Goal: Task Accomplishment & Management: Manage account settings

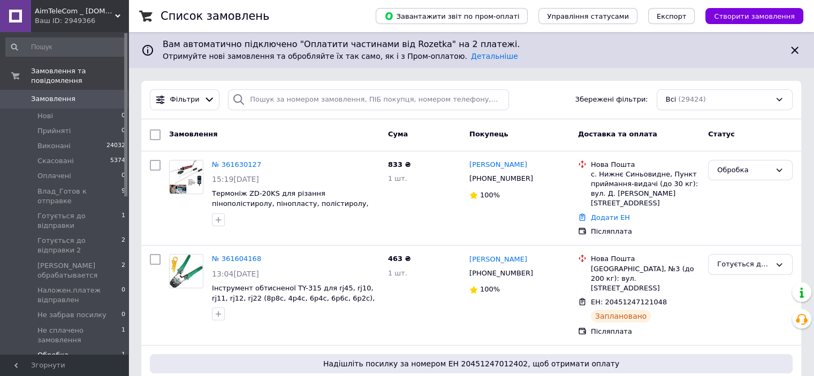
click at [45, 350] on span "Обробка" at bounding box center [52, 355] width 31 height 10
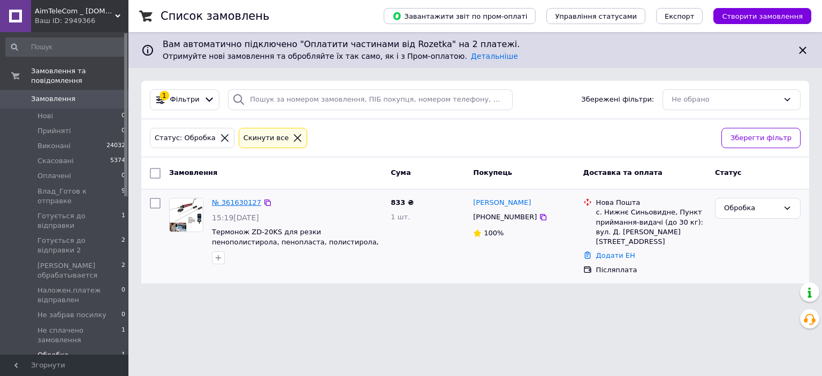
click at [225, 201] on link "№ 361630127" at bounding box center [236, 203] width 49 height 8
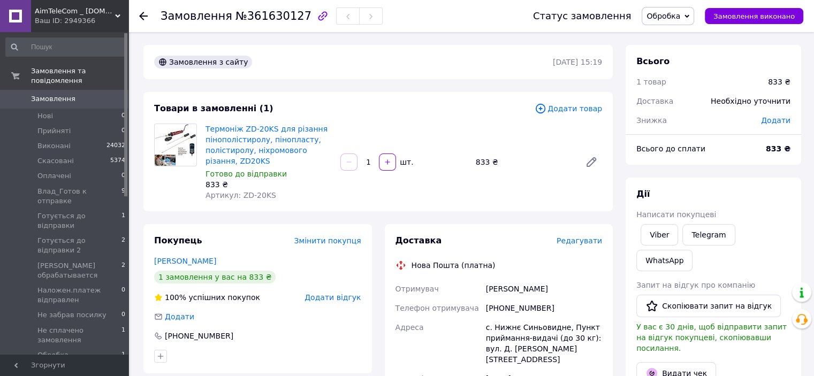
click at [689, 16] on icon at bounding box center [686, 15] width 5 height 3
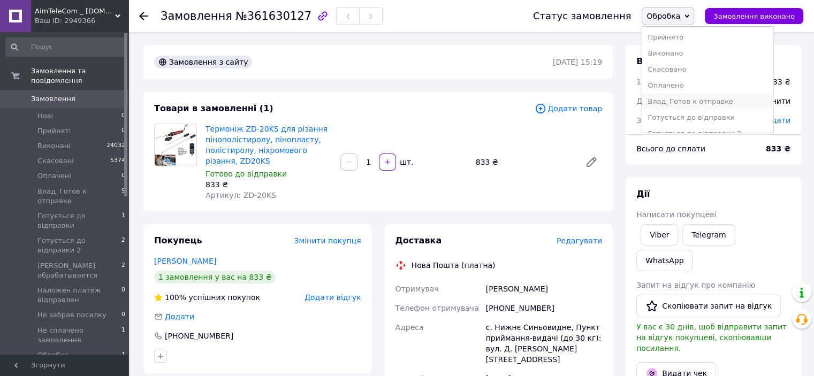
click at [679, 106] on li "Влад_Готов к отправке" at bounding box center [707, 102] width 131 height 16
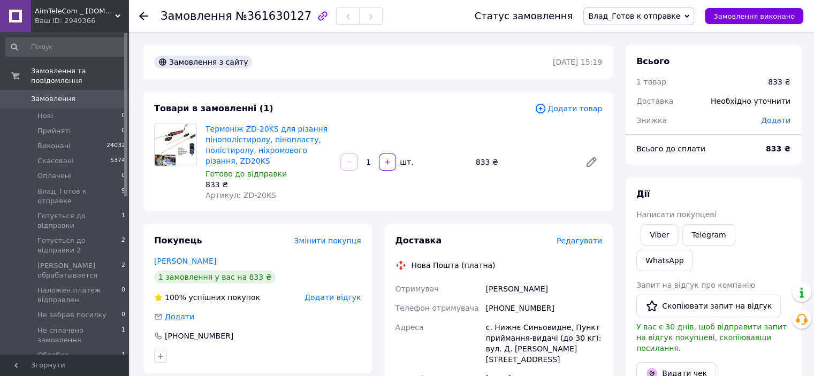
click at [264, 22] on div "Замовлення №361630127" at bounding box center [272, 16] width 222 height 18
copy span "361630127"
drag, startPoint x: 539, startPoint y: 291, endPoint x: 483, endPoint y: 294, distance: 56.8
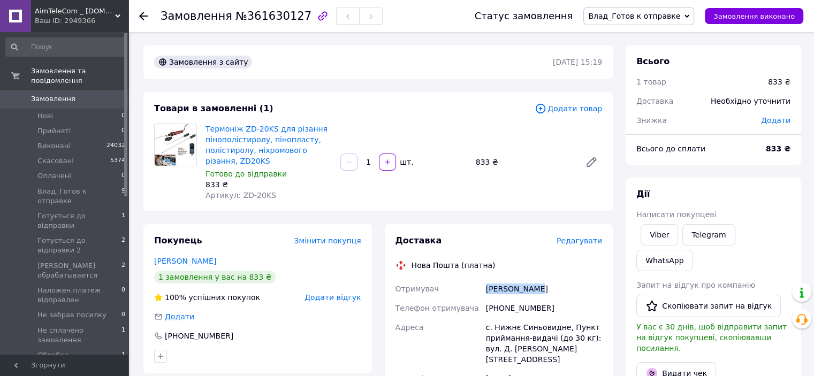
copy div "Отримувач [PERSON_NAME]"
click at [507, 311] on div "[PHONE_NUMBER]" at bounding box center [544, 308] width 120 height 19
copy div "[PHONE_NUMBER]"
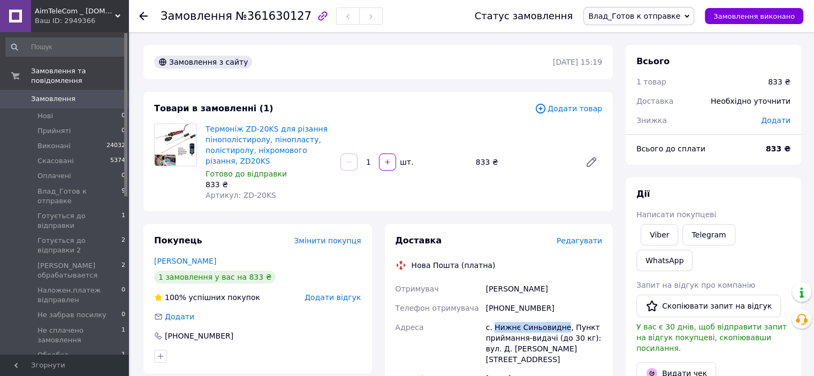
drag, startPoint x: 560, startPoint y: 326, endPoint x: 493, endPoint y: 330, distance: 67.0
click at [493, 330] on div "с. Нижнє Синьовидне, Пункт приймання-видачі (до 30 кг): вул. Д. [PERSON_NAME][S…" at bounding box center [544, 343] width 120 height 51
copy div "Нижнє Синьовидне"
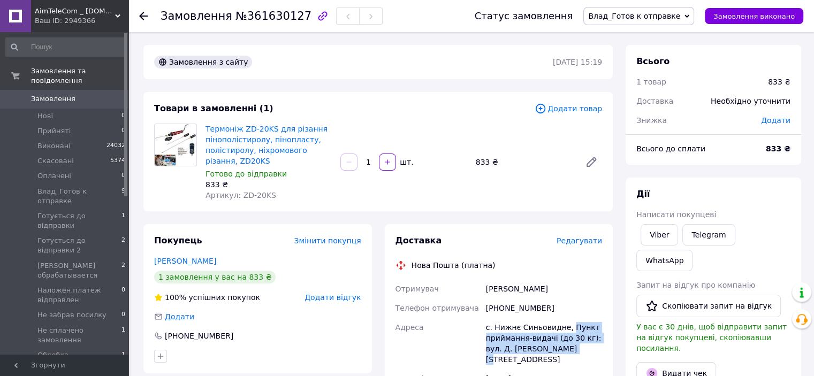
drag, startPoint x: 565, startPoint y: 329, endPoint x: 587, endPoint y: 346, distance: 27.8
click at [587, 346] on div "с. Нижнє Синьовидне, Пункт приймання-видачі (до 30 кг): вул. Д. [PERSON_NAME][S…" at bounding box center [544, 343] width 120 height 51
copy div "Пункт приймання-видачі (до 30 кг): вул. Д. [PERSON_NAME][STREET_ADDRESS]"
click at [776, 152] on b "833 ₴" at bounding box center [778, 148] width 25 height 9
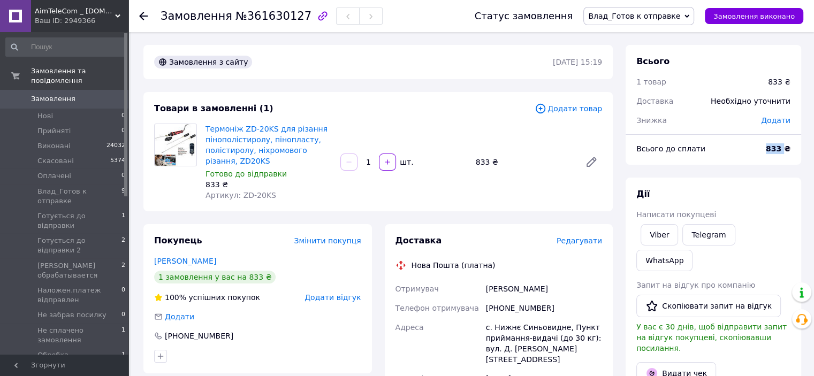
click at [776, 152] on b "833 ₴" at bounding box center [778, 148] width 25 height 9
copy b "833"
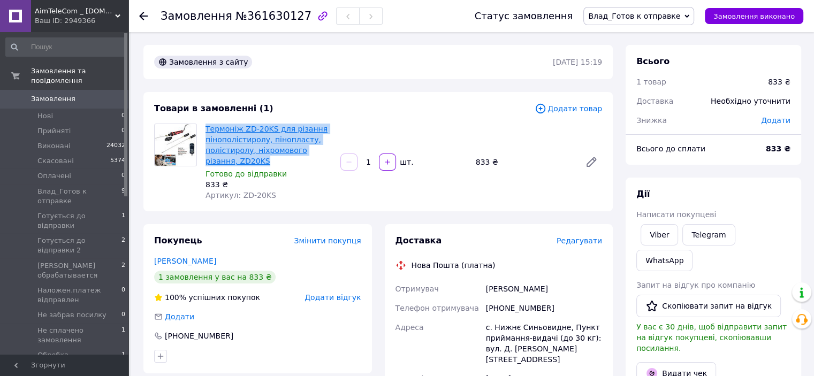
drag, startPoint x: 221, startPoint y: 160, endPoint x: 207, endPoint y: 127, distance: 35.7
click at [207, 127] on span "Термоніж ZD-20KS для різання пінополістиролу, пінопласту, полістиролу, ніхромов…" at bounding box center [268, 145] width 126 height 43
copy link "Термоніж ZD-20KS для різання пінополістиролу, пінопласту, полістиролу, ніхромов…"
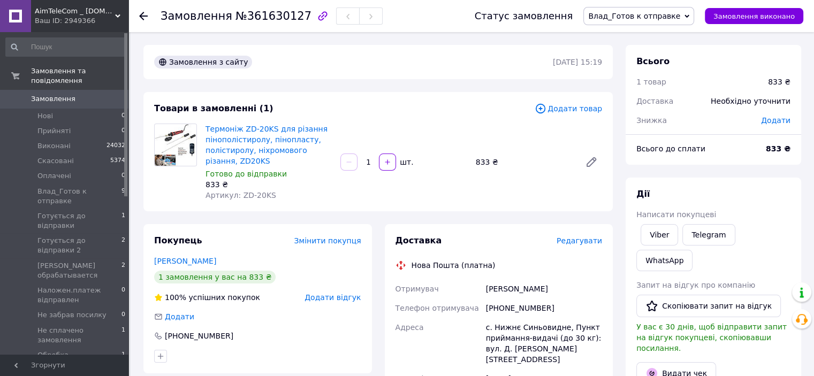
click at [777, 148] on b "833 ₴" at bounding box center [778, 148] width 25 height 9
copy b "833"
click at [524, 312] on div "[PHONE_NUMBER]" at bounding box center [544, 308] width 120 height 19
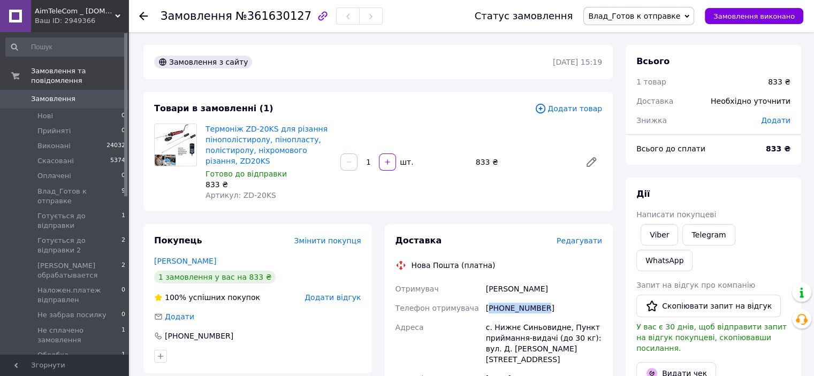
copy div "380632895197"
click at [497, 293] on div "[PERSON_NAME]" at bounding box center [544, 288] width 120 height 19
copy div "Ценко"
click at [522, 291] on div "[PERSON_NAME]" at bounding box center [544, 288] width 120 height 19
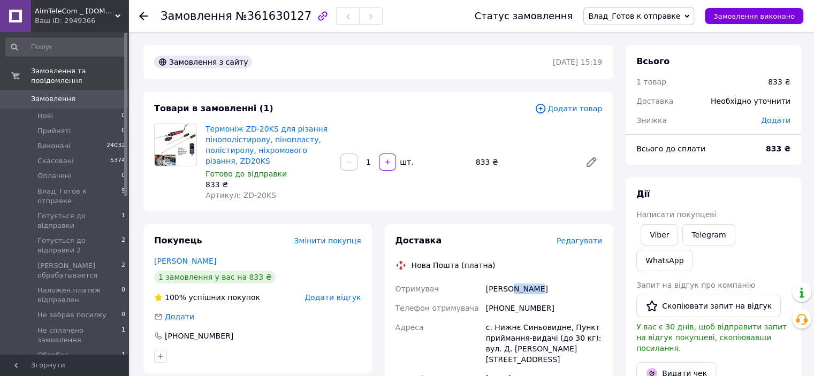
click at [522, 291] on div "[PERSON_NAME]" at bounding box center [544, 288] width 120 height 19
drag, startPoint x: 561, startPoint y: 327, endPoint x: 494, endPoint y: 327, distance: 66.9
click at [494, 327] on div "с. Нижнє Синьовидне, Пункт приймання-видачі (до 30 кг): вул. Д. [PERSON_NAME][S…" at bounding box center [544, 343] width 120 height 51
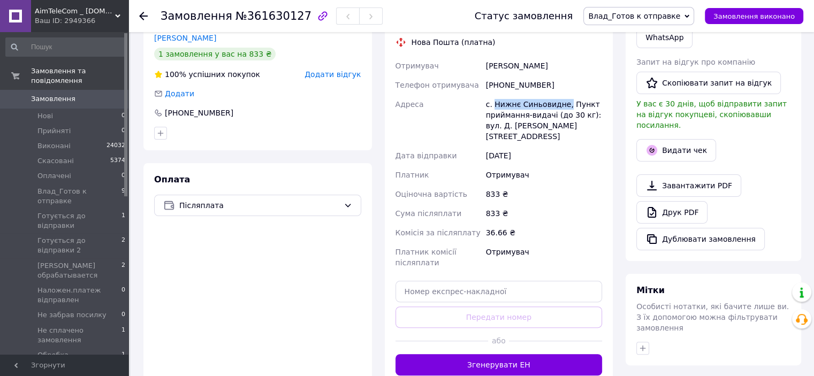
scroll to position [268, 0]
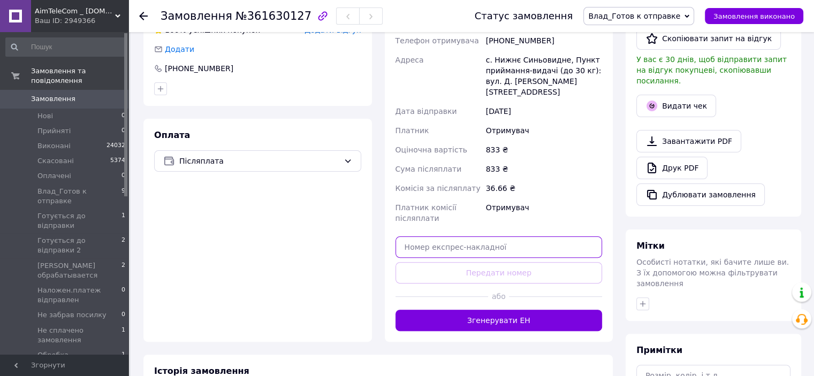
click at [448, 236] on input "text" at bounding box center [498, 246] width 207 height 21
paste input "20451247286281"
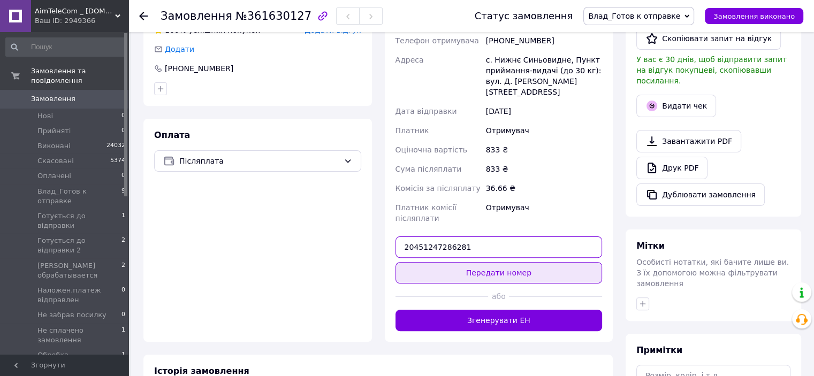
type input "20451247286281"
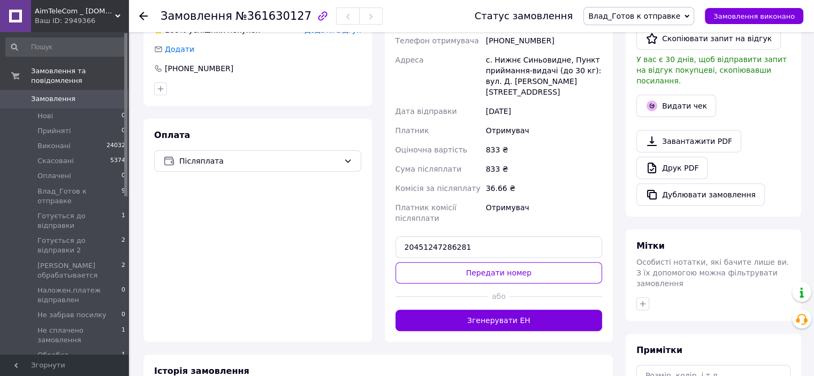
drag, startPoint x: 483, startPoint y: 261, endPoint x: 568, endPoint y: 260, distance: 85.6
click at [483, 262] on button "Передати номер" at bounding box center [498, 272] width 207 height 21
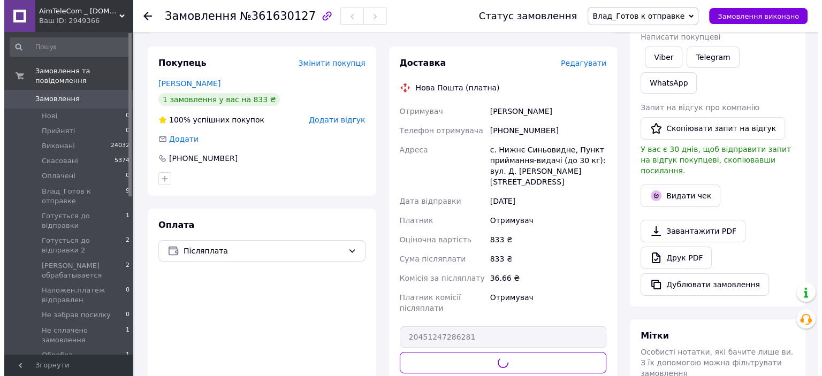
scroll to position [54, 0]
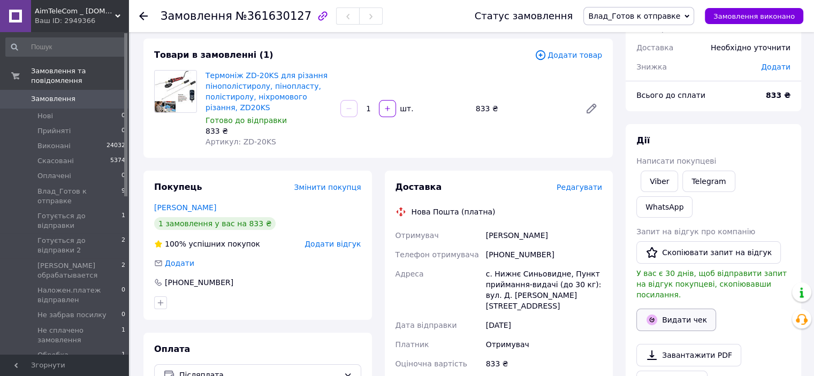
click at [677, 309] on button "Видати чек" at bounding box center [676, 320] width 80 height 22
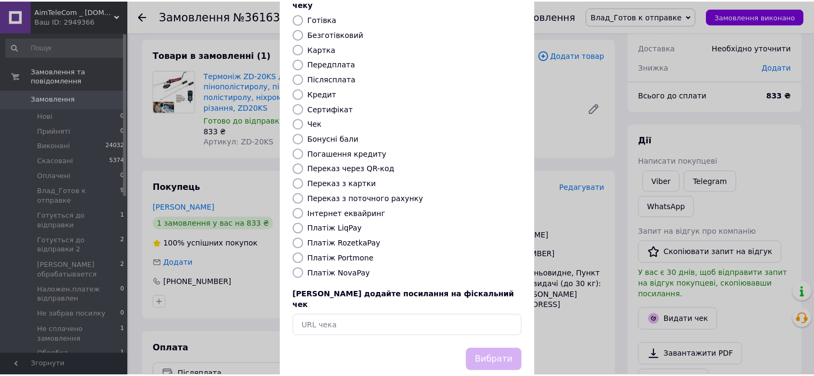
scroll to position [83, 0]
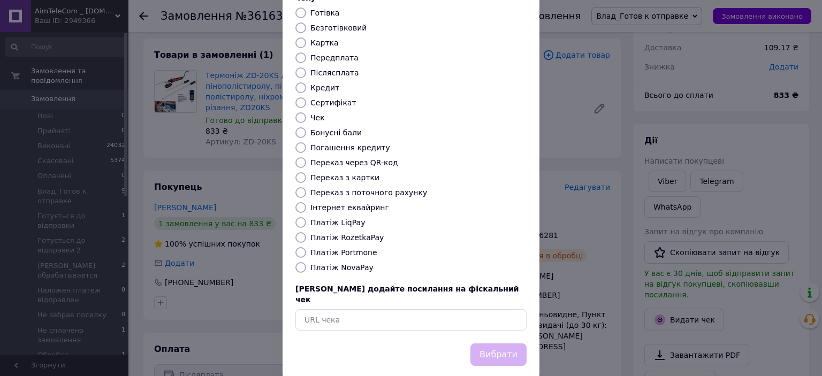
click at [345, 263] on label "Платіж NovaPay" at bounding box center [341, 267] width 63 height 9
click at [306, 262] on input "Платіж NovaPay" at bounding box center [300, 267] width 11 height 11
radio input "true"
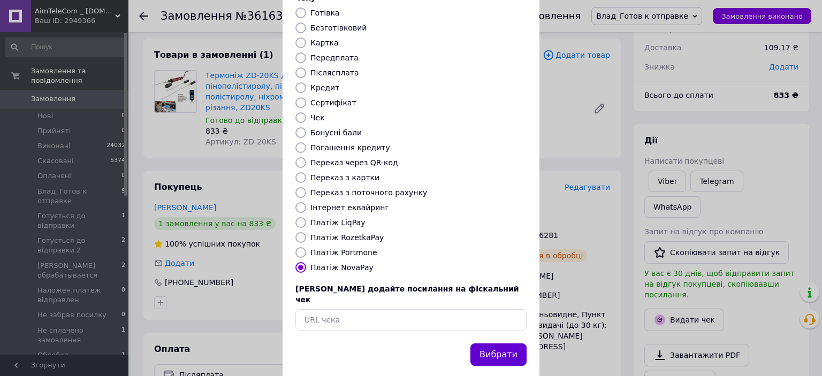
click at [488, 344] on button "Вибрати" at bounding box center [498, 355] width 56 height 23
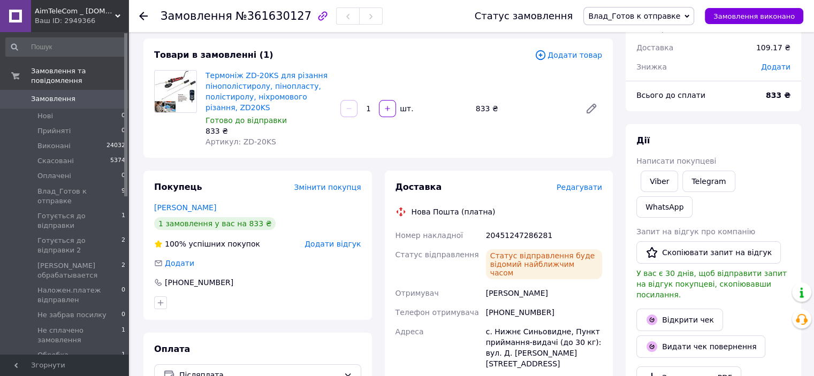
click at [43, 94] on span "Замовлення" at bounding box center [53, 99] width 44 height 10
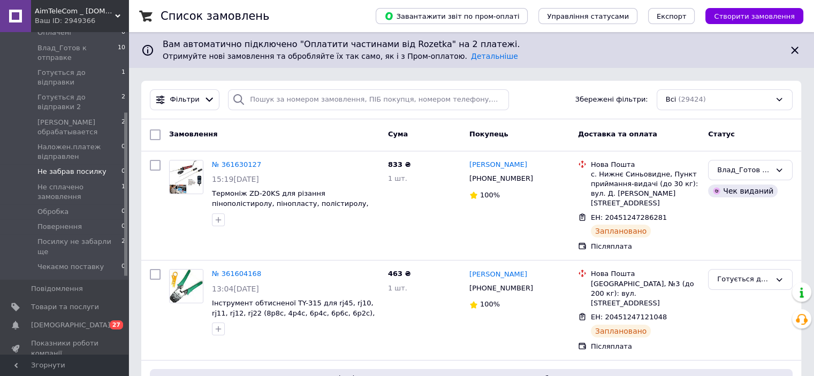
scroll to position [161, 0]
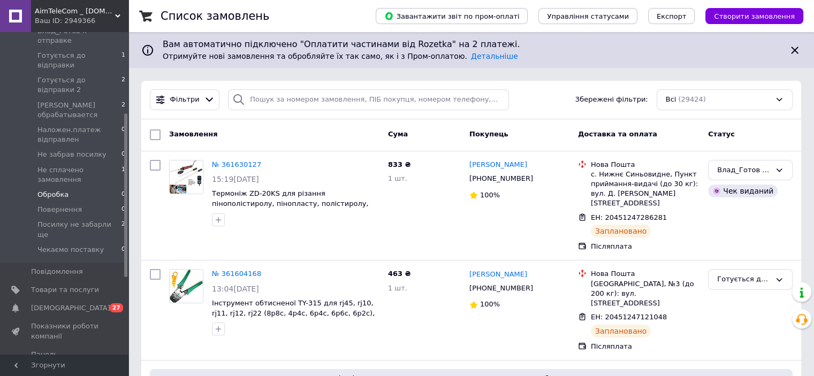
click at [48, 190] on span "Обробка" at bounding box center [52, 195] width 31 height 10
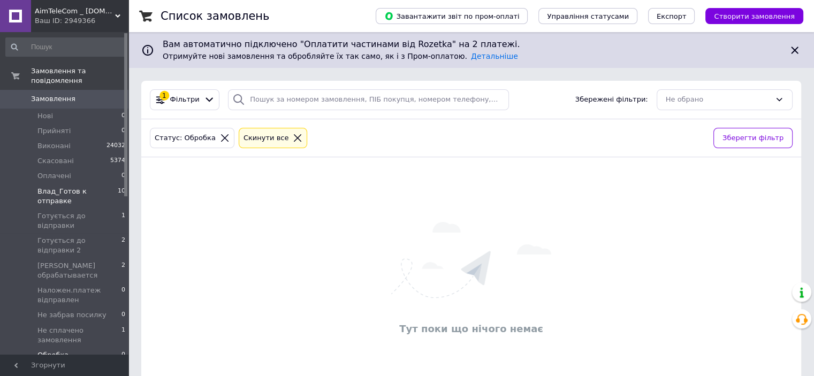
click at [83, 187] on span "Влад_Готов к отправке" at bounding box center [77, 196] width 80 height 19
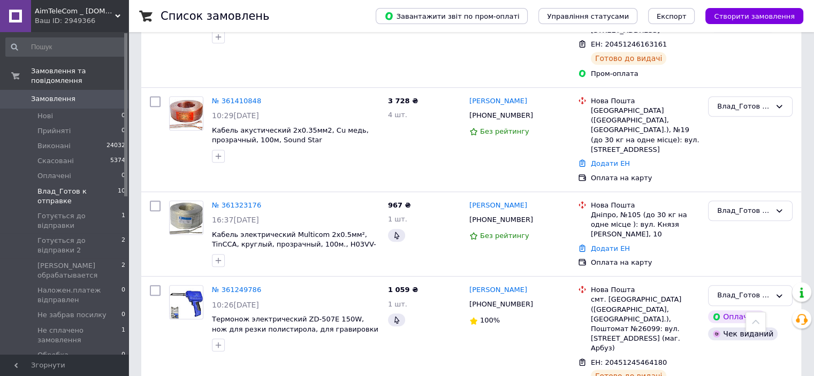
scroll to position [875, 0]
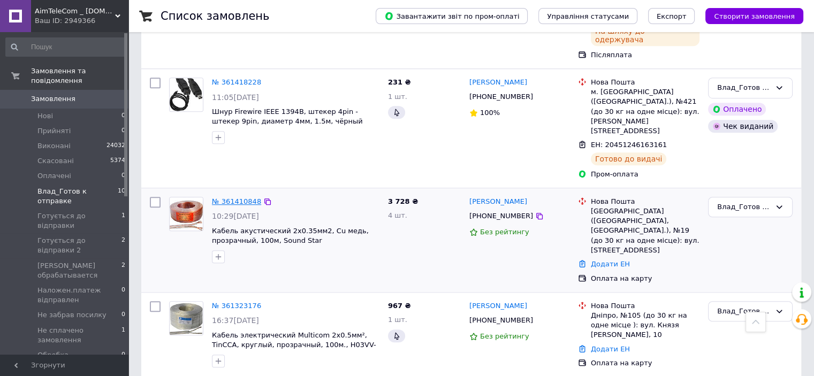
click at [246, 197] on link "№ 361410848" at bounding box center [236, 201] width 49 height 8
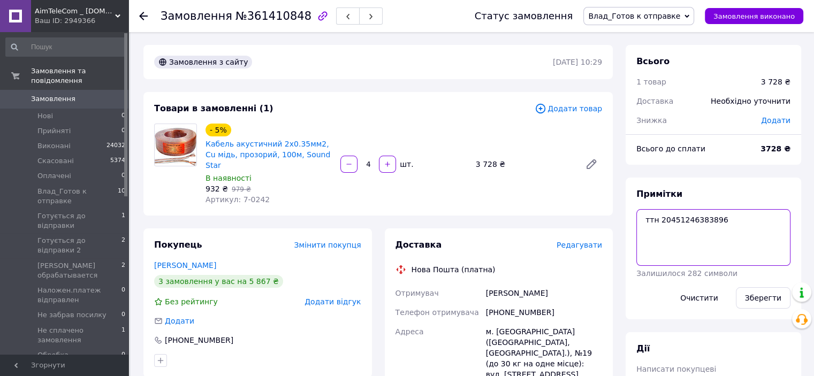
click at [700, 218] on textarea "ттн 20451246383896" at bounding box center [713, 237] width 154 height 57
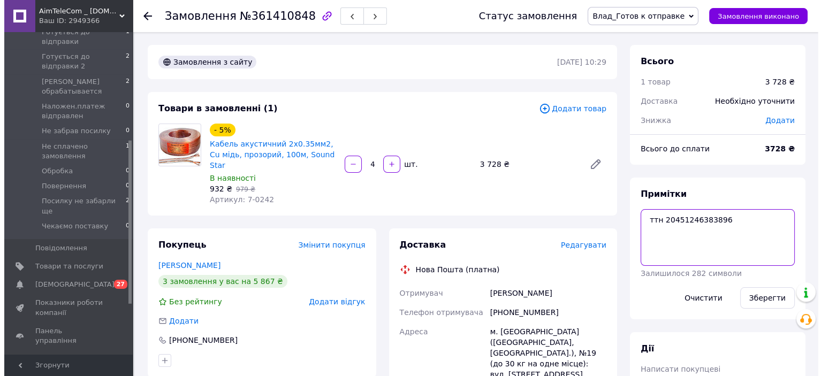
scroll to position [214, 0]
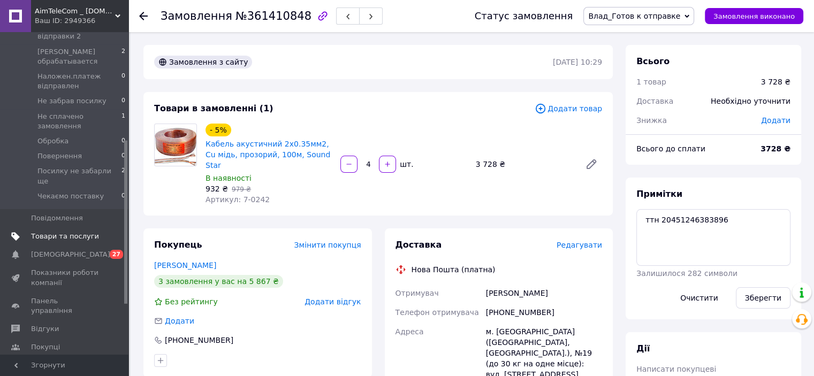
click at [47, 232] on span "Товари та послуги" at bounding box center [65, 237] width 68 height 10
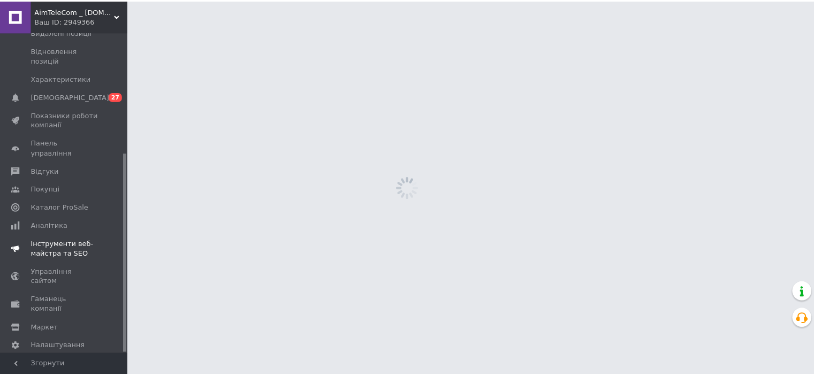
scroll to position [195, 0]
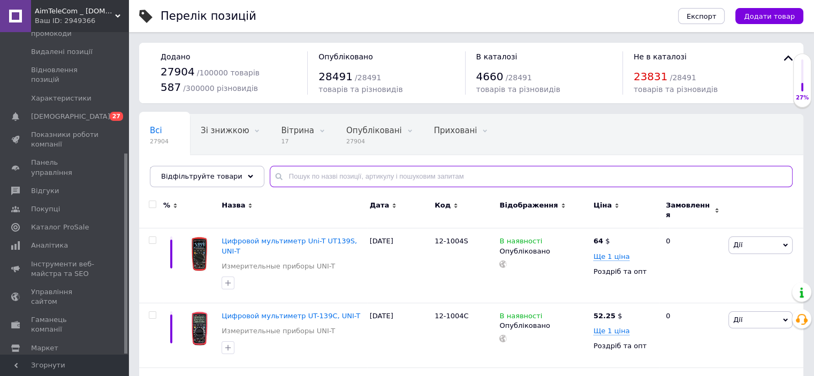
click at [281, 175] on input "text" at bounding box center [531, 176] width 523 height 21
paste input "12-1005"
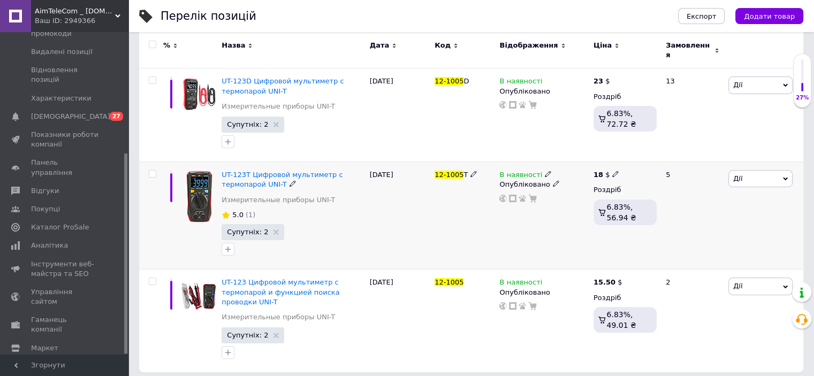
scroll to position [106, 0]
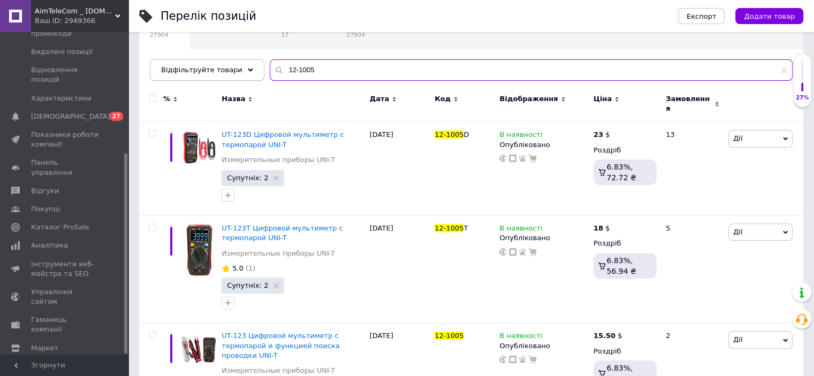
drag, startPoint x: 267, startPoint y: 74, endPoint x: 205, endPoint y: 74, distance: 61.5
click at [205, 74] on div "Відфільтруйте товари 12-1005" at bounding box center [471, 69] width 643 height 21
paste input "6A"
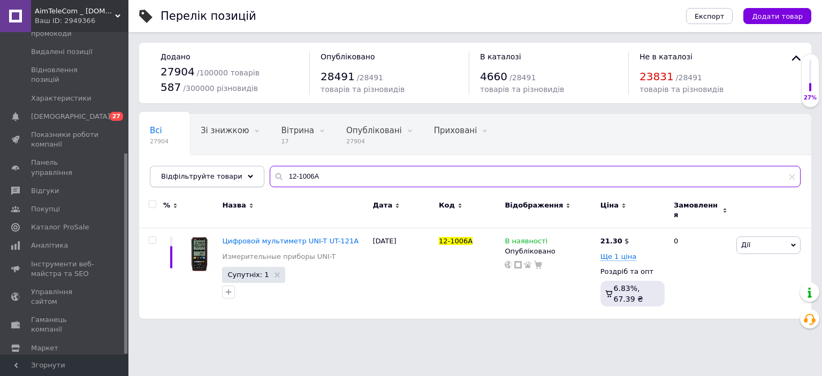
drag, startPoint x: 287, startPoint y: 178, endPoint x: 244, endPoint y: 180, distance: 43.4
click at [244, 180] on div "Відфільтруйте товари 12-1006A" at bounding box center [475, 176] width 651 height 21
paste input "B"
drag, startPoint x: 320, startPoint y: 185, endPoint x: 250, endPoint y: 192, distance: 69.9
click at [250, 187] on div "Всі 27904 Зі знижкою 0 Видалити Редагувати Вітрина 17 Видалити Редагувати Опубл…" at bounding box center [475, 150] width 672 height 73
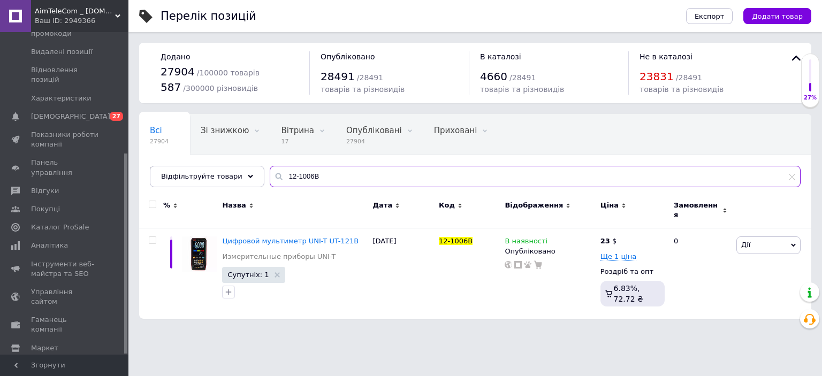
paste input "7"
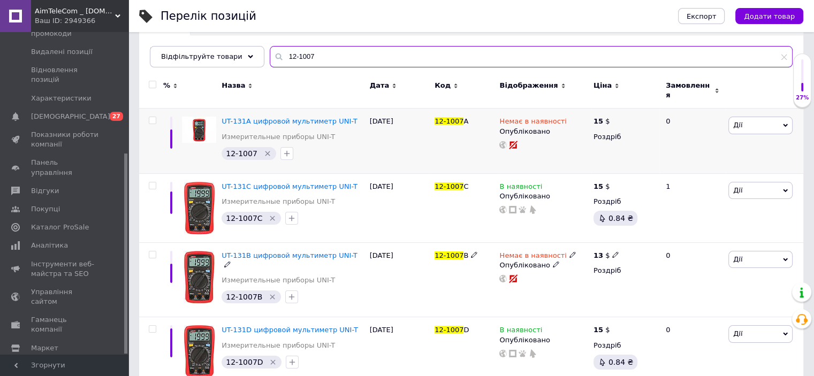
scroll to position [127, 0]
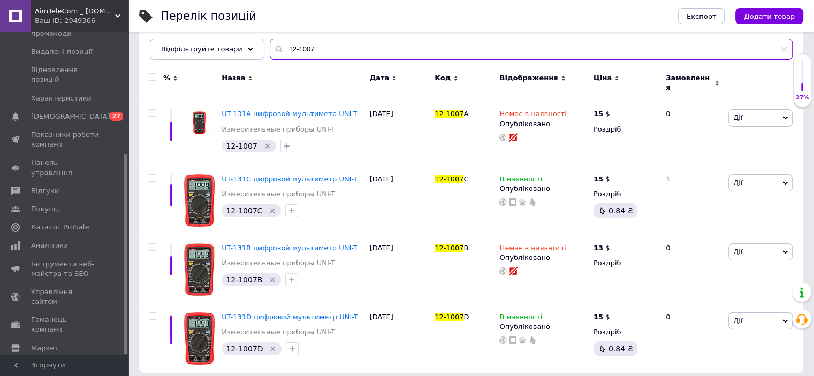
drag, startPoint x: 300, startPoint y: 51, endPoint x: 194, endPoint y: 51, distance: 105.9
click at [194, 51] on div "Відфільтруйте товари 12-1007" at bounding box center [471, 49] width 643 height 21
paste input "text"
type input "12-1007"
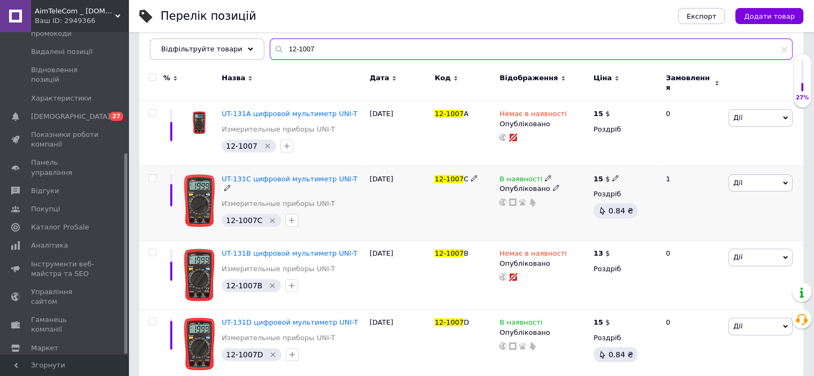
scroll to position [0, 0]
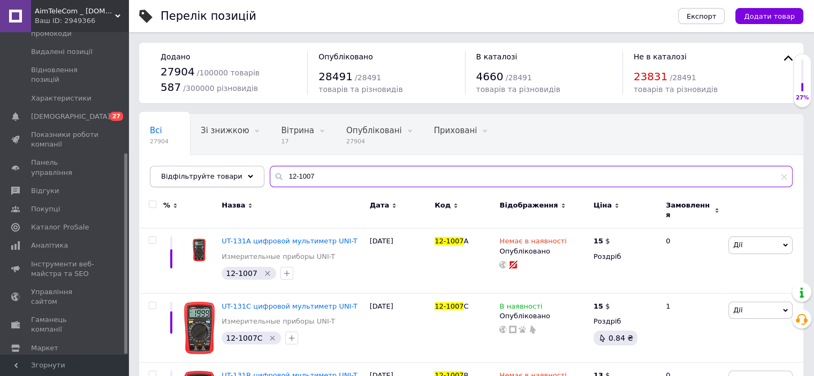
drag, startPoint x: 318, startPoint y: 184, endPoint x: 209, endPoint y: 184, distance: 109.2
click at [209, 184] on div "Відфільтруйте товари 12-1007" at bounding box center [471, 176] width 643 height 21
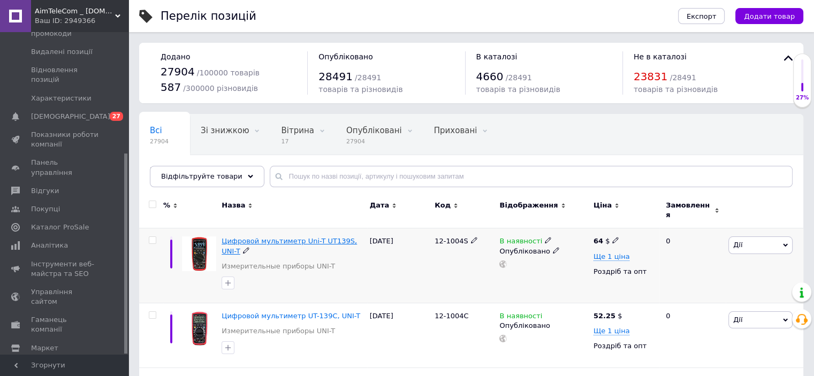
click at [333, 237] on span "Цифровой мультиметр Uni-T UT139S, UNI-T" at bounding box center [289, 246] width 135 height 18
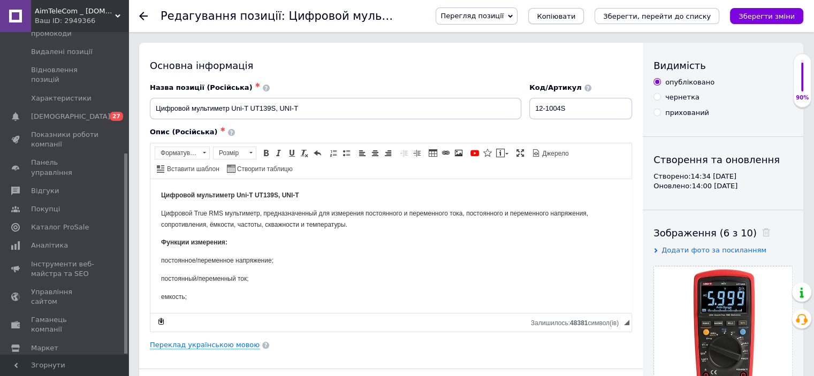
click at [575, 19] on span "Копіювати" at bounding box center [556, 16] width 39 height 8
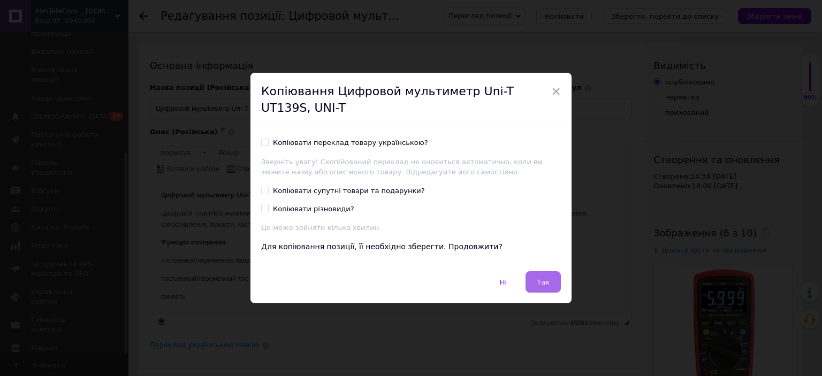
drag, startPoint x: 541, startPoint y: 283, endPoint x: 407, endPoint y: 115, distance: 215.5
click at [541, 283] on span "Так" at bounding box center [543, 282] width 13 height 8
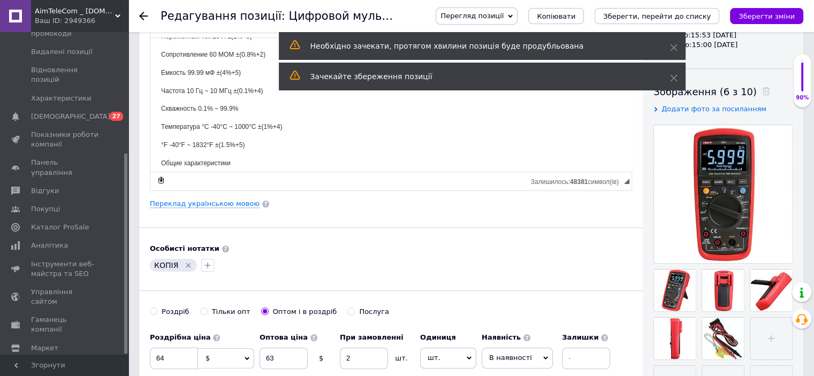
scroll to position [161, 0]
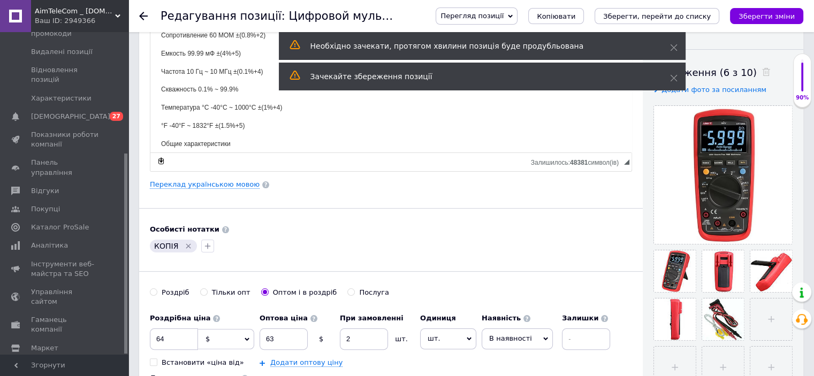
click at [184, 245] on icon "Видалити мітку" at bounding box center [188, 246] width 9 height 9
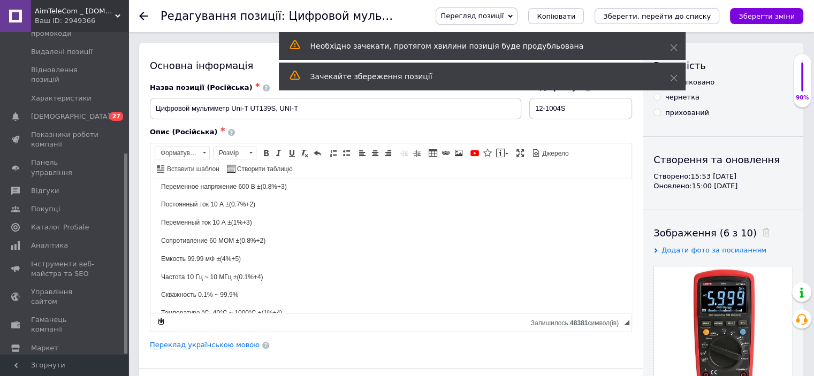
scroll to position [375, 0]
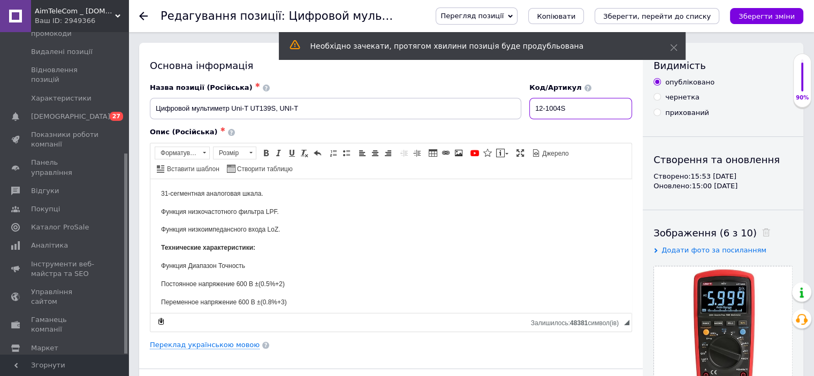
drag, startPoint x: 566, startPoint y: 112, endPoint x: 487, endPoint y: 111, distance: 78.7
click at [487, 111] on div "Назва позиції (Російська) ✱ Цифровой мультиметр Uni-T UT139S, UNI-T Код/Артикул…" at bounding box center [391, 101] width 490 height 44
paste input "7"
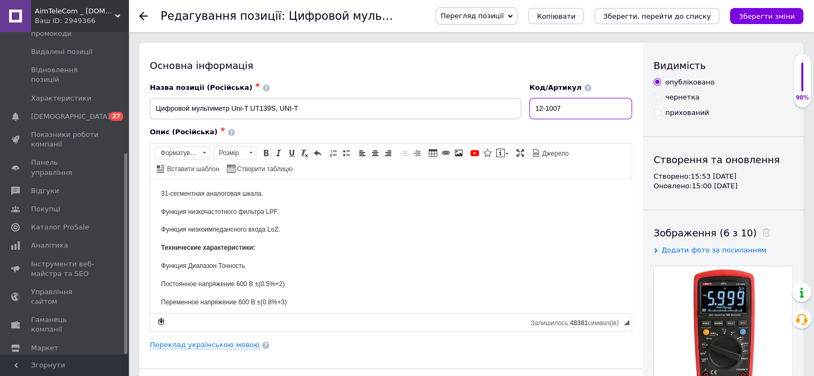
type input "12-1007"
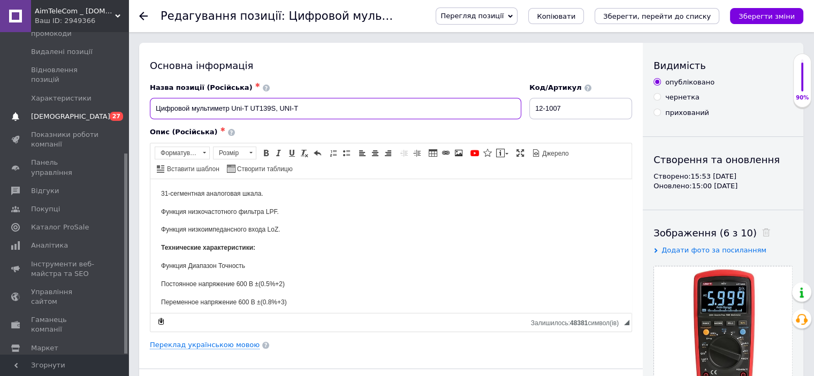
drag, startPoint x: 274, startPoint y: 106, endPoint x: 95, endPoint y: 104, distance: 179.3
paste input "й мультиметр Uni-T UT122"
click at [184, 106] on input "Цифровий мультиметр Uni-T UT122, UNI-T" at bounding box center [335, 108] width 371 height 21
drag, startPoint x: 314, startPoint y: 106, endPoint x: 75, endPoint y: 106, distance: 238.1
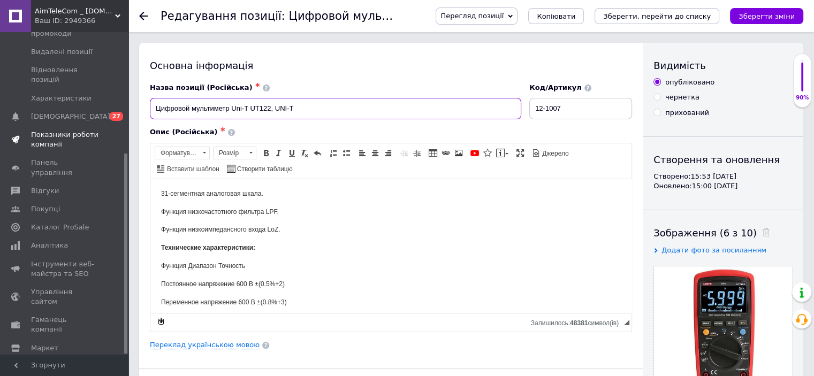
type input "Цифровой мультиметр Uni-T UT122, UNI-T"
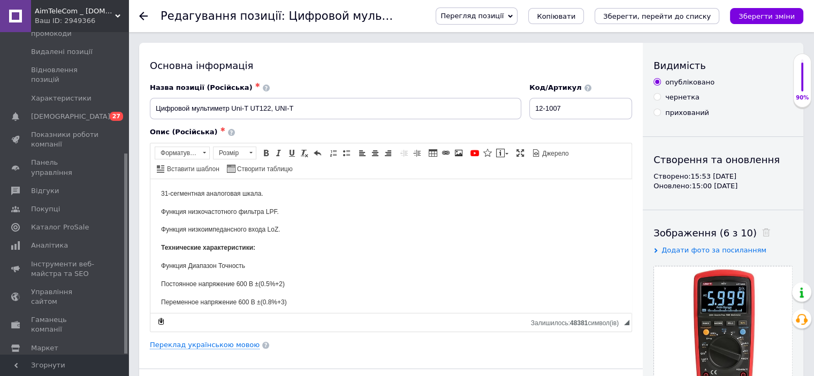
click at [241, 195] on body "Цифровой мультиметр Uni-T UT139S, UNI-T Цифровой True RMS мультиметр, предназна…" at bounding box center [391, 242] width 460 height 854
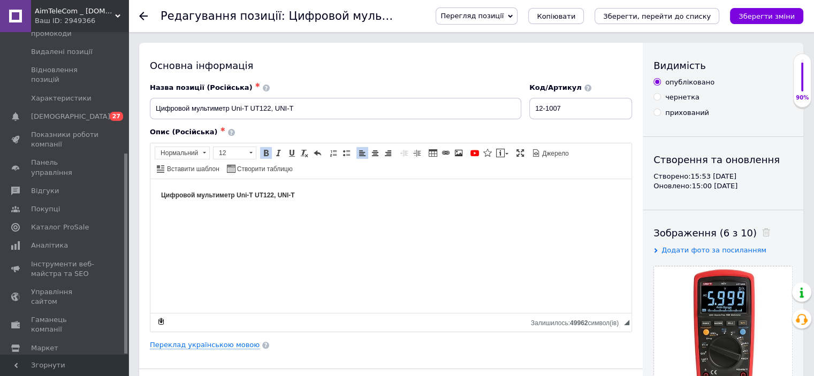
click at [300, 195] on p "Цифровой мультиметр Uni-T UT122, UNI-T" at bounding box center [391, 194] width 460 height 11
click at [262, 195] on strong "Цифровой мультиметр Uni-T UT122, UNI-T" at bounding box center [228, 194] width 134 height 7
click at [303, 194] on p "Цифровой мультиметр Uni-T UT122, UNI-T" at bounding box center [391, 194] width 460 height 11
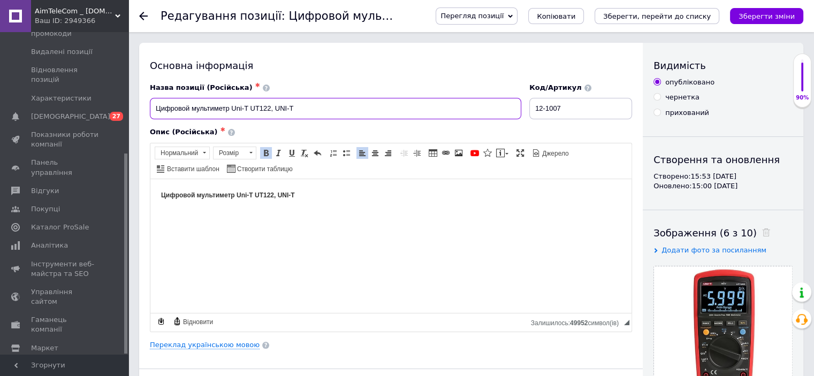
drag, startPoint x: 255, startPoint y: 109, endPoint x: 255, endPoint y: 117, distance: 8.6
click at [256, 109] on input "Цифровой мультиметр Uni-T UT122, UNI-T" at bounding box center [335, 108] width 371 height 21
drag, startPoint x: 273, startPoint y: 192, endPoint x: 254, endPoint y: 195, distance: 19.5
click at [254, 195] on strong "Цифровой мультиметр Uni-T UT122, UNI-T" at bounding box center [228, 194] width 134 height 7
click at [311, 195] on p "Цифровой мультиметр Uni-T UT122, UNI-T" at bounding box center [391, 194] width 460 height 11
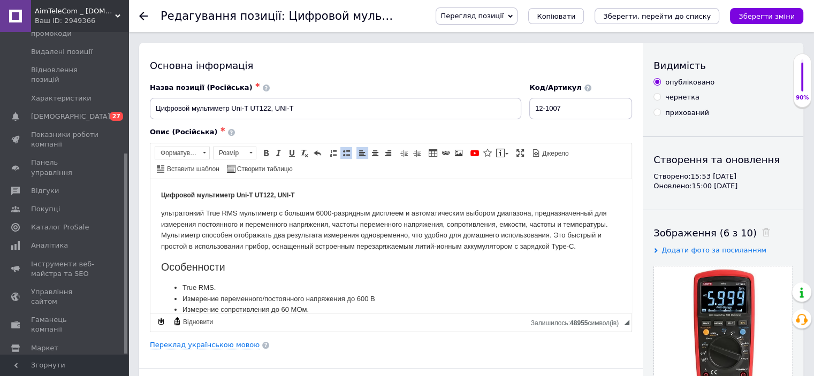
click at [164, 214] on p "ультратонкий True RMS мультиметр с большим 6000-разрядным дисплеем и автоматиче…" at bounding box center [391, 230] width 460 height 44
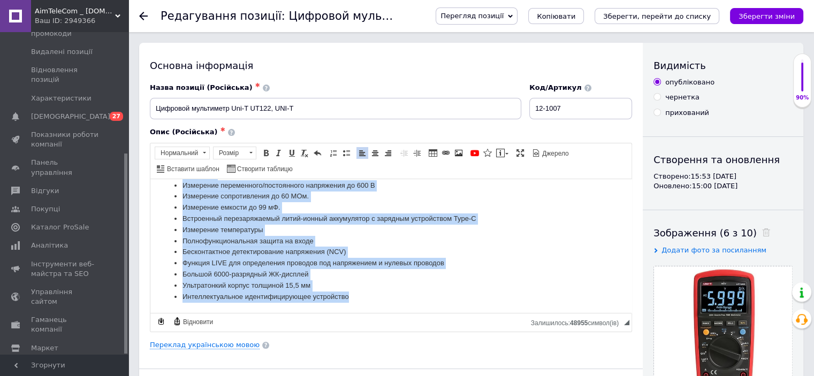
scroll to position [132, 0]
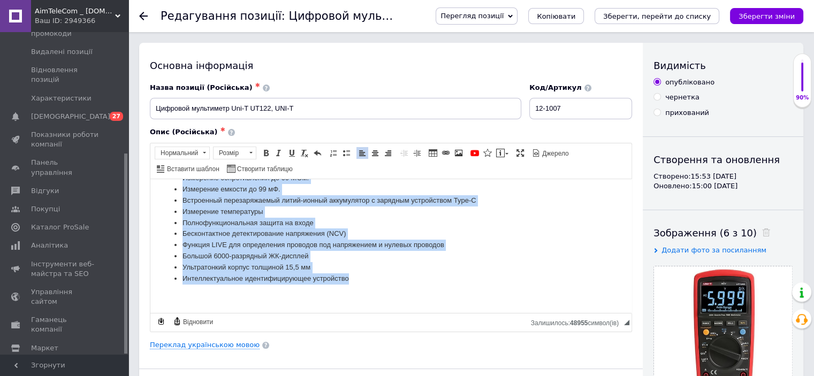
drag, startPoint x: 160, startPoint y: 214, endPoint x: 520, endPoint y: 492, distance: 455.1
click at [370, 312] on html "Цифровой мультиметр Uni-T UT122, UNI-T Ультратонкий True RMS мультиметр с больш…" at bounding box center [390, 179] width 481 height 265
click at [246, 151] on span at bounding box center [251, 153] width 10 height 12
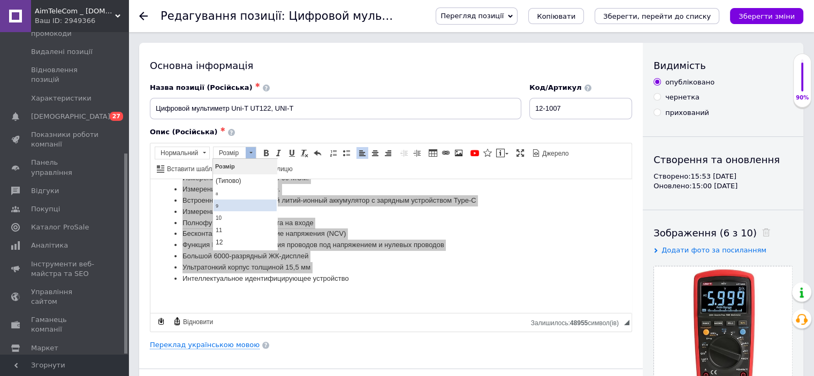
scroll to position [0, 0]
click at [218, 239] on span "12" at bounding box center [219, 242] width 7 height 7
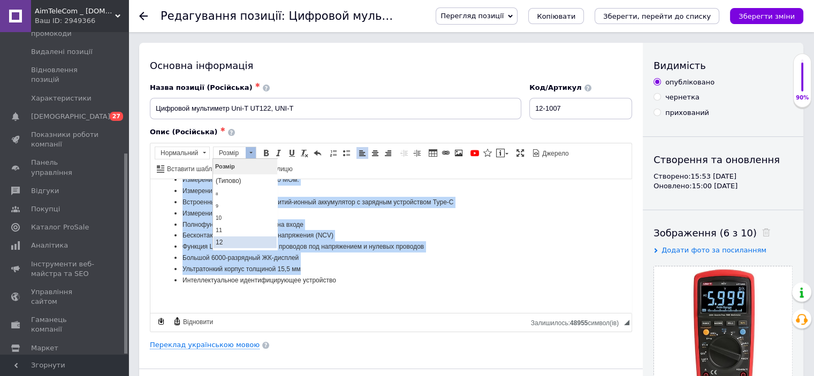
scroll to position [106, 0]
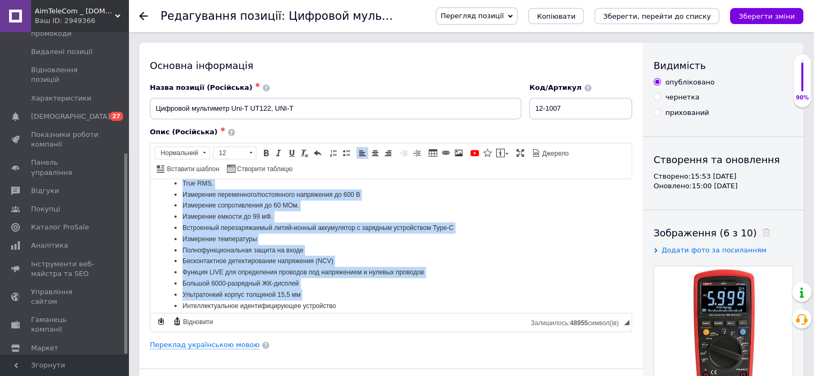
click at [392, 249] on li "Полнофункциональная защита на входе" at bounding box center [390, 250] width 417 height 11
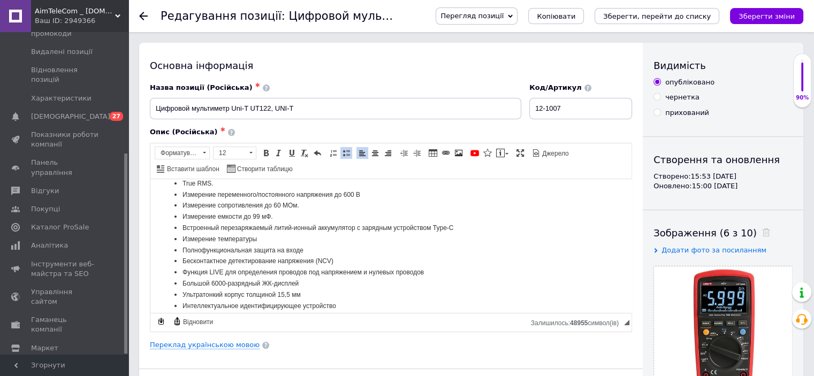
click at [272, 231] on span "Встроенный перезаряжаемый литий-ионный аккумулятор с зарядным устройством Type-C" at bounding box center [317, 227] width 271 height 7
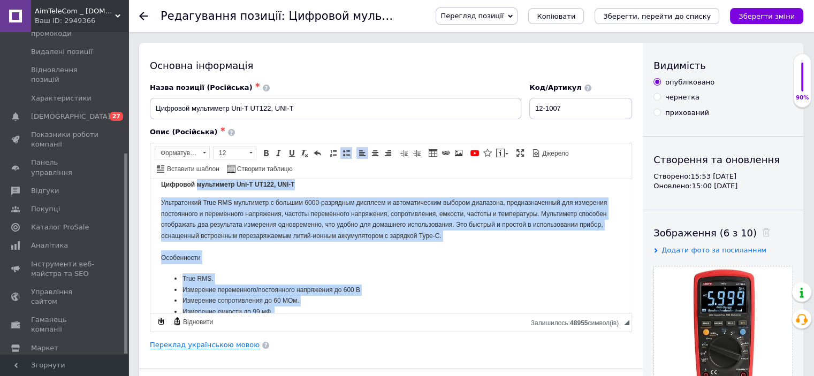
scroll to position [0, 0]
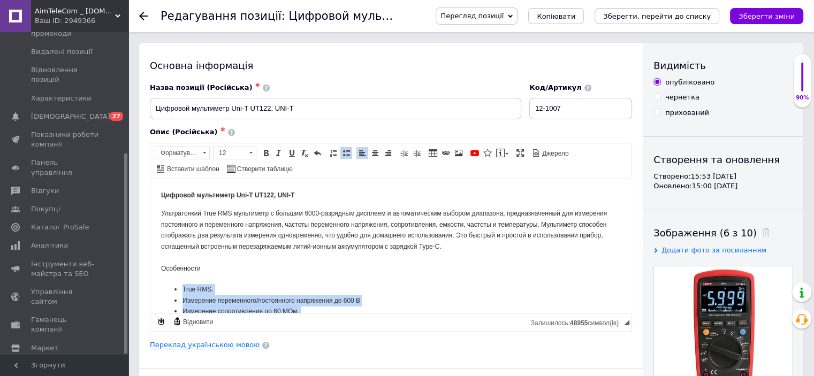
drag, startPoint x: 335, startPoint y: 278, endPoint x: 183, endPoint y: 289, distance: 152.9
click at [183, 289] on ul "True RMS. Измерение переменного/постоянного напряжения до 600 В Измерение сопро…" at bounding box center [391, 351] width 460 height 134
click at [207, 151] on span at bounding box center [204, 153] width 10 height 12
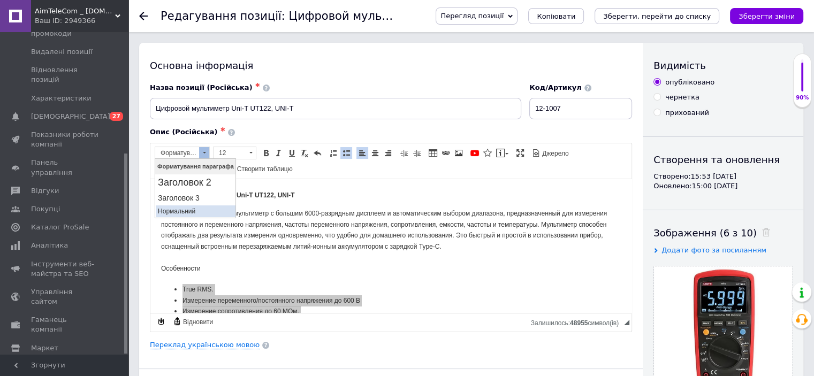
click at [189, 215] on link "Нормальний" at bounding box center [195, 211] width 80 height 12
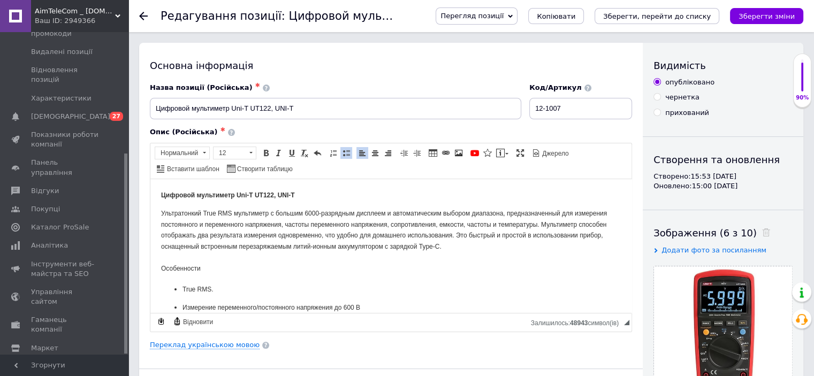
click at [181, 266] on span "Особенности" at bounding box center [181, 267] width 40 height 7
click at [264, 151] on span at bounding box center [266, 153] width 9 height 9
drag, startPoint x: 217, startPoint y: 271, endPoint x: 223, endPoint y: 271, distance: 5.9
click at [217, 271] on h2 "Особенности" at bounding box center [391, 268] width 460 height 14
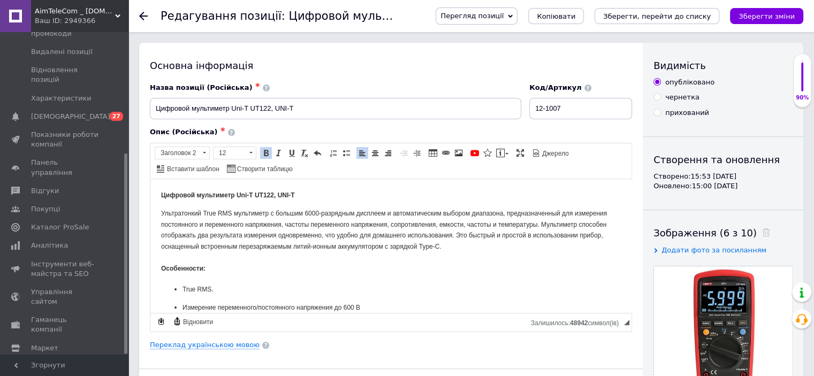
click at [186, 270] on span "Особенности:" at bounding box center [183, 267] width 44 height 7
click at [219, 228] on span "Ультратонкий True RMS мультиметр с большим 6000-разрядным дисплеем и автоматиче…" at bounding box center [384, 229] width 446 height 41
click at [181, 272] on span "Особенности:" at bounding box center [183, 267] width 44 height 7
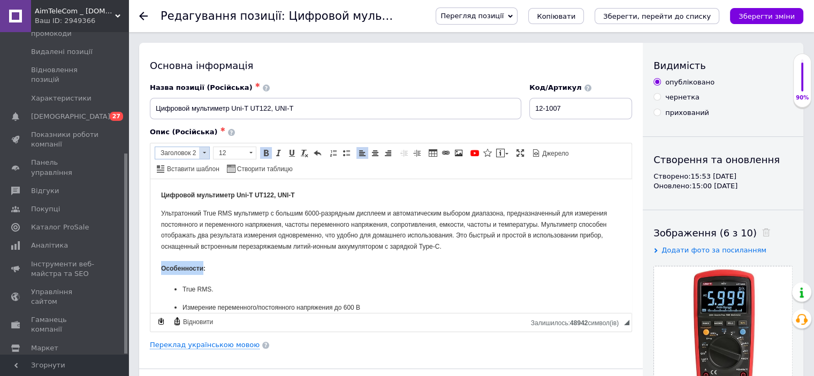
click at [204, 156] on span at bounding box center [204, 153] width 10 height 12
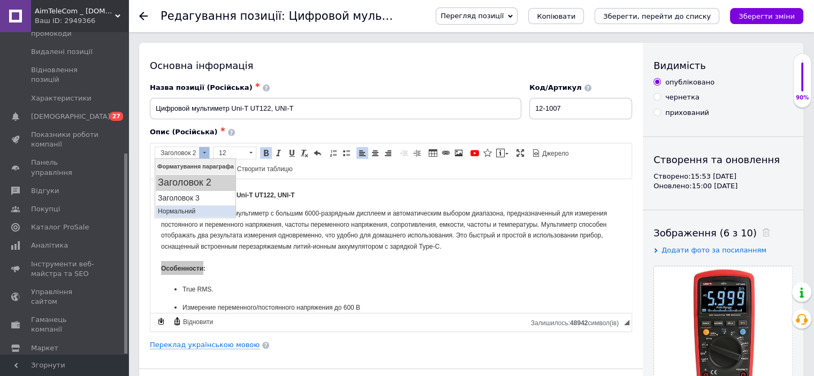
click at [186, 210] on p "Нормальний" at bounding box center [194, 211] width 75 height 7
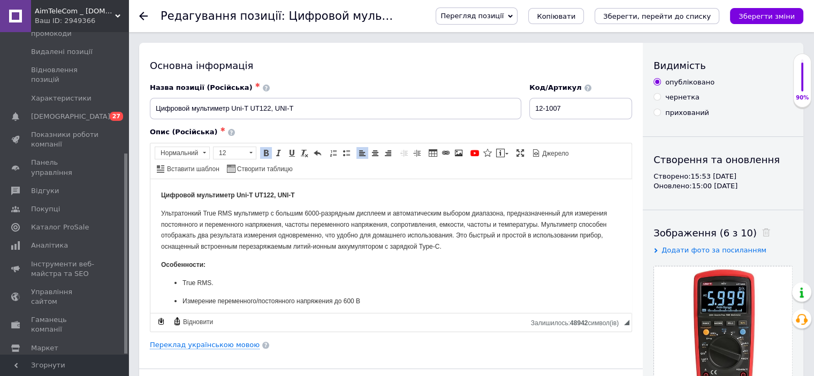
click at [224, 268] on p "Особенности :" at bounding box center [391, 264] width 460 height 11
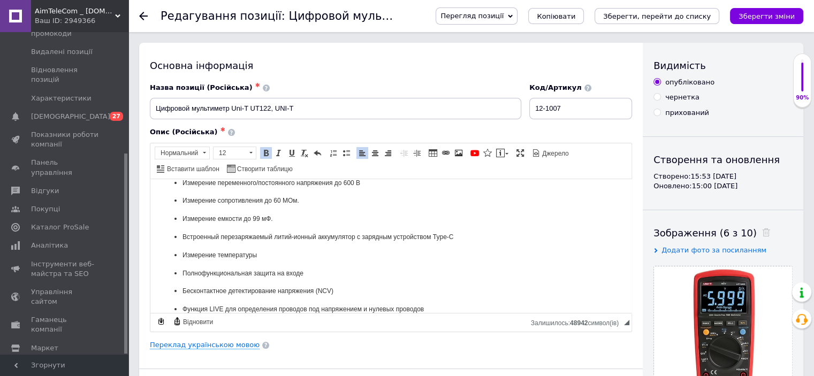
scroll to position [211, 0]
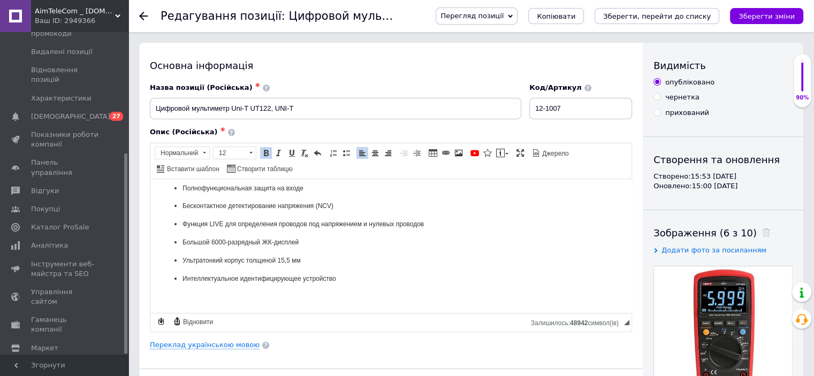
click at [341, 280] on p "Интеллектуальное идентифицирующее устройство" at bounding box center [390, 278] width 417 height 11
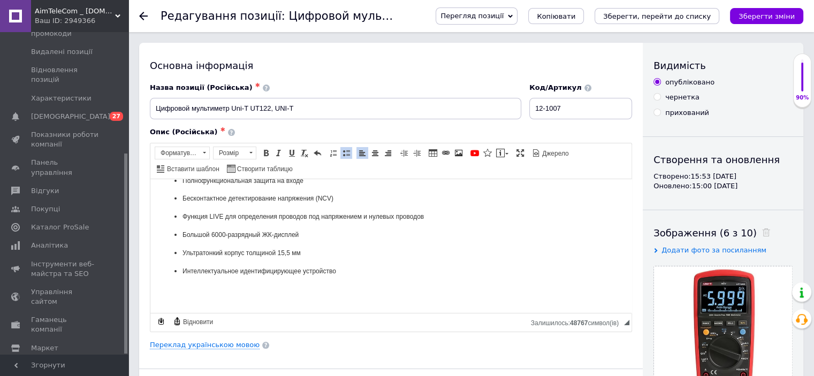
scroll to position [265, 0]
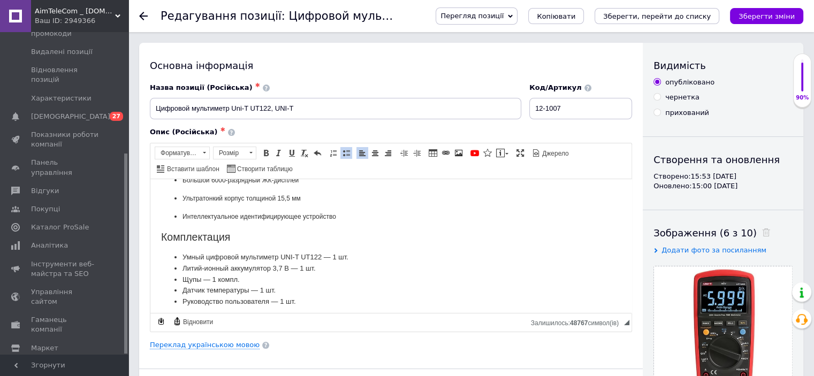
click at [209, 243] on h2 "Комплектация" at bounding box center [391, 237] width 460 height 12
click at [266, 157] on link "Жирний Сполучення клавіш Ctrl+B" at bounding box center [266, 153] width 12 height 12
click at [243, 243] on h2 "Комплектация" at bounding box center [391, 237] width 460 height 12
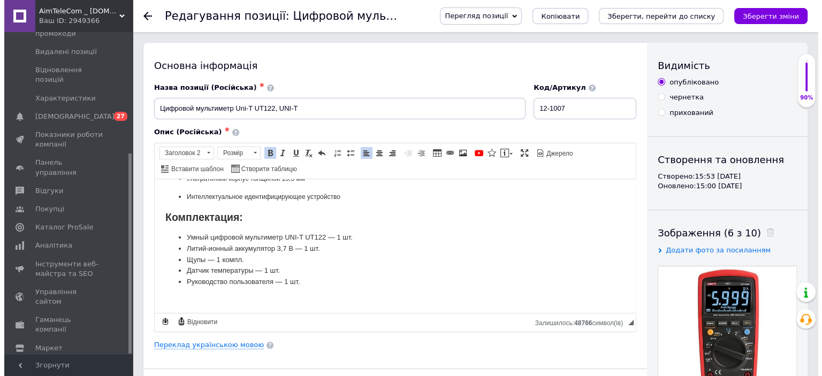
scroll to position [296, 0]
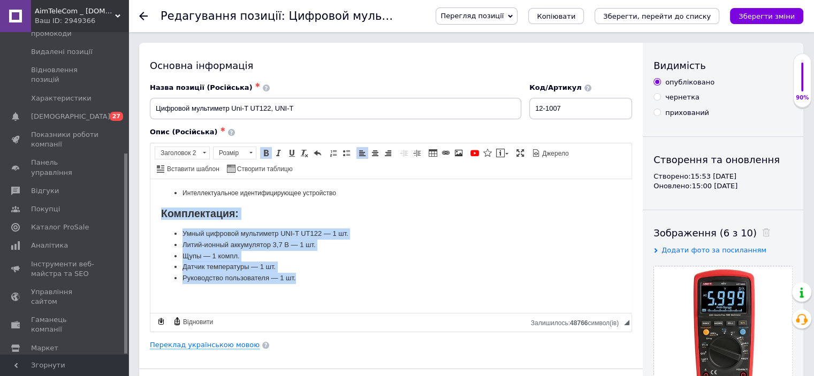
drag, startPoint x: 240, startPoint y: 252, endPoint x: 161, endPoint y: 210, distance: 89.3
click at [161, 210] on body "Цифровой мультиметр Uni-T UT122, UNI-T Ультратонкий True RMS мультиметр с больш…" at bounding box center [391, 100] width 460 height 401
click at [203, 154] on span at bounding box center [204, 153] width 10 height 12
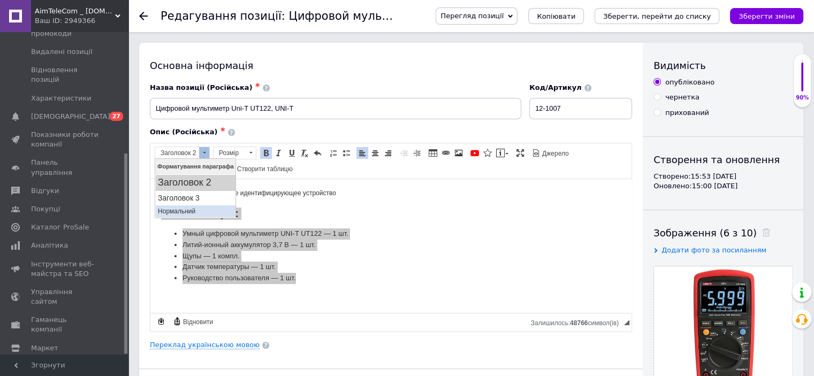
click at [180, 210] on p "Нормальний" at bounding box center [194, 211] width 75 height 7
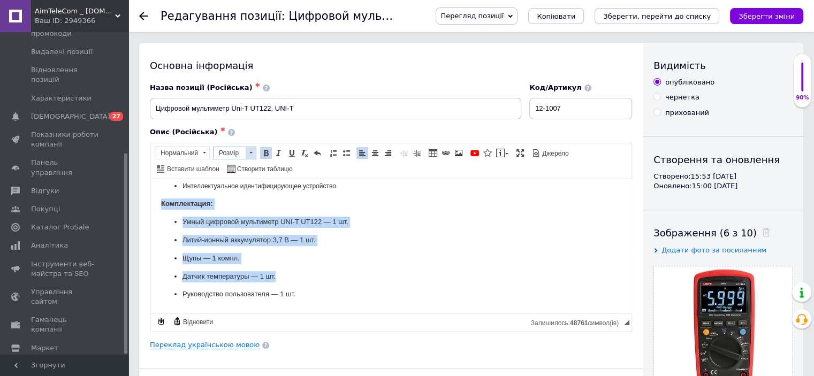
click at [246, 154] on span at bounding box center [251, 153] width 10 height 12
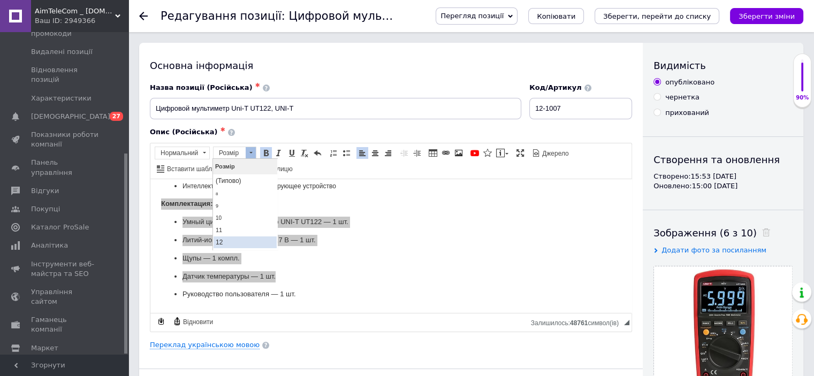
click at [220, 239] on span "12" at bounding box center [219, 242] width 7 height 7
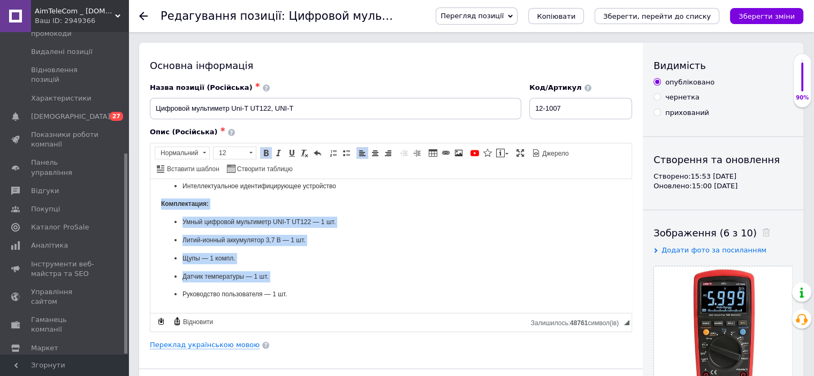
click at [182, 207] on strong "Комплектация:" at bounding box center [185, 203] width 48 height 7
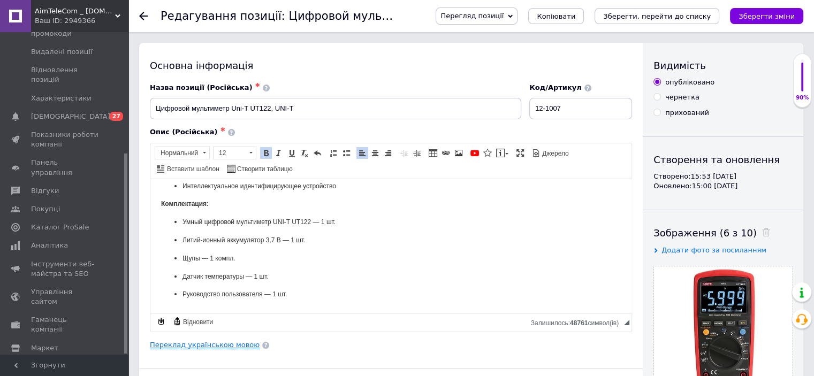
click at [218, 344] on link "Переклад українською мовою" at bounding box center [205, 345] width 110 height 9
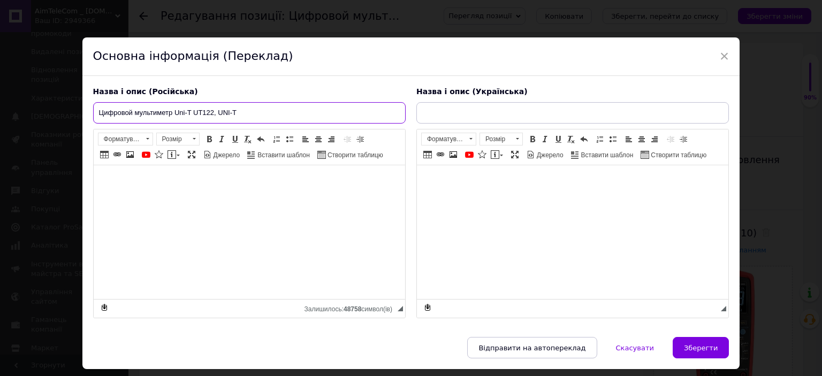
drag, startPoint x: 250, startPoint y: 113, endPoint x: 54, endPoint y: 113, distance: 196.4
click at [54, 113] on div "× Основна інформація (Переклад) Назва і опис (Російська) Цифровой мультиметр Un…" at bounding box center [411, 188] width 822 height 376
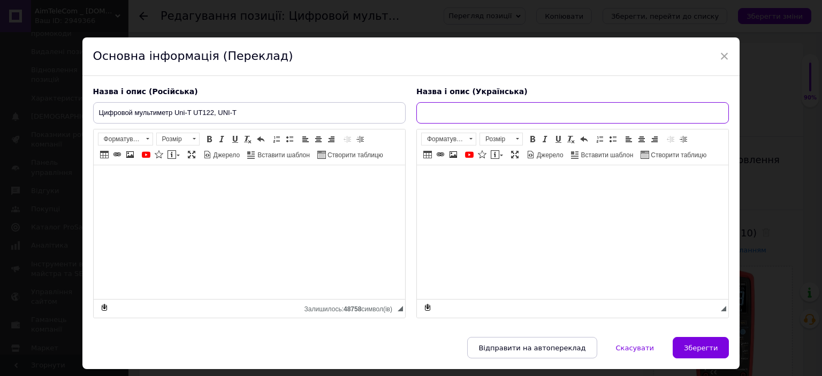
click at [475, 112] on input "text" at bounding box center [572, 112] width 312 height 21
paste input "Цифровой мультиметр Uni-T UT122, UNI-T"
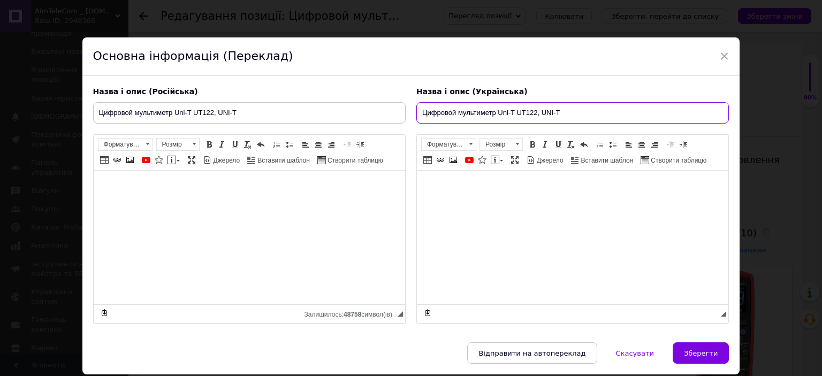
click at [449, 113] on input "Цифровой мультиметр Uni-T UT122, UNI-T" at bounding box center [572, 112] width 312 height 21
click at [456, 124] on div "Назва і опис (Українська) Цифровй мультиметр Uni-T UT122, UNI-T Розширений текс…" at bounding box center [572, 205] width 323 height 248
click at [446, 114] on input "Цифровй мультиметр Uni-T UT122, UNI-T" at bounding box center [572, 112] width 312 height 21
drag, startPoint x: 571, startPoint y: 115, endPoint x: 285, endPoint y: 124, distance: 286.9
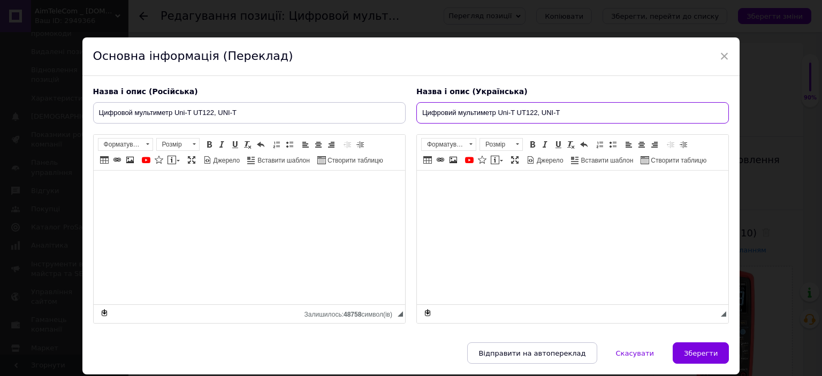
click at [285, 124] on div "Назва і опис (Російська) Цифровой мультиметр Uni-T UT122, UNI-T Цифровой мульти…" at bounding box center [411, 205] width 647 height 248
type input "Цифровий мультиметр Uni-T UT122, UNI-T"
click at [528, 141] on span at bounding box center [532, 144] width 9 height 9
click at [516, 143] on span at bounding box center [517, 144] width 3 height 2
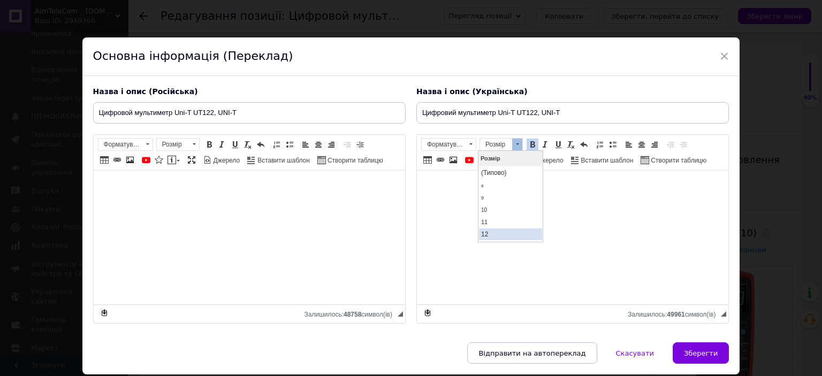
click at [491, 232] on link "12" at bounding box center [509, 234] width 63 height 12
click at [467, 144] on span at bounding box center [471, 145] width 10 height 12
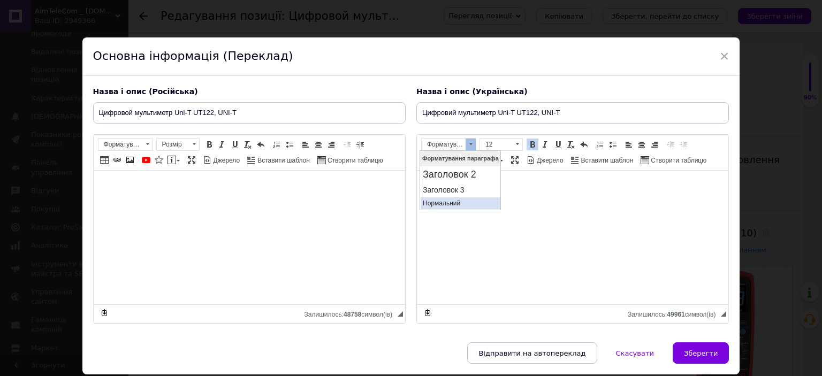
click at [443, 207] on link "Нормальний" at bounding box center [460, 203] width 80 height 12
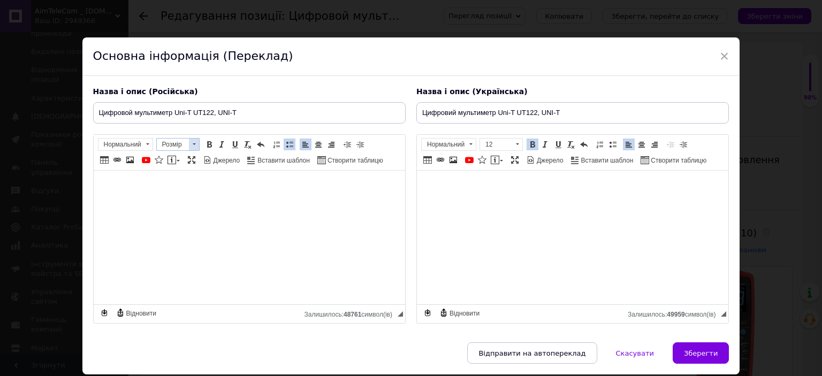
click at [190, 147] on span at bounding box center [194, 145] width 10 height 12
click at [163, 230] on span "12" at bounding box center [161, 233] width 7 height 7
click at [515, 149] on span at bounding box center [517, 145] width 10 height 12
click at [485, 232] on span "12" at bounding box center [483, 233] width 7 height 7
click at [469, 143] on span at bounding box center [470, 144] width 3 height 2
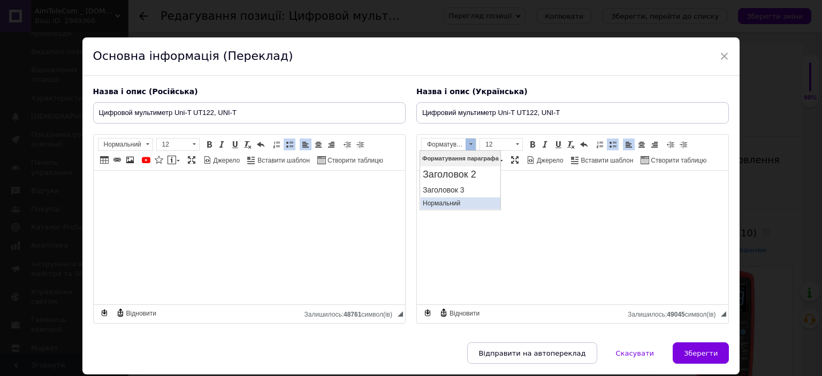
click at [449, 197] on link "Нормальний" at bounding box center [460, 203] width 80 height 12
click at [470, 143] on span at bounding box center [470, 144] width 3 height 2
click at [449, 202] on p "Нормальний" at bounding box center [459, 202] width 75 height 7
click at [527, 145] on link "Жирний Сполучення клавіш Ctrl+B" at bounding box center [533, 145] width 12 height 12
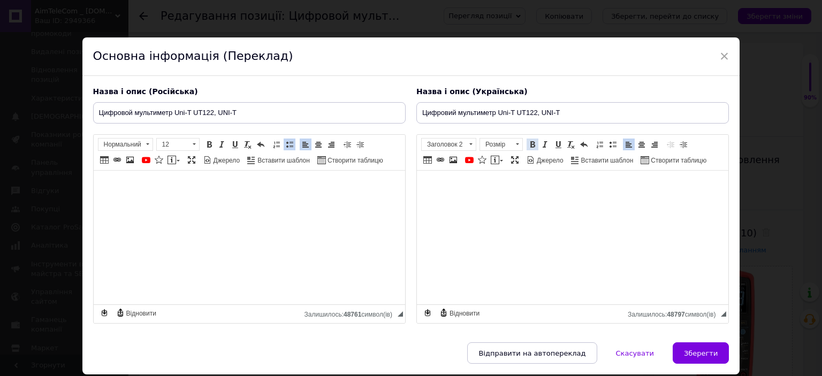
click at [530, 145] on span at bounding box center [532, 144] width 9 height 9
click at [467, 147] on span at bounding box center [471, 145] width 10 height 12
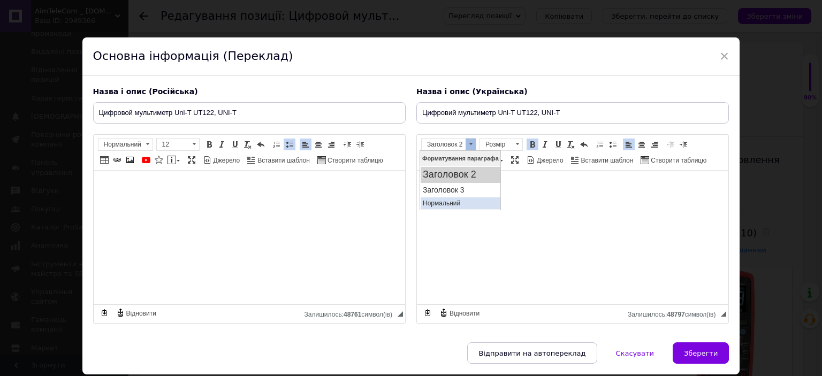
click at [451, 199] on p "Нормальний" at bounding box center [459, 202] width 75 height 7
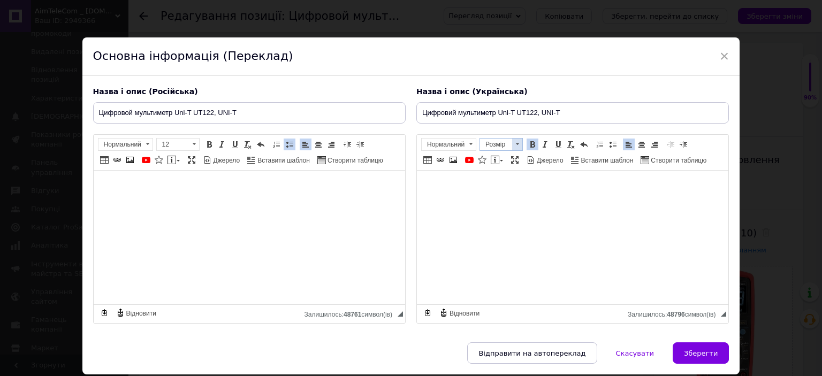
click at [515, 147] on span at bounding box center [517, 145] width 10 height 12
click at [490, 228] on link "12" at bounding box center [509, 234] width 63 height 12
click at [469, 141] on span at bounding box center [471, 145] width 10 height 12
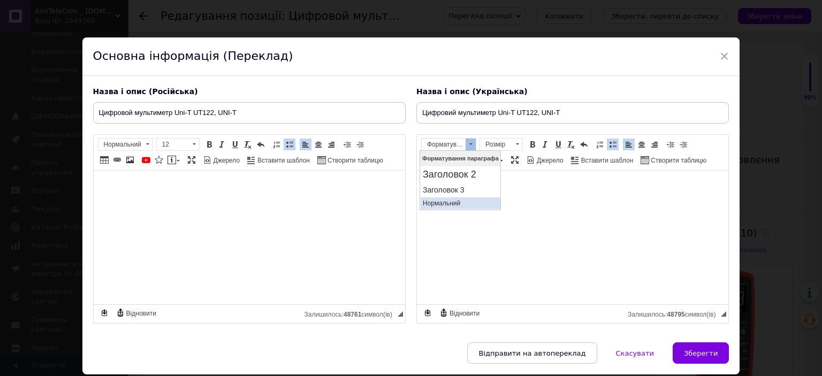
click at [452, 197] on link "Нормальний" at bounding box center [460, 203] width 80 height 12
click at [514, 145] on span at bounding box center [517, 145] width 10 height 12
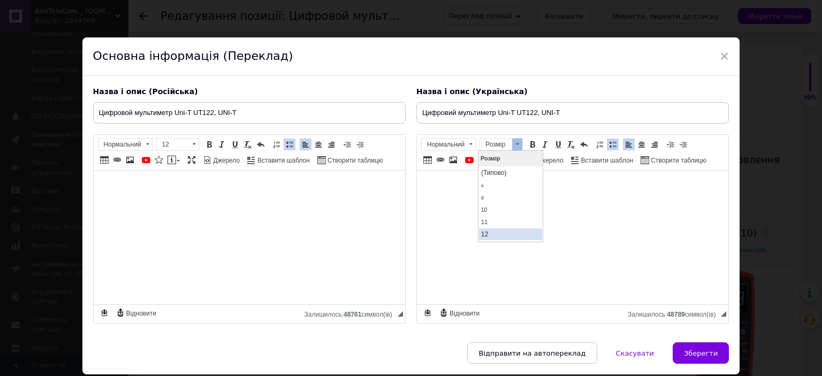
click at [490, 230] on link "12" at bounding box center [509, 234] width 63 height 12
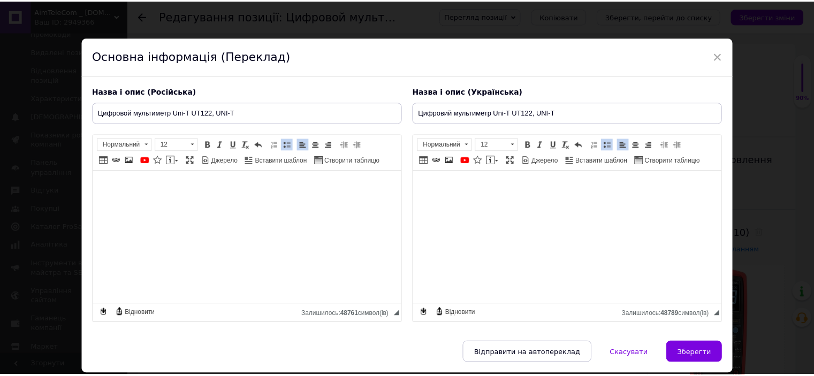
scroll to position [34, 0]
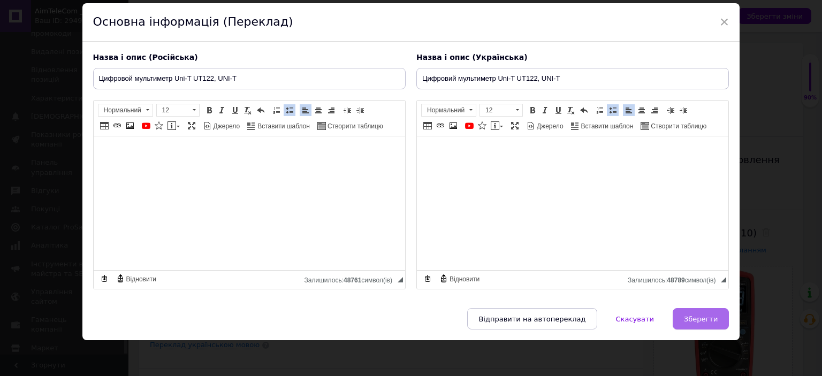
click at [685, 312] on button "Зберегти" at bounding box center [701, 318] width 56 height 21
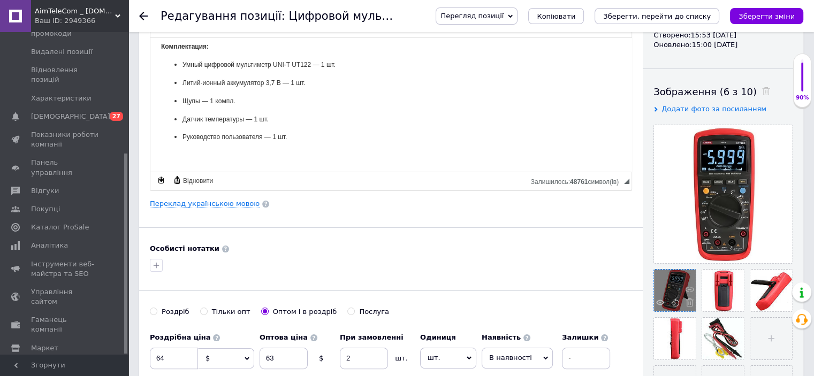
scroll to position [161, 0]
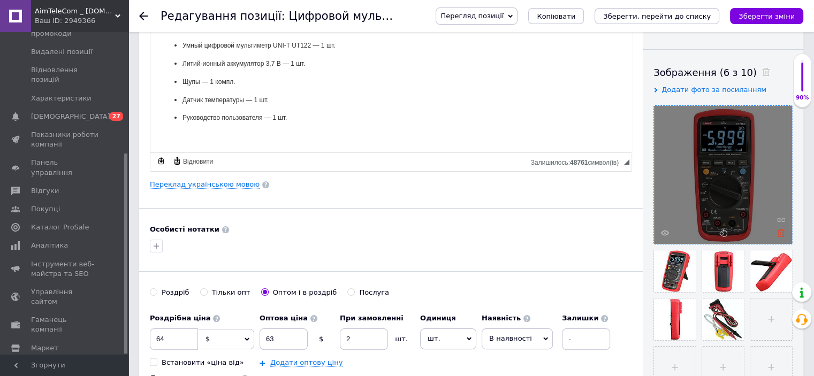
click at [780, 231] on icon at bounding box center [781, 233] width 8 height 8
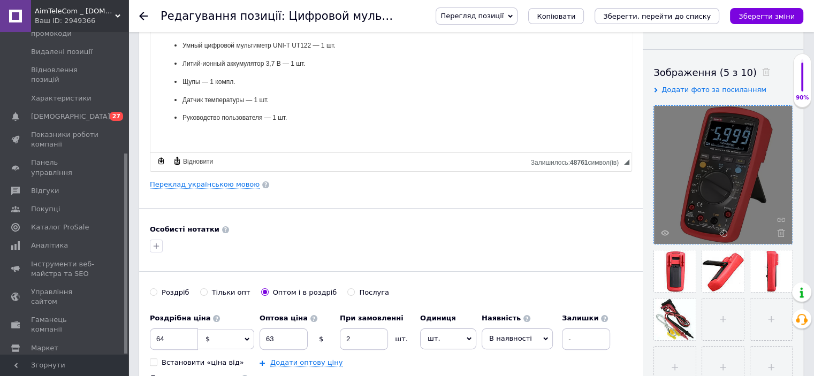
click at [780, 231] on icon at bounding box center [781, 233] width 8 height 8
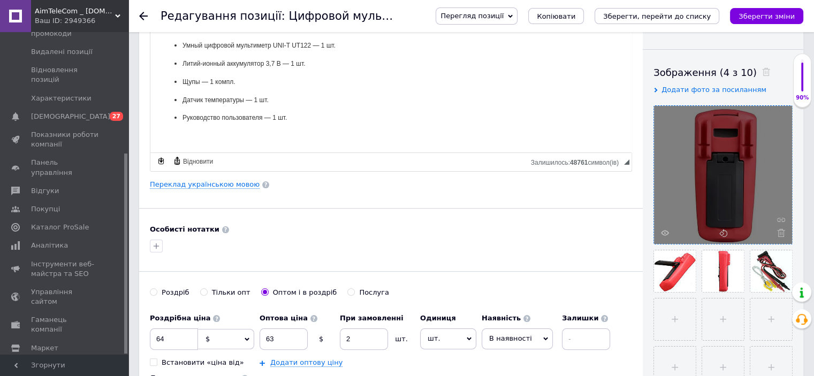
click at [780, 231] on icon at bounding box center [781, 233] width 8 height 8
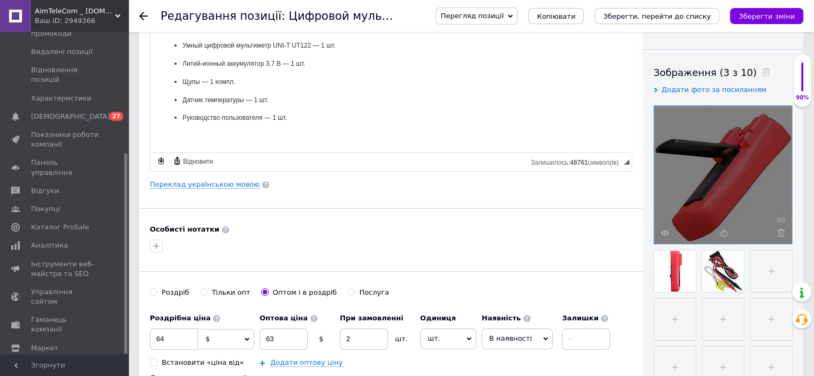
click at [780, 231] on icon at bounding box center [781, 233] width 8 height 8
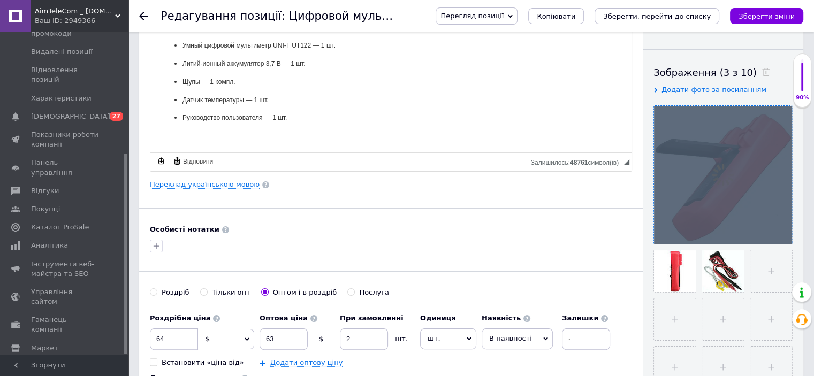
click at [780, 231] on div at bounding box center [723, 175] width 138 height 138
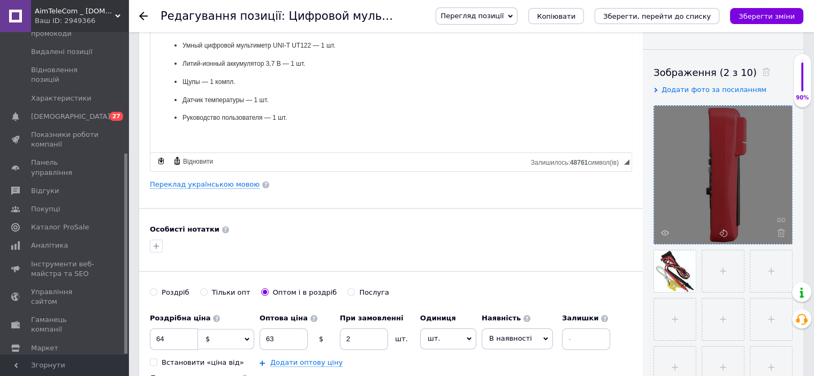
click at [780, 231] on icon at bounding box center [781, 233] width 8 height 8
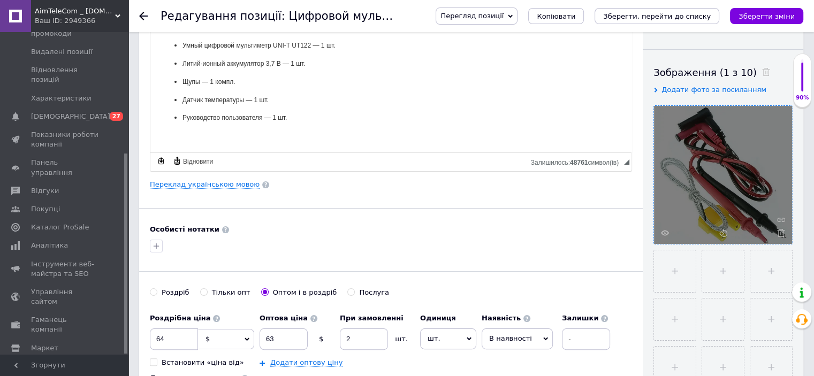
click at [780, 231] on icon at bounding box center [781, 233] width 8 height 8
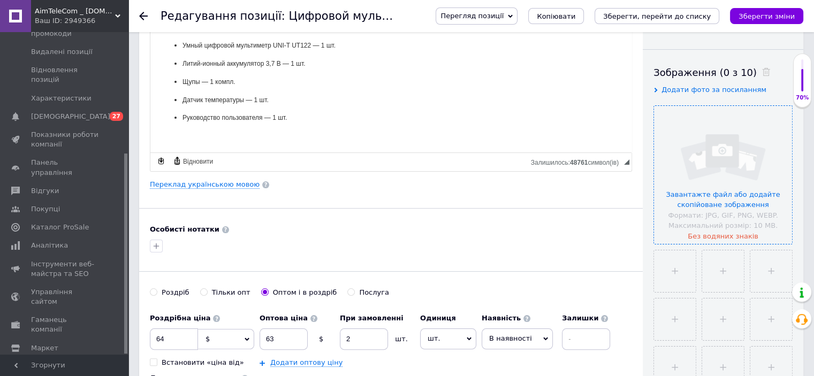
click at [712, 199] on input "file" at bounding box center [723, 175] width 138 height 138
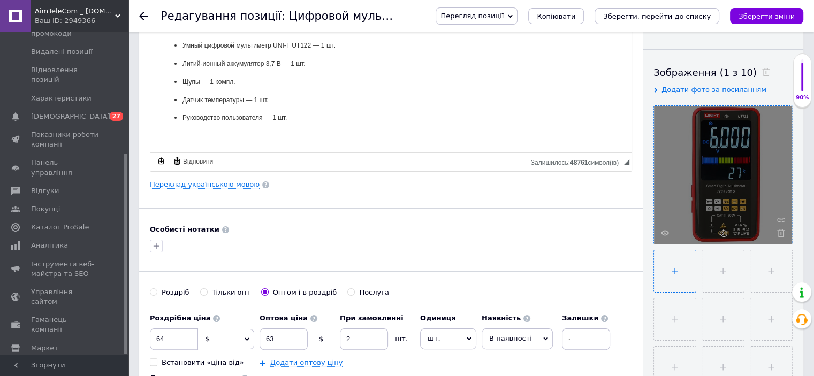
click at [670, 270] on input "file" at bounding box center [675, 271] width 42 height 42
type input "C:\fakepath\Без имени-1.jpg"
click at [715, 272] on input "file" at bounding box center [723, 271] width 42 height 42
type input "C:\fakepath\Без имени-1.jpg"
click at [777, 273] on input "file" at bounding box center [771, 271] width 42 height 42
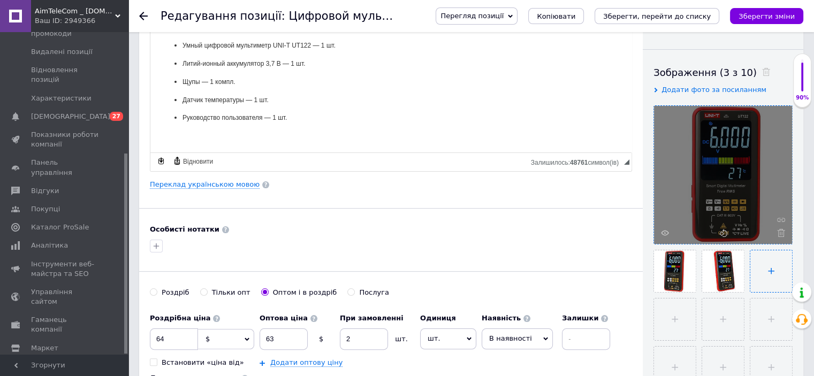
type input "C:\fakepath\Без имени-1.jpg"
click at [676, 327] on input "file" at bounding box center [675, 320] width 42 height 42
type input "C:\fakepath\Без имени-1.jpg"
click at [725, 326] on input "file" at bounding box center [723, 320] width 42 height 42
type input "C:\fakepath\Без имени-1.jpg"
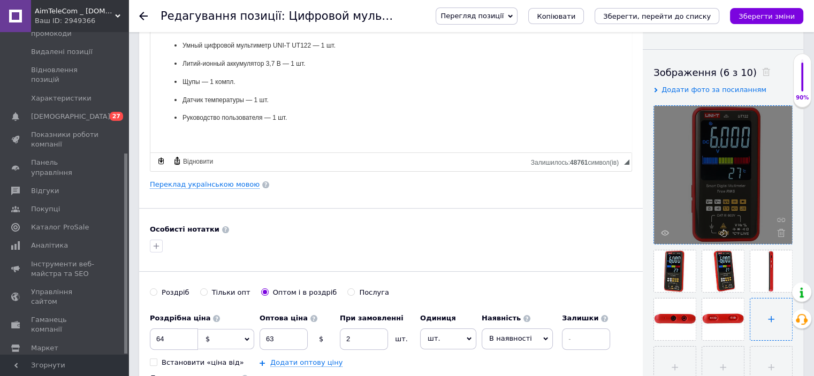
click at [775, 314] on input "file" at bounding box center [771, 320] width 42 height 42
type input "C:\fakepath\Без имени-1.jpg"
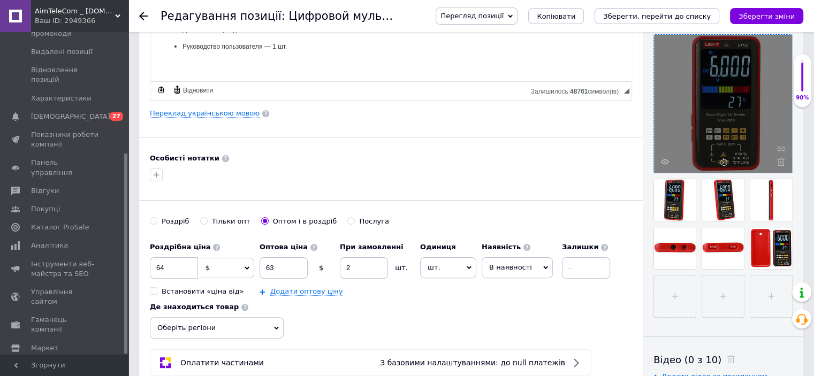
scroll to position [268, 0]
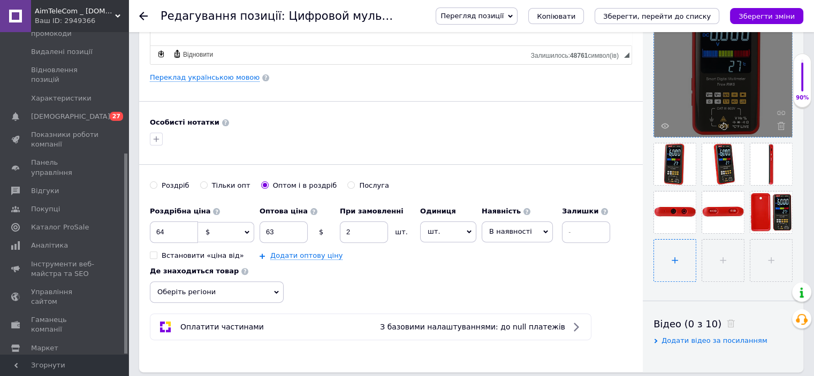
click at [674, 256] on input "file" at bounding box center [675, 261] width 42 height 42
type input "C:\fakepath\Без имени-1.jpg"
click at [727, 262] on input "file" at bounding box center [723, 261] width 42 height 42
type input "C:\fakepath\Без имени-1.jpg"
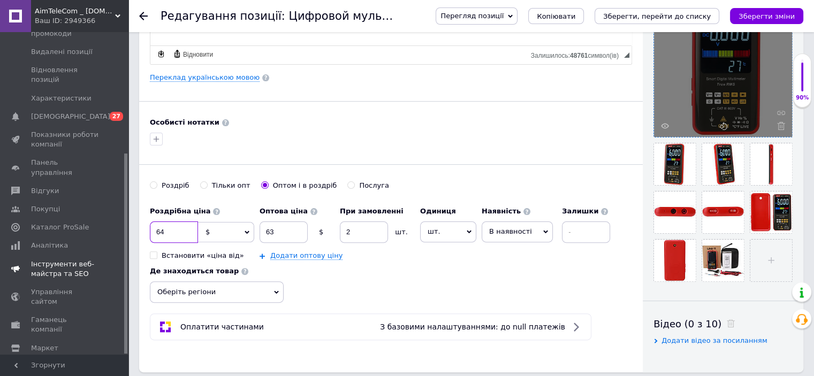
drag, startPoint x: 173, startPoint y: 227, endPoint x: 42, endPoint y: 227, distance: 130.6
type input "30.2"
drag, startPoint x: 278, startPoint y: 232, endPoint x: 218, endPoint y: 236, distance: 59.5
click at [218, 236] on div "Роздрібна ціна 30.2 $ EUR CHF ₴ GBP ¥ PLN ₸ MDL HUF KGS CNY TRY KRW lei Встанов…" at bounding box center [383, 230] width 466 height 59
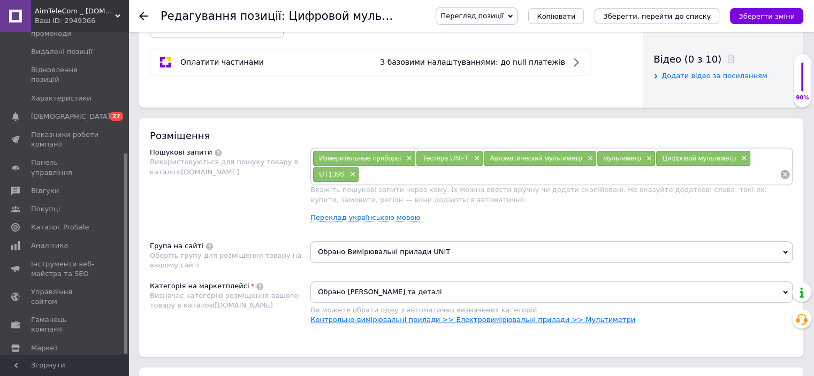
scroll to position [589, 0]
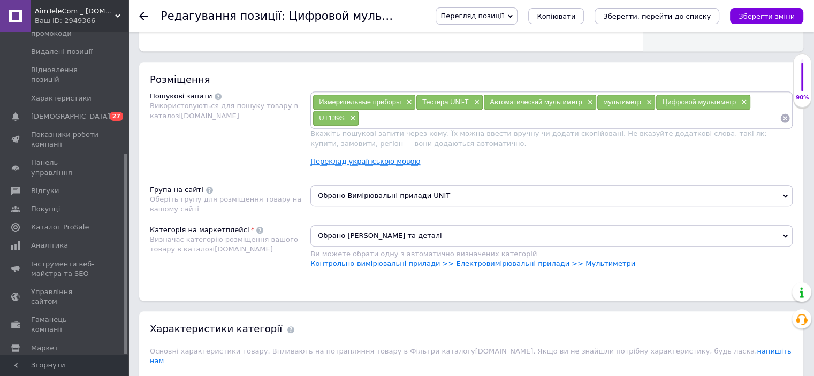
type input "29.5"
click at [343, 160] on link "Переклад українською мовою" at bounding box center [365, 161] width 110 height 9
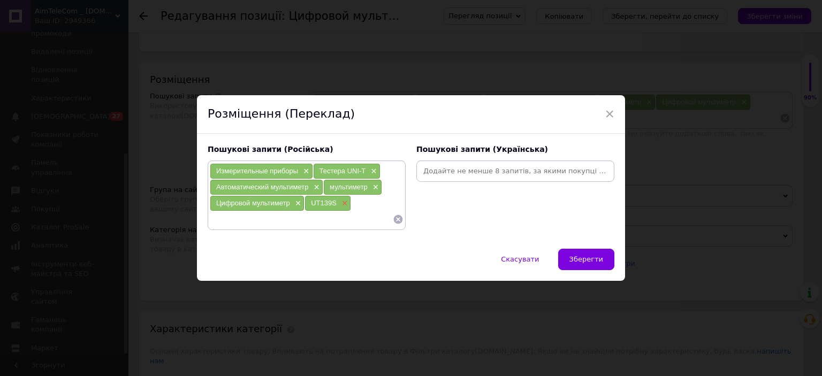
click at [342, 203] on span "×" at bounding box center [343, 203] width 9 height 9
click at [273, 213] on input at bounding box center [301, 219] width 183 height 16
paste input "UT122"
type input "UT122"
click at [430, 173] on input at bounding box center [515, 171] width 194 height 16
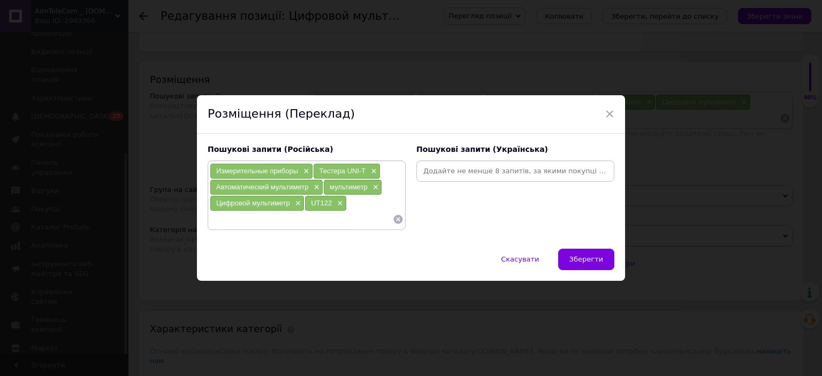
paste input "UT122"
type input "UT122"
paste input "Цифровий мультиметр"
type input "Цифровий мультиметр"
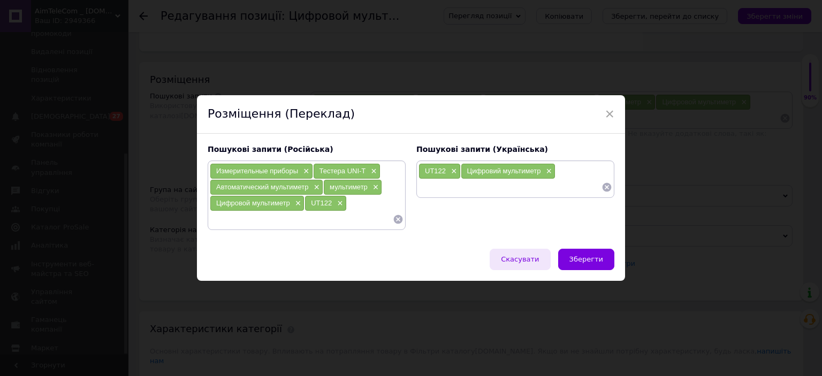
paste input "Uni-T"
type input "Uni-T"
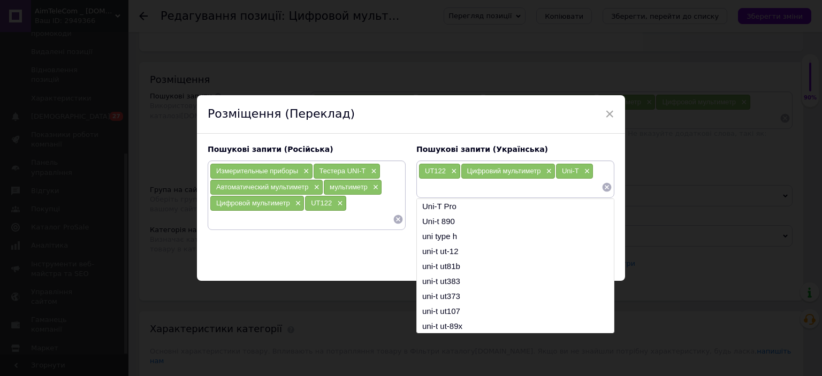
click at [533, 115] on div "Розміщення (Переклад)" at bounding box center [411, 114] width 428 height 39
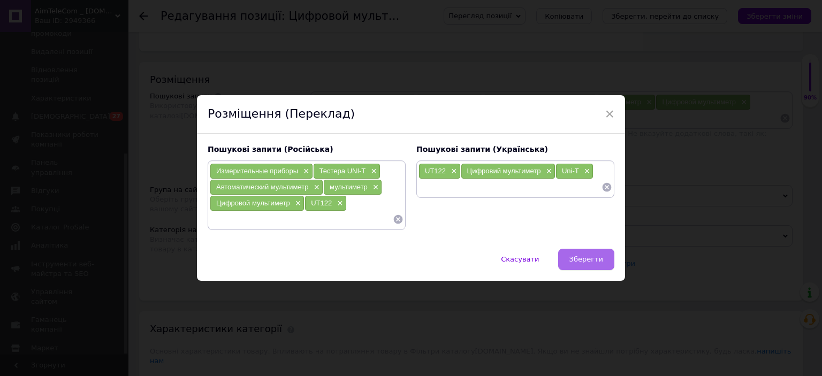
click at [589, 259] on span "Зберегти" at bounding box center [586, 259] width 34 height 8
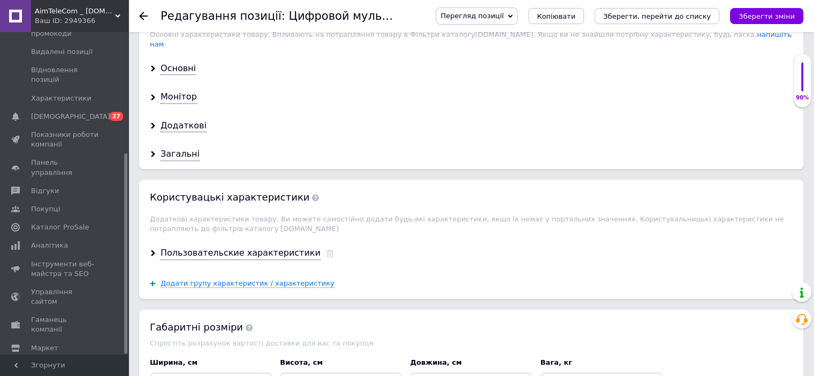
scroll to position [963, 0]
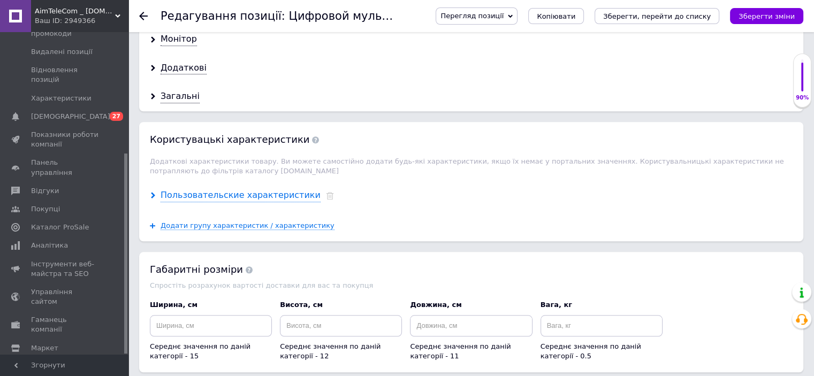
click at [264, 189] on div "Пользовательские характеристики" at bounding box center [241, 195] width 160 height 12
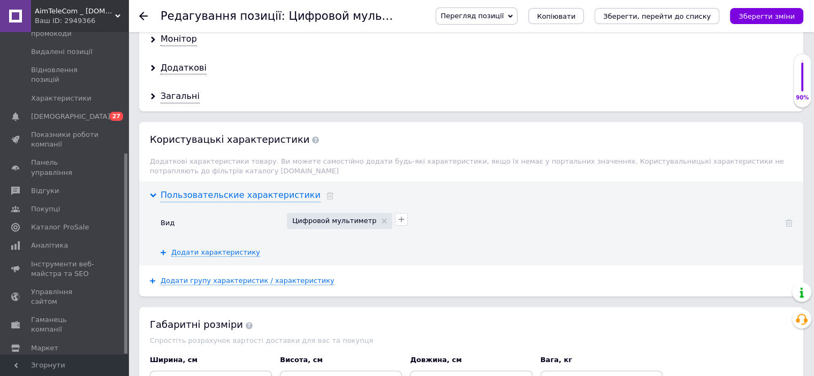
click at [219, 189] on div "Пользовательские характеристики" at bounding box center [241, 195] width 160 height 12
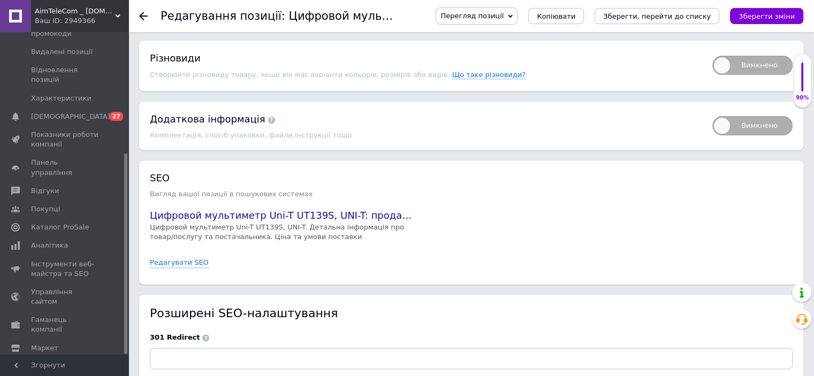
scroll to position [1539, 0]
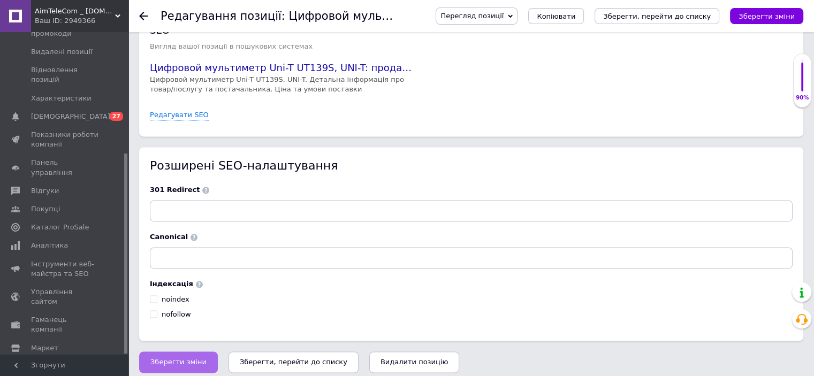
click at [174, 358] on span "Зберегти зміни" at bounding box center [178, 362] width 56 height 8
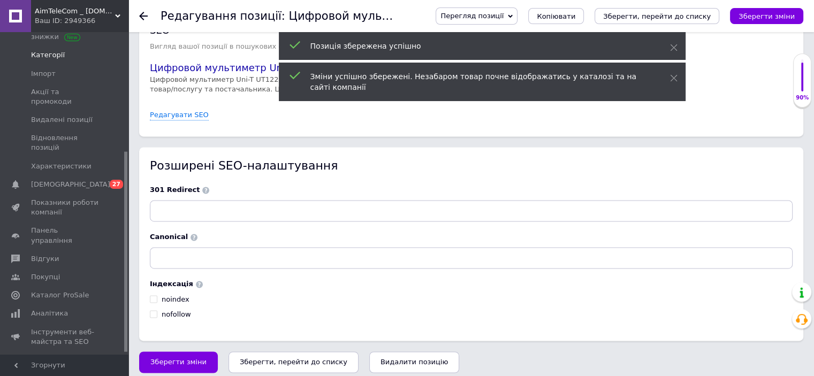
scroll to position [0, 0]
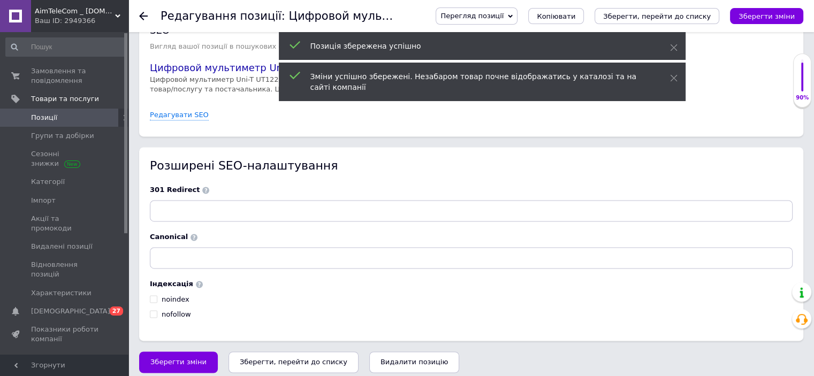
click at [39, 116] on span "Позиції" at bounding box center [44, 118] width 26 height 10
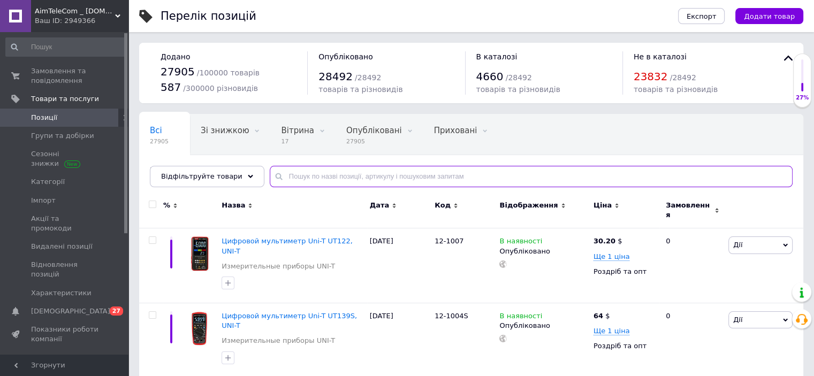
click at [274, 177] on input "text" at bounding box center [531, 176] width 523 height 21
paste input "12-1007C"
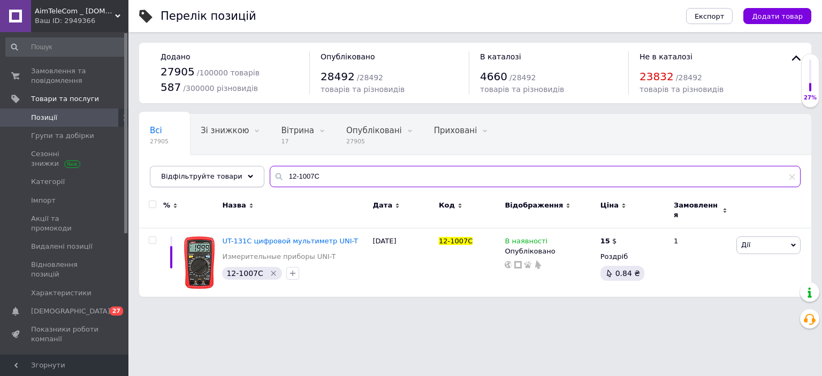
drag, startPoint x: 319, startPoint y: 170, endPoint x: 217, endPoint y: 177, distance: 102.4
click at [217, 177] on div "Відфільтруйте товари 12-1007C" at bounding box center [475, 176] width 651 height 21
paste input "D"
type input "12-1007D"
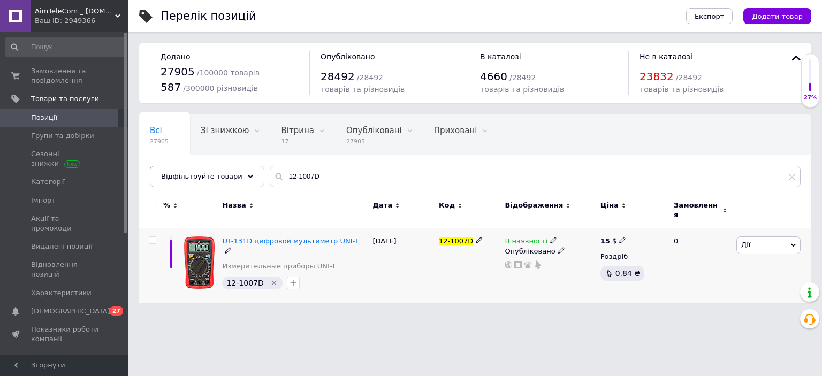
click at [293, 237] on span "UT-131D цифровой мультиметр UNI-T" at bounding box center [290, 241] width 136 height 8
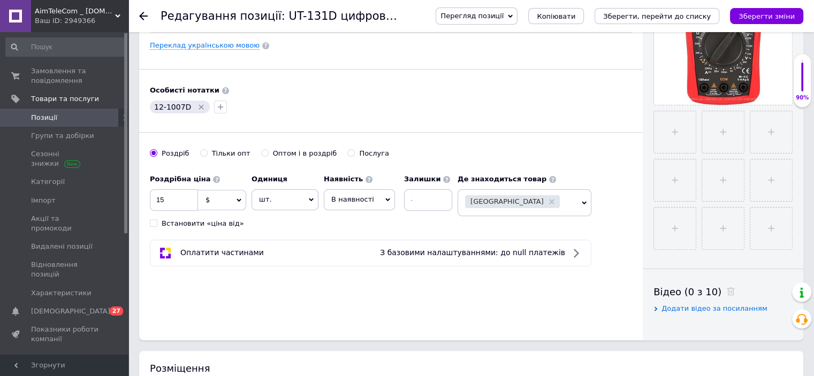
scroll to position [375, 0]
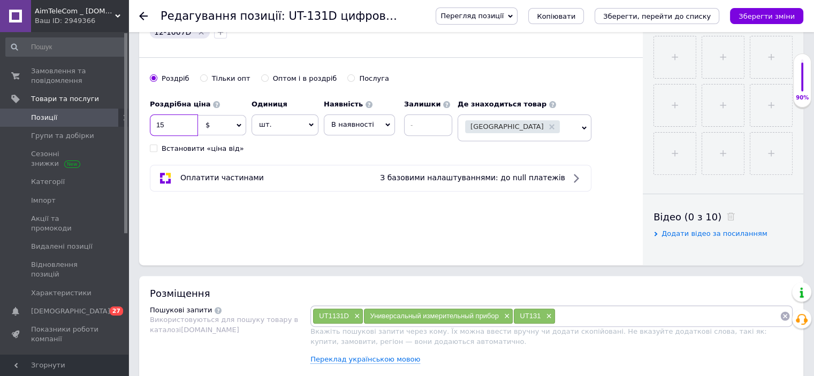
click at [171, 124] on input "15" at bounding box center [174, 125] width 48 height 21
type input "14"
click at [761, 14] on icon "Зберегти зміни" at bounding box center [766, 16] width 56 height 8
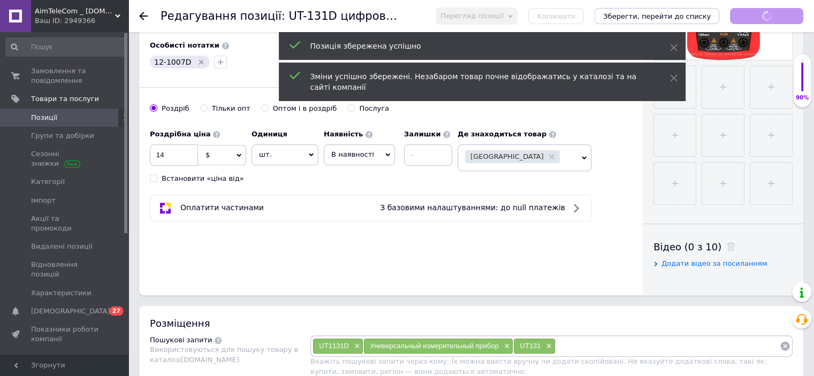
scroll to position [268, 0]
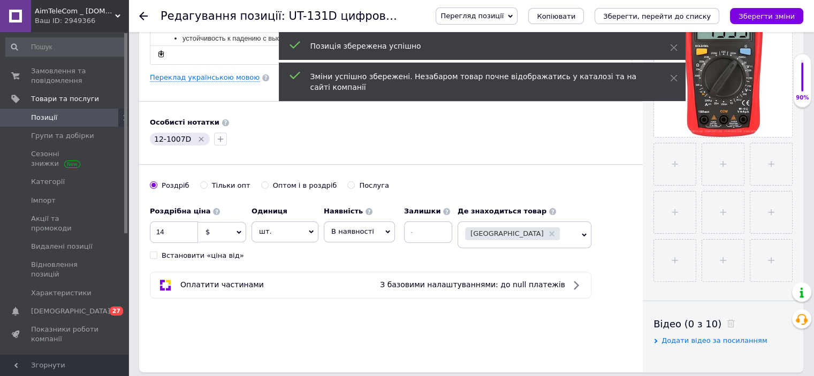
click at [49, 117] on span "Позиції" at bounding box center [44, 118] width 26 height 10
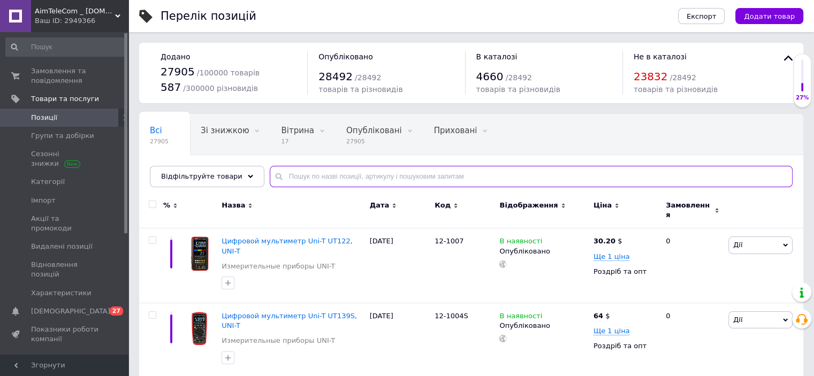
click at [318, 176] on input "text" at bounding box center [531, 176] width 523 height 21
paste input "12-1010"
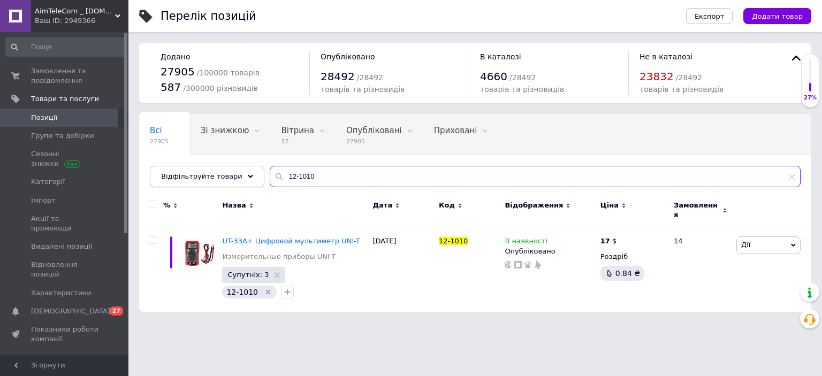
drag, startPoint x: 304, startPoint y: 177, endPoint x: 242, endPoint y: 180, distance: 62.7
click at [242, 180] on div "Відфільтруйте товари 12-1010" at bounding box center [475, 176] width 651 height 21
paste input "1"
drag, startPoint x: 308, startPoint y: 178, endPoint x: 173, endPoint y: 178, distance: 134.8
click at [173, 178] on div "Відфільтруйте товари 12-1011" at bounding box center [475, 176] width 651 height 21
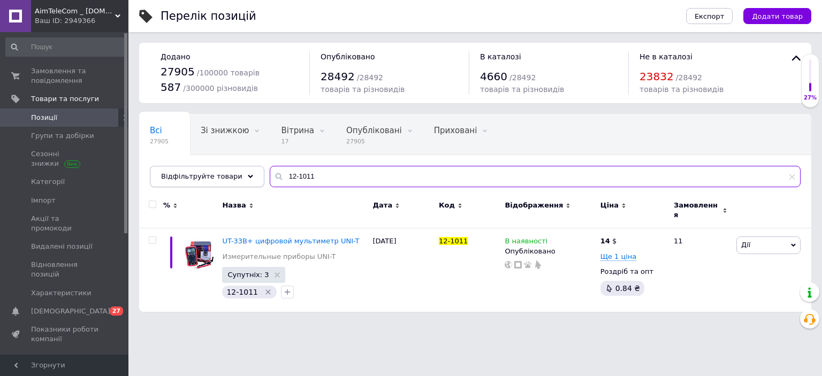
paste input "2"
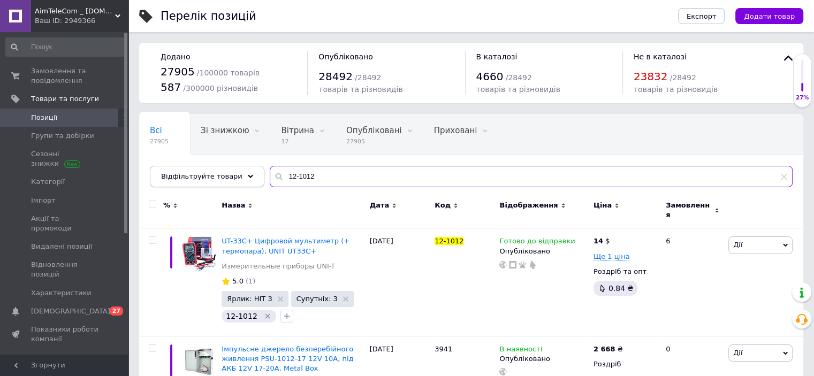
drag, startPoint x: 310, startPoint y: 176, endPoint x: 246, endPoint y: 177, distance: 64.2
click at [246, 177] on div "Відфільтруйте товари 12-1012" at bounding box center [471, 176] width 643 height 21
paste input "3"
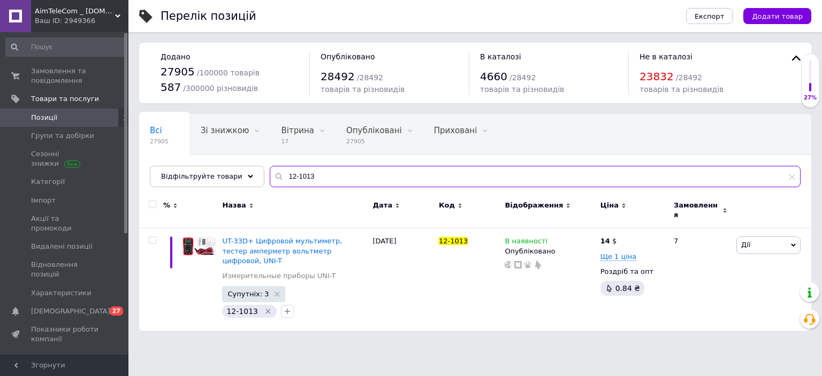
drag, startPoint x: 303, startPoint y: 178, endPoint x: 256, endPoint y: 181, distance: 47.2
click at [270, 181] on input "12-1013" at bounding box center [535, 176] width 531 height 21
paste input "6"
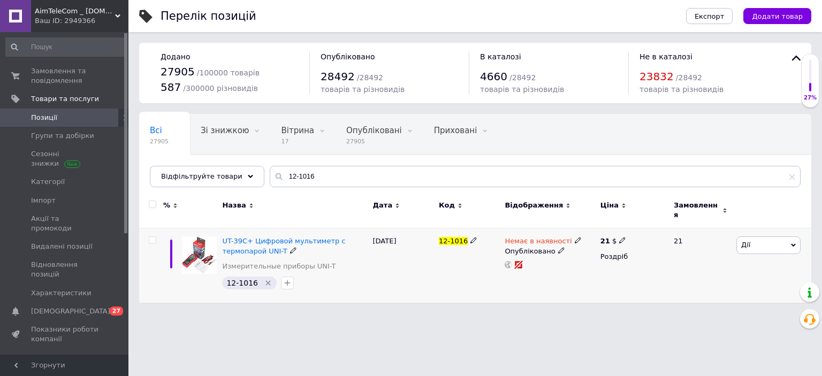
click at [575, 237] on icon at bounding box center [578, 240] width 6 height 6
click at [606, 243] on li "В наявності" at bounding box center [634, 249] width 102 height 15
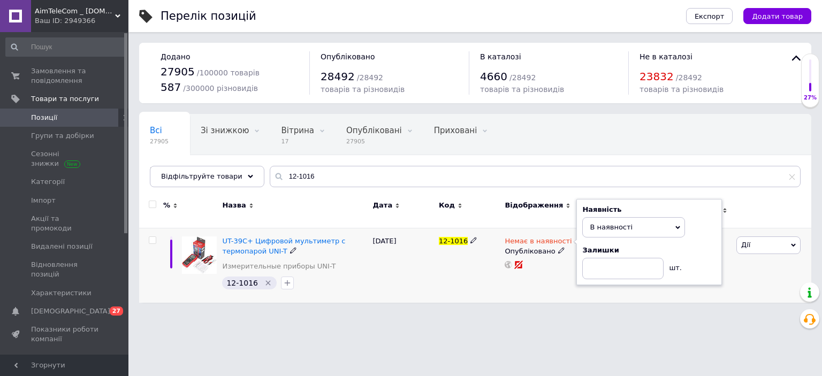
click at [373, 288] on div "[DATE]" at bounding box center [403, 265] width 66 height 74
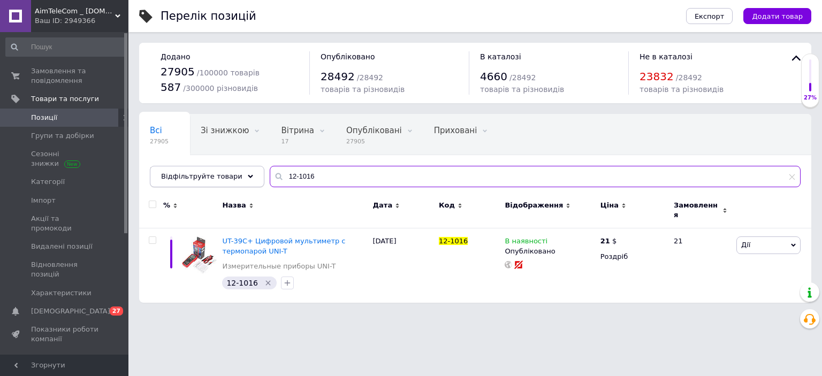
click at [246, 181] on div "Відфільтруйте товари 12-1016" at bounding box center [475, 176] width 651 height 21
paste input "E"
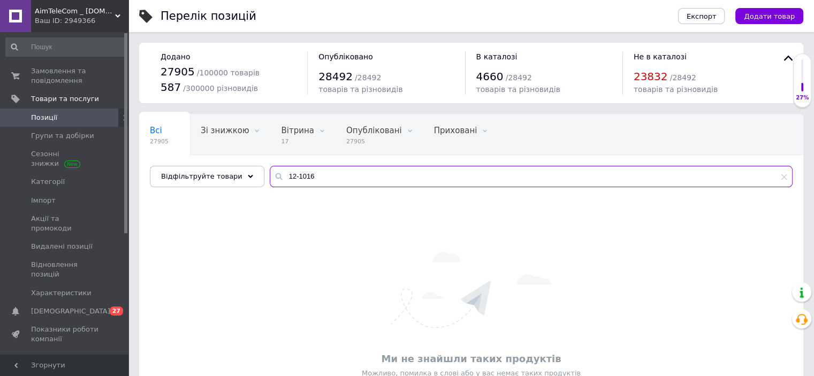
type input "12-1016"
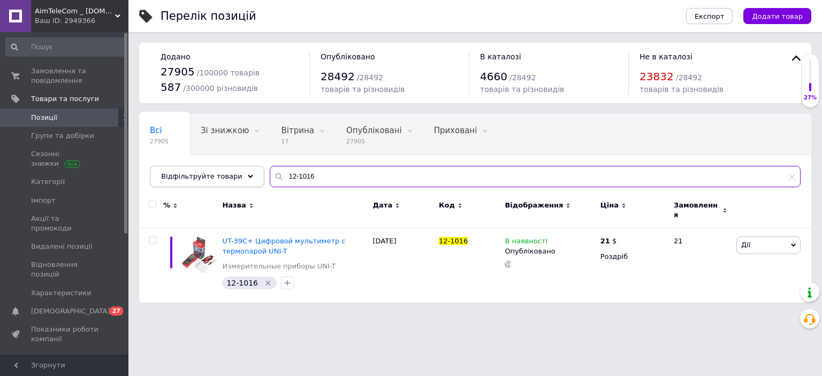
drag, startPoint x: 296, startPoint y: 179, endPoint x: 222, endPoint y: 179, distance: 74.4
click at [222, 179] on div "Відфільтруйте товари 12-1016" at bounding box center [475, 176] width 651 height 21
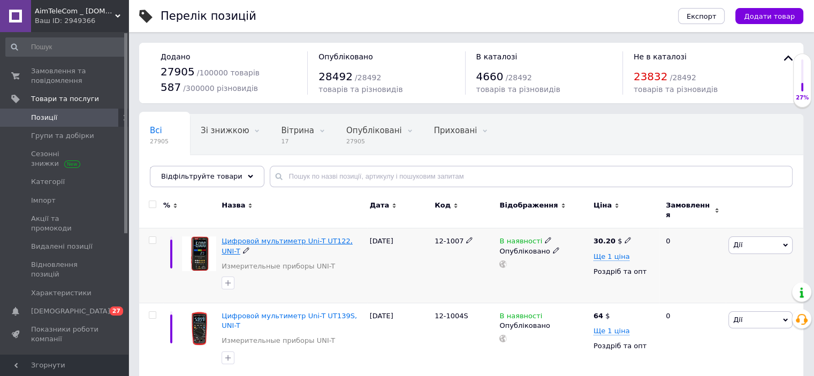
click at [317, 239] on span "Цифровой мультиметр Uni-T UT122, UNI-T" at bounding box center [287, 246] width 131 height 18
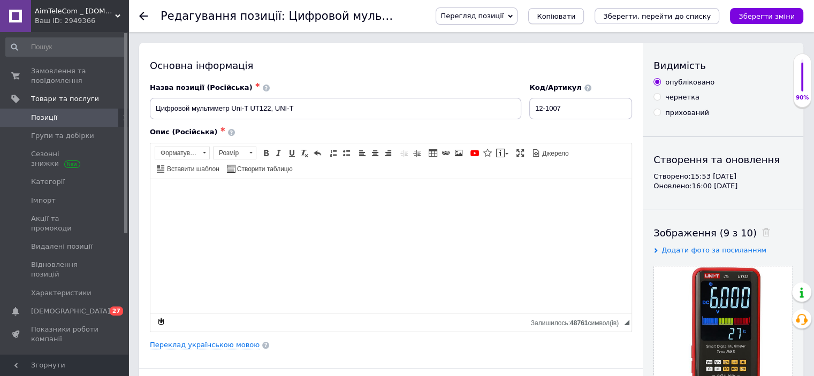
click at [575, 17] on span "Копіювати" at bounding box center [556, 16] width 39 height 8
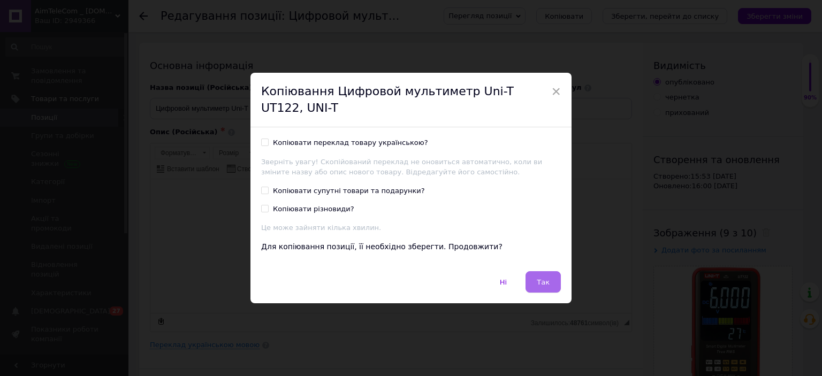
click at [537, 278] on button "Так" at bounding box center [542, 281] width 35 height 21
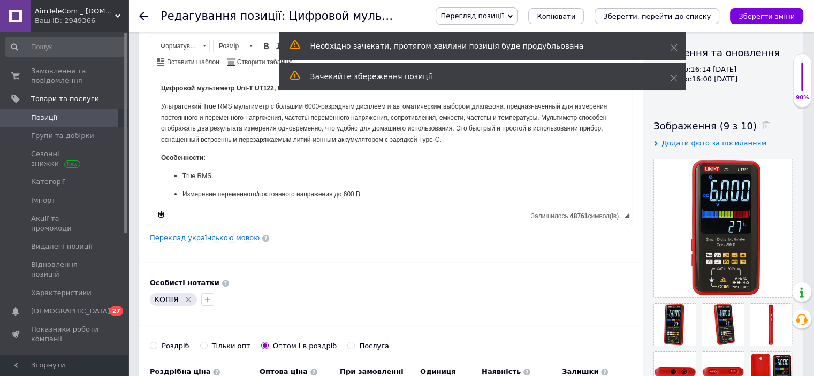
scroll to position [214, 0]
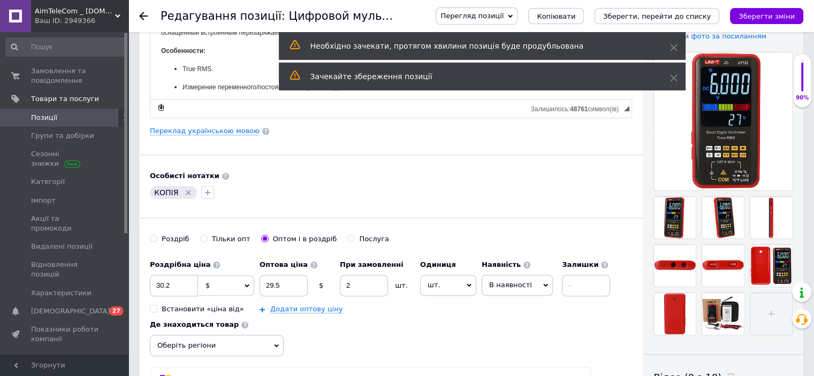
click at [186, 190] on icon "Видалити мітку" at bounding box center [188, 192] width 5 height 5
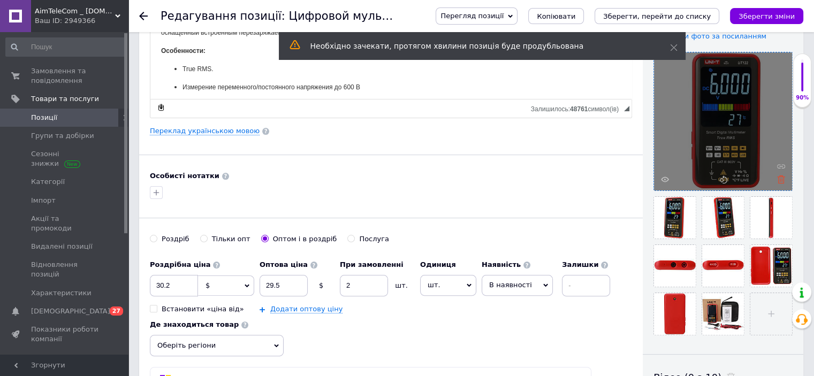
click at [783, 179] on use at bounding box center [781, 180] width 8 height 8
click at [783, 179] on div at bounding box center [723, 121] width 138 height 138
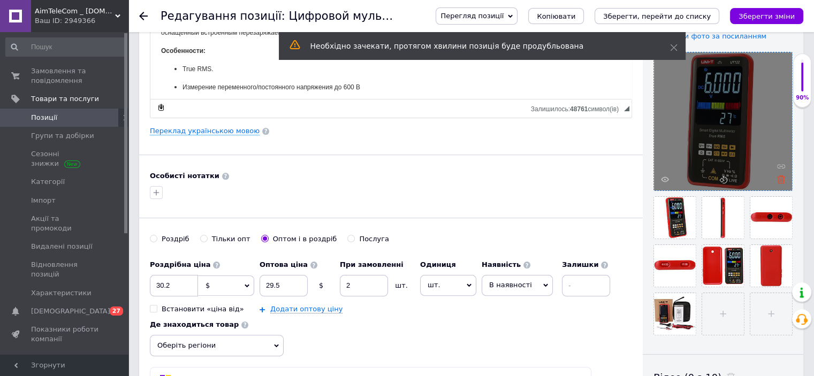
click at [783, 179] on icon at bounding box center [781, 180] width 8 height 8
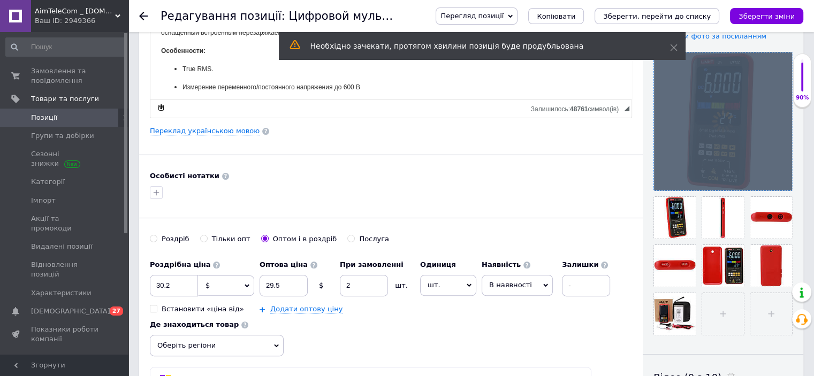
click at [783, 179] on div at bounding box center [723, 121] width 138 height 138
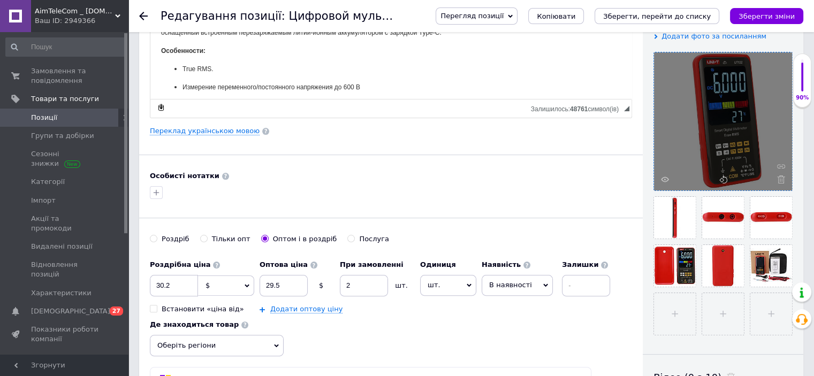
click at [783, 179] on icon at bounding box center [781, 180] width 8 height 8
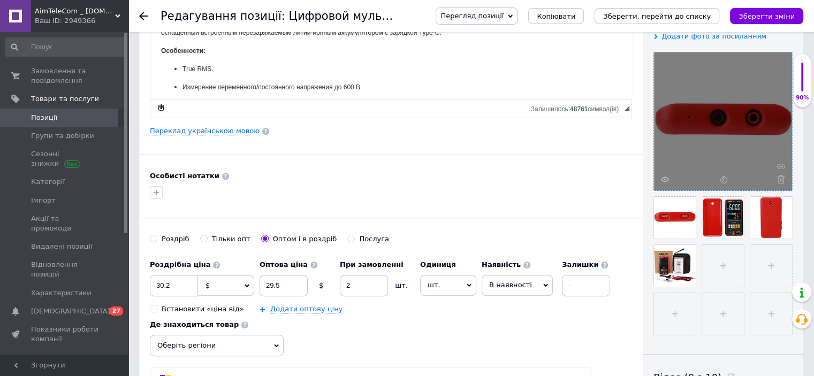
click at [783, 179] on icon at bounding box center [781, 180] width 8 height 8
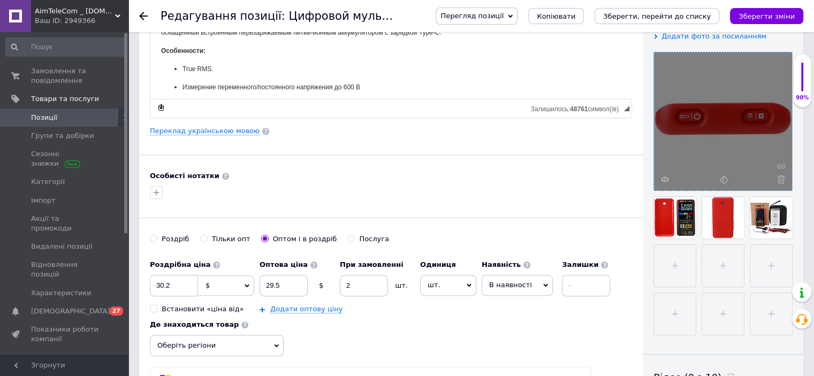
click at [783, 179] on icon at bounding box center [781, 180] width 8 height 8
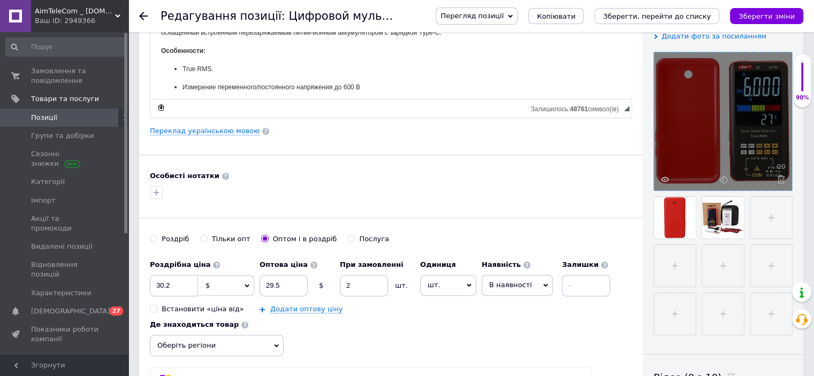
click at [783, 179] on icon at bounding box center [781, 180] width 8 height 8
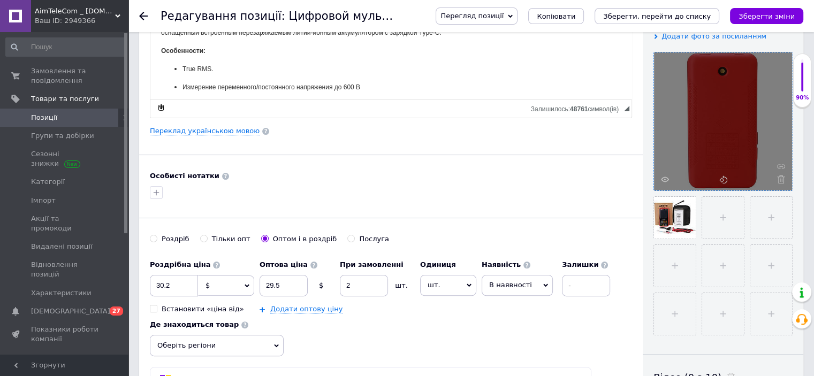
click at [783, 179] on icon at bounding box center [781, 180] width 8 height 8
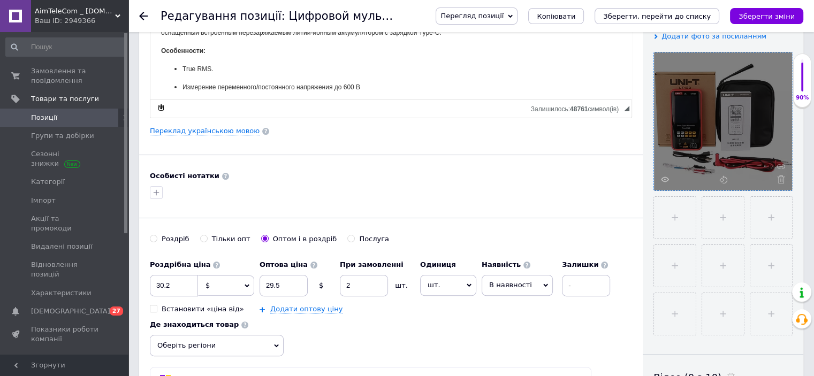
click at [783, 179] on icon at bounding box center [781, 180] width 8 height 8
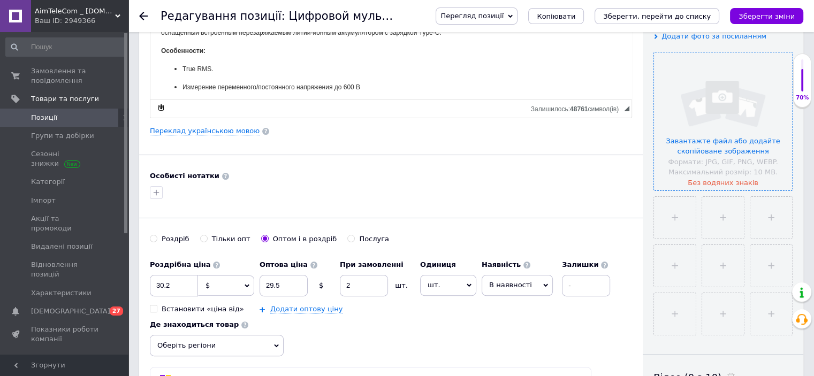
click at [783, 179] on input "file" at bounding box center [723, 121] width 138 height 138
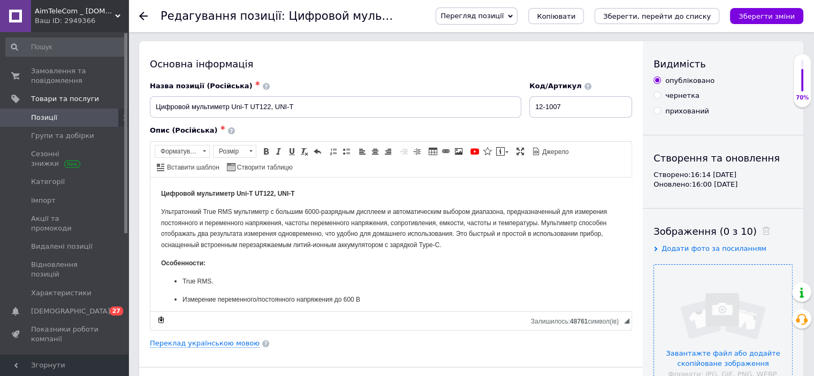
scroll to position [0, 0]
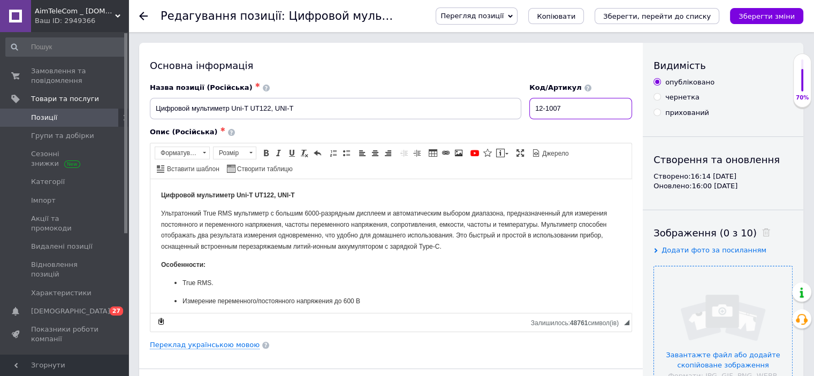
drag, startPoint x: 575, startPoint y: 110, endPoint x: 468, endPoint y: 113, distance: 107.6
click at [468, 113] on div "Назва позиції (Російська) ✱ Цифровой мультиметр Uni-T UT122, UNI-T Код/Артикул …" at bounding box center [391, 101] width 490 height 44
paste input "16E"
type input "12-1016E"
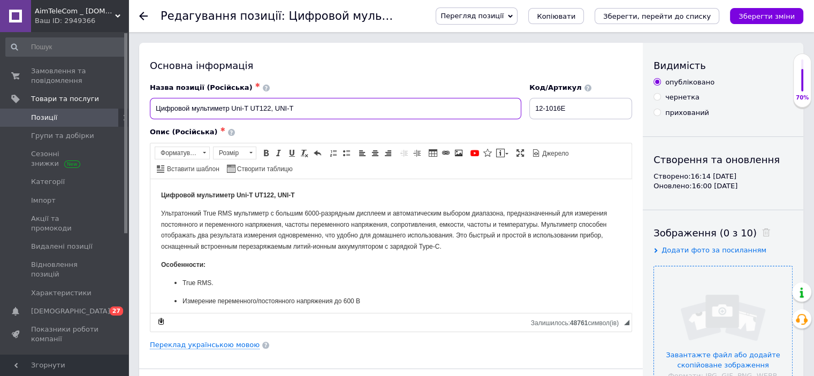
drag, startPoint x: 270, startPoint y: 106, endPoint x: 106, endPoint y: 110, distance: 163.2
paste input "й мультиметр Uni-T UT39E+ (+ термопара)"
click at [187, 107] on input "Цифровий мультиметр Uni-T UT39E+ (+ термопара), UNI-T" at bounding box center [335, 108] width 371 height 21
drag, startPoint x: 322, startPoint y: 111, endPoint x: 103, endPoint y: 110, distance: 218.8
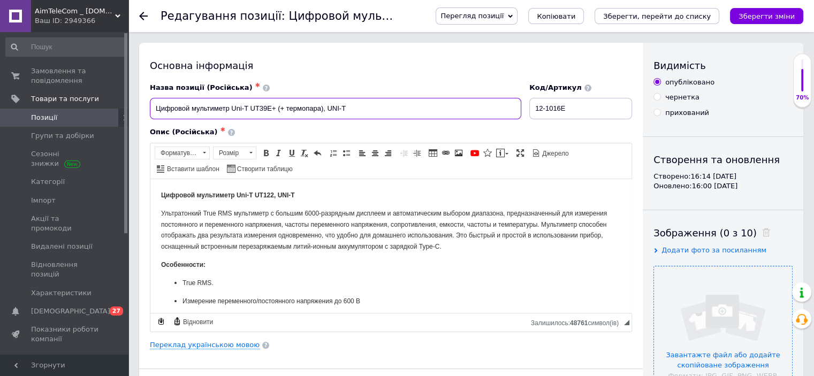
type input "Цифровой мультиметр Uni-T UT39E+ (+ термопара), UNI-T"
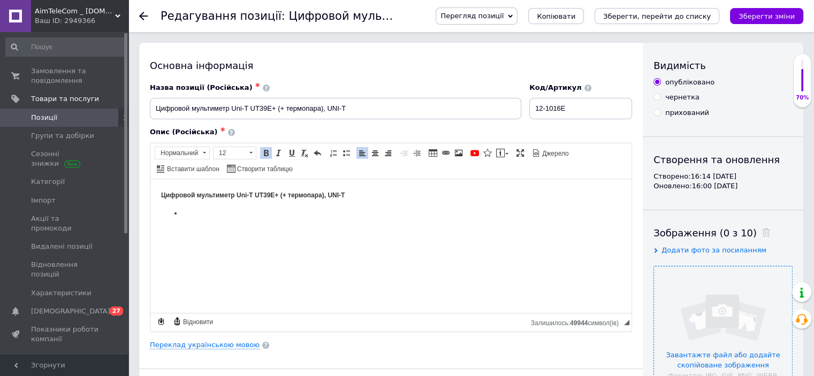
click at [193, 213] on li "Редактор, E213EA7E-A7B9-4947-A998-CB83DCDC5394" at bounding box center [390, 213] width 417 height 11
click at [200, 212] on li "Редактор, E213EA7E-A7B9-4947-A998-CB83DCDC5394" at bounding box center [390, 213] width 417 height 11
click at [352, 199] on p "Цифровой мультиметр Uni-T UT39E+ (+ термопара), UNI-T" at bounding box center [391, 194] width 460 height 11
click at [263, 110] on input "Цифровой мультиметр Uni-T UT39E+ (+ термопара), UNI-T" at bounding box center [335, 108] width 371 height 21
drag, startPoint x: 249, startPoint y: 109, endPoint x: 275, endPoint y: 110, distance: 25.7
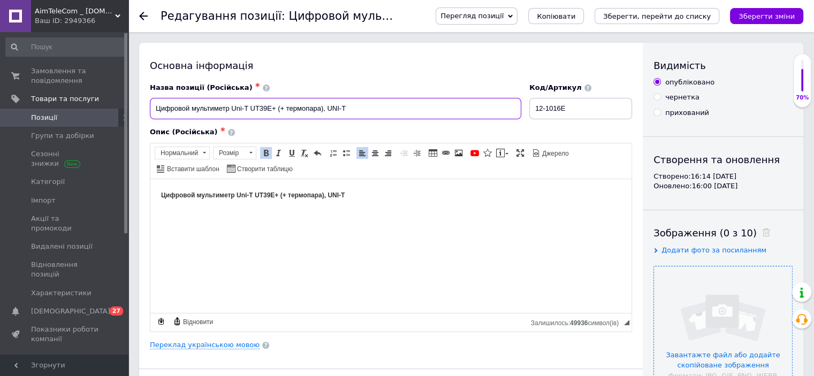
click at [275, 110] on input "Цифровой мультиметр Uni-T UT39E+ (+ термопара), UNI-T" at bounding box center [335, 108] width 371 height 21
click at [365, 193] on p "Цифровой мультиметр Uni-T UT39E+ (+ термопара), UNI-T" at bounding box center [391, 194] width 460 height 11
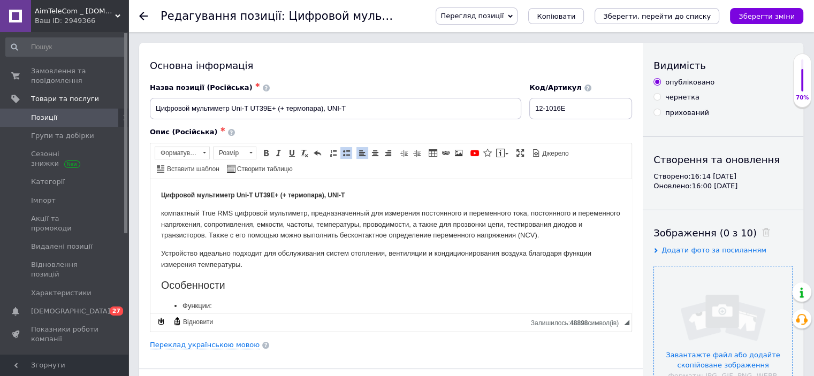
click at [199, 285] on h2 "Особенности" at bounding box center [391, 285] width 460 height 12
click at [263, 154] on span at bounding box center [266, 153] width 9 height 9
click at [238, 284] on h2 "Особенности" at bounding box center [391, 285] width 460 height 12
click at [165, 213] on p "компактный True RMS цифровой мультиметр, предназначенный для измерения постоянн…" at bounding box center [391, 224] width 460 height 33
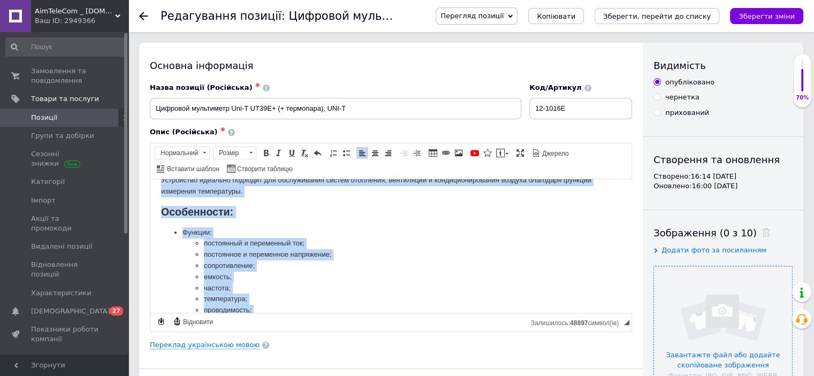
scroll to position [239, 0]
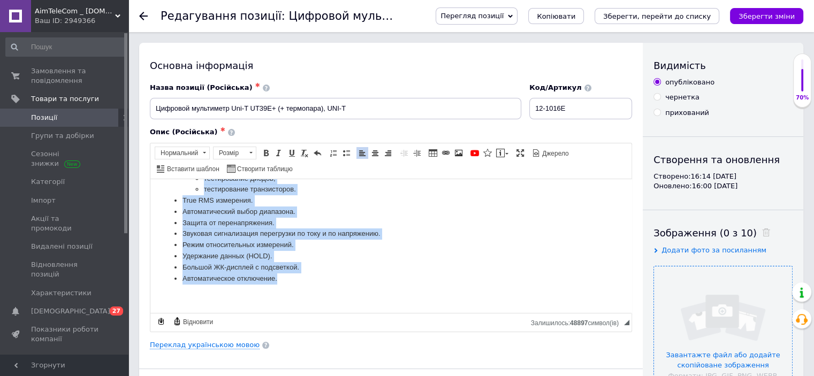
drag, startPoint x: 159, startPoint y: 215, endPoint x: 465, endPoint y: 498, distance: 416.9
click at [296, 312] on html "Цифровой мультиметр Uni-T UT39E+ (+ термопара), UNI-T Компактный True RMS цифро…" at bounding box center [390, 126] width 481 height 372
click at [249, 152] on span at bounding box center [250, 153] width 3 height 2
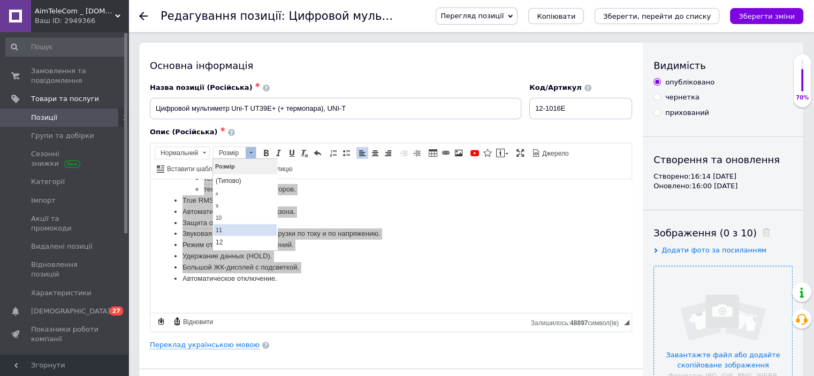
scroll to position [0, 0]
click at [231, 246] on link "12" at bounding box center [244, 242] width 63 height 12
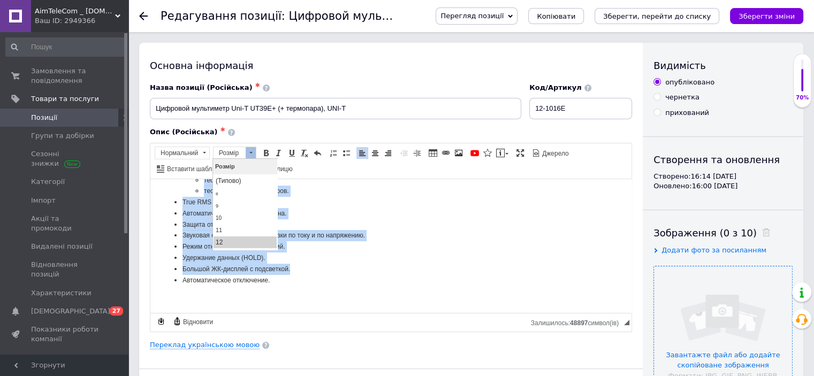
scroll to position [216, 0]
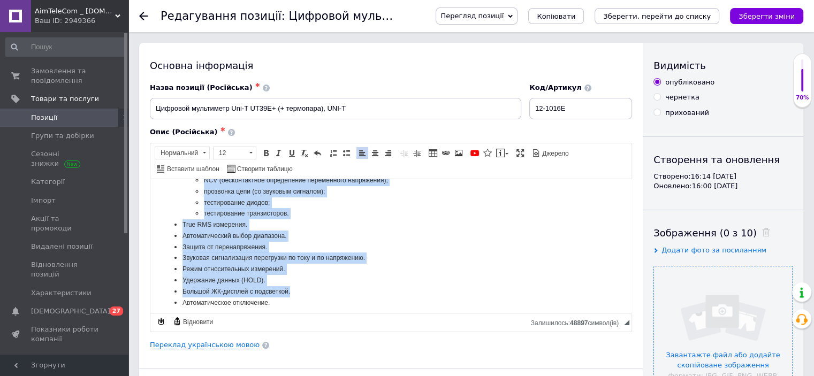
click at [316, 250] on li "Защита от перенапряжения." at bounding box center [390, 246] width 417 height 11
click at [313, 241] on li "Автоматический выбор диапазона." at bounding box center [390, 235] width 417 height 11
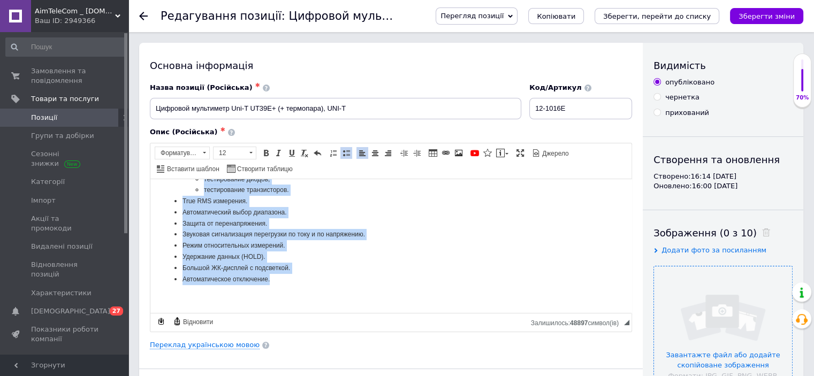
scroll to position [250, 0]
drag, startPoint x: 181, startPoint y: 252, endPoint x: 285, endPoint y: 295, distance: 113.0
click at [285, 295] on body "Цифровой мультиметр Uni-T UT39E+ (+ термопара), UNI-T Компактный True RMS цифро…" at bounding box center [391, 125] width 460 height 353
click at [203, 157] on span at bounding box center [204, 153] width 10 height 12
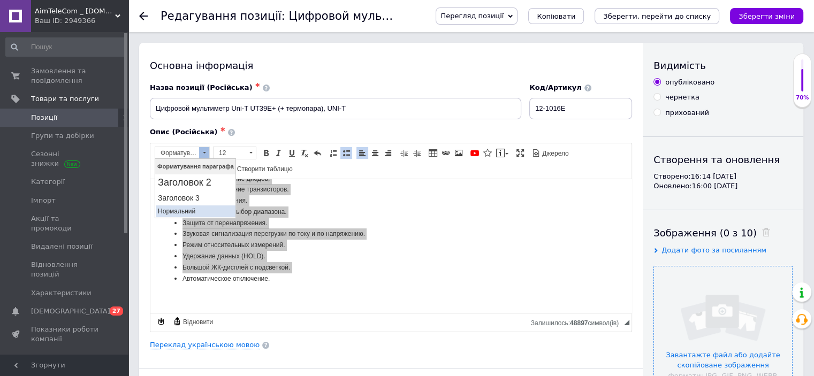
click at [181, 212] on p "Нормальний" at bounding box center [194, 211] width 75 height 7
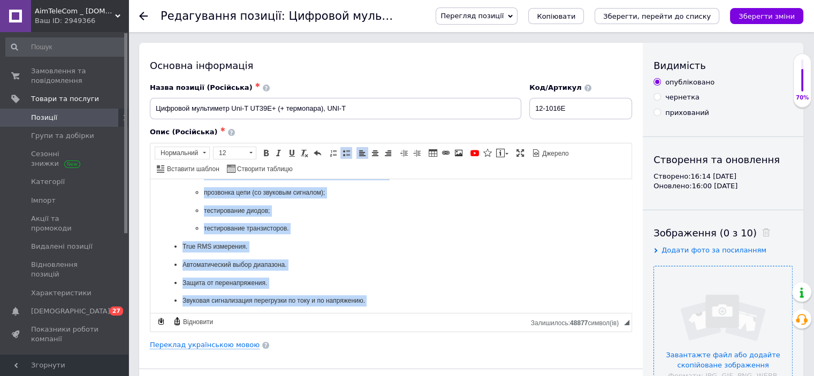
click at [278, 232] on span "тестирование транзисторов." at bounding box center [246, 227] width 85 height 7
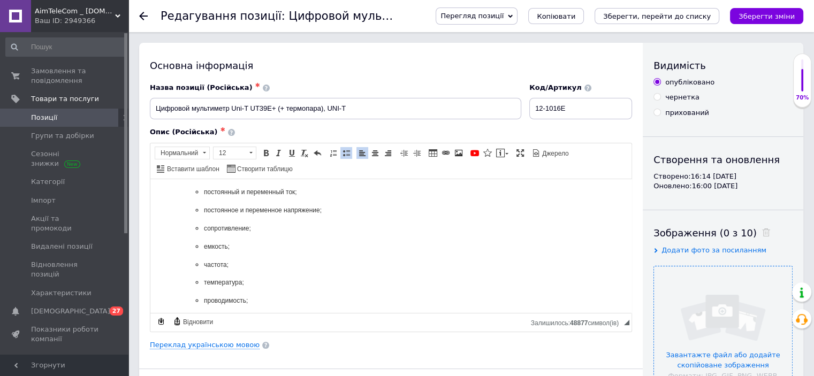
scroll to position [117, 0]
click at [195, 193] on span "Функции:" at bounding box center [195, 189] width 27 height 7
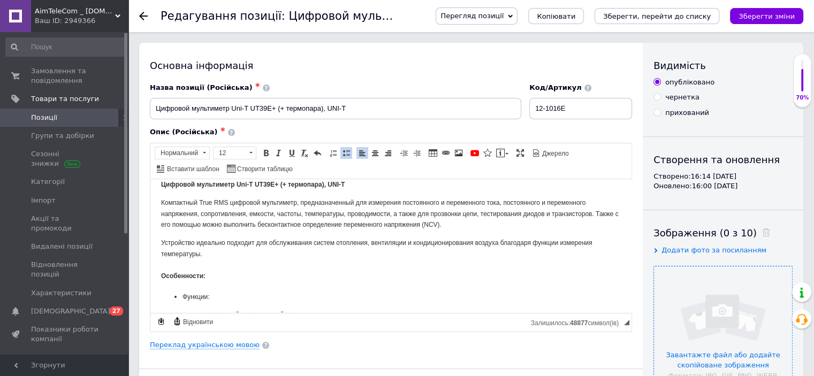
scroll to position [10, 0]
click at [215, 203] on span "Компактный True RMS цифровой мультиметр, предназначенный для измерения постоянн…" at bounding box center [389, 214] width 457 height 30
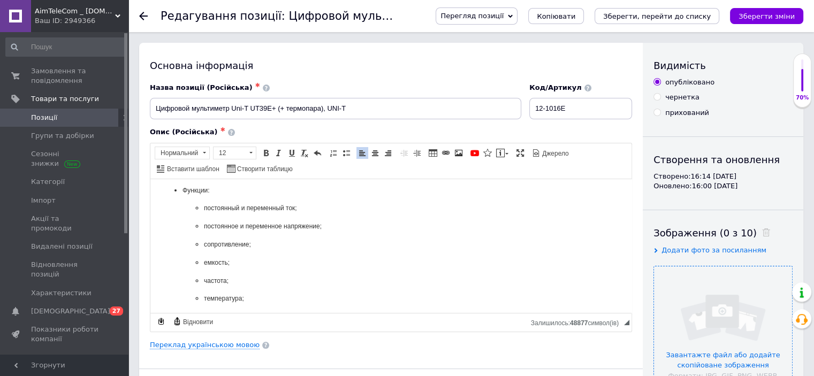
scroll to position [64, 0]
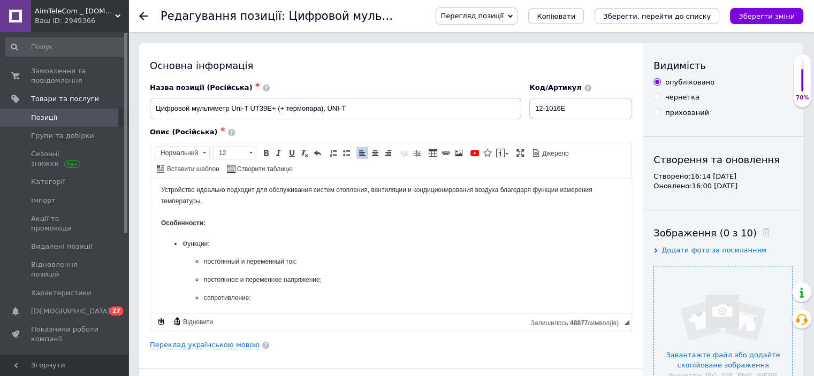
click at [194, 226] on strong "Особенности:" at bounding box center [183, 222] width 44 height 7
click at [190, 223] on strong "Особенности:" at bounding box center [183, 222] width 44 height 7
click at [204, 152] on span at bounding box center [204, 153] width 10 height 12
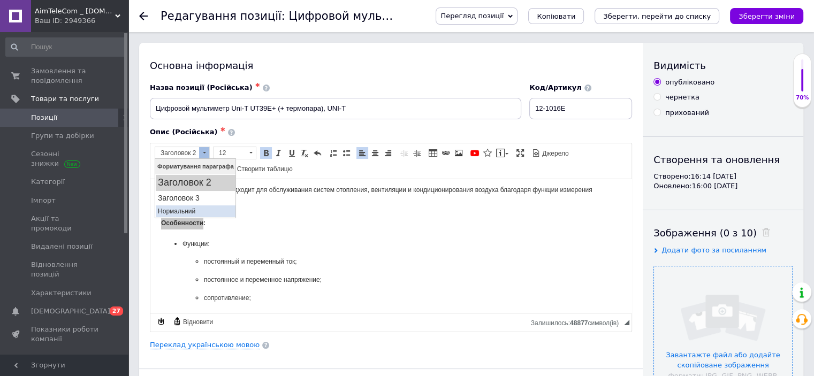
drag, startPoint x: 178, startPoint y: 207, endPoint x: 244, endPoint y: 216, distance: 66.4
click at [178, 208] on p "Нормальний" at bounding box center [194, 211] width 75 height 7
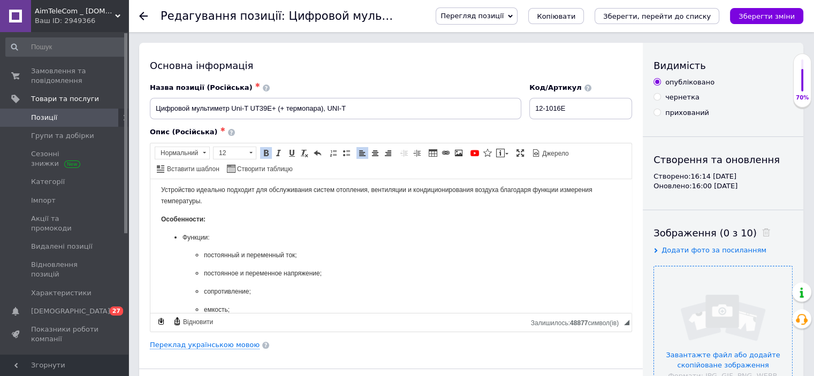
click at [280, 241] on p "Функции:" at bounding box center [390, 237] width 417 height 11
click at [229, 258] on span "постоянный и переменный ток;" at bounding box center [250, 254] width 93 height 7
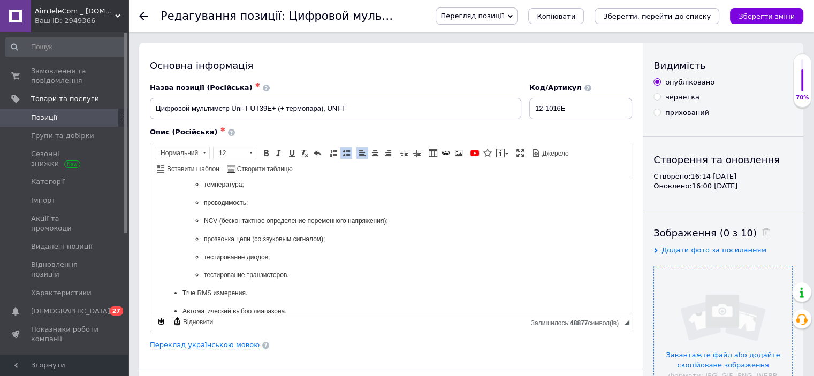
scroll to position [278, 0]
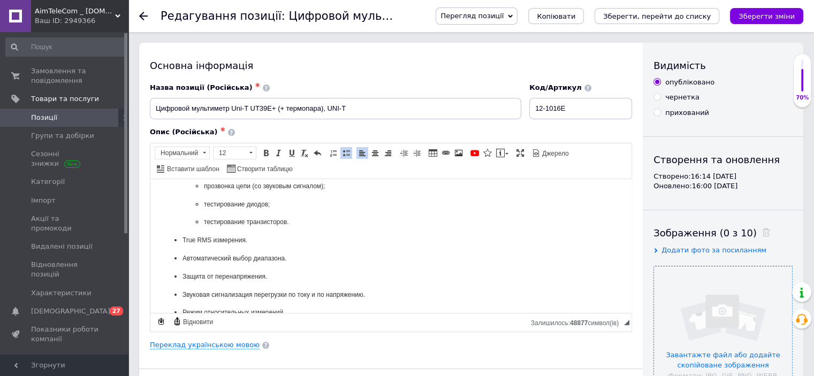
click at [226, 243] on span "True RMS измерения." at bounding box center [214, 239] width 65 height 7
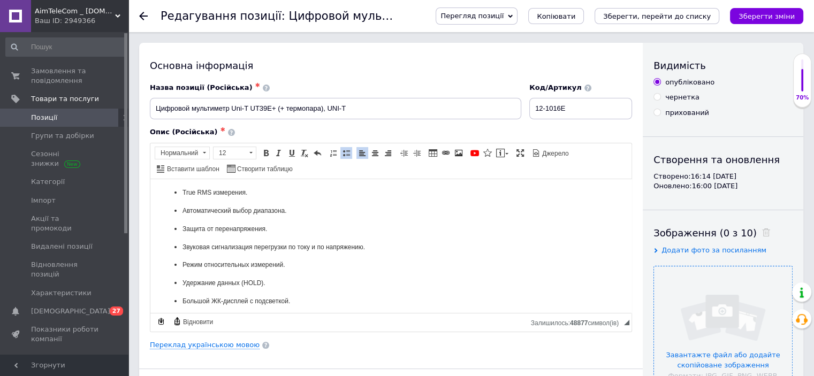
scroll to position [377, 0]
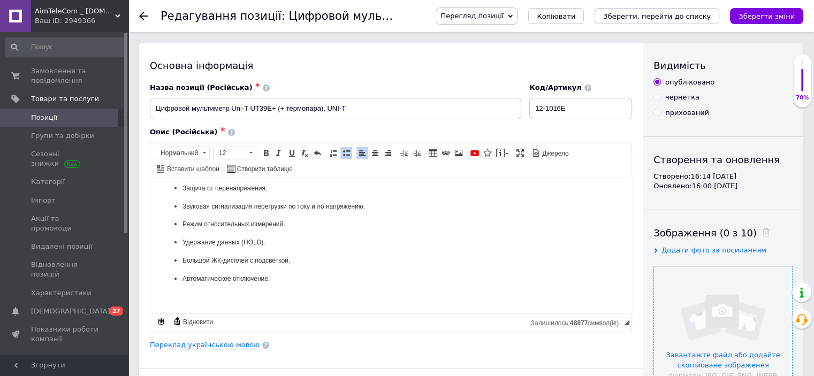
click at [286, 280] on p "Автоматическое отключение." at bounding box center [390, 278] width 417 height 11
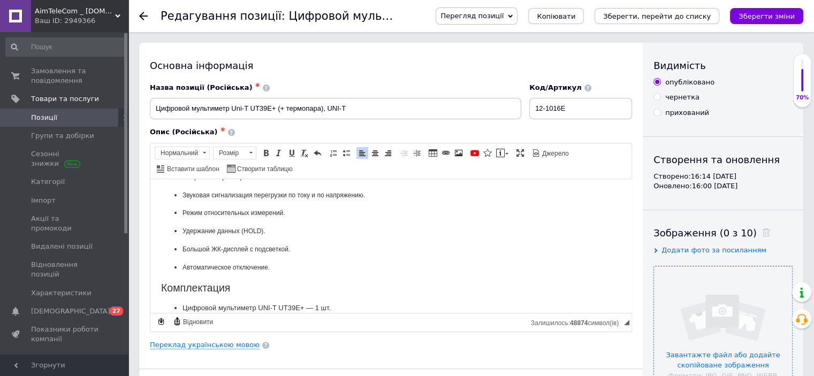
scroll to position [421, 0]
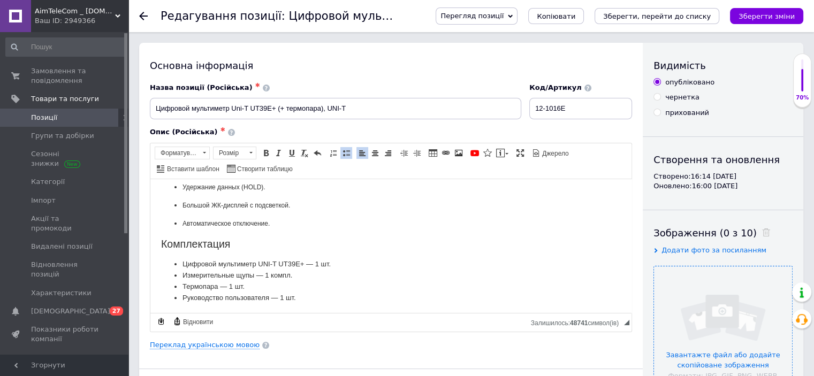
click at [200, 250] on h2 "Комплектация" at bounding box center [391, 244] width 460 height 12
click at [265, 150] on span at bounding box center [266, 153] width 9 height 9
click at [251, 152] on span at bounding box center [251, 153] width 10 height 12
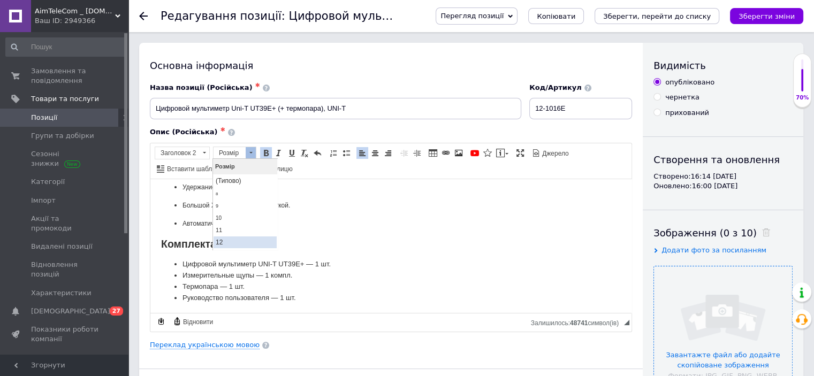
click at [227, 239] on link "12" at bounding box center [244, 242] width 63 height 12
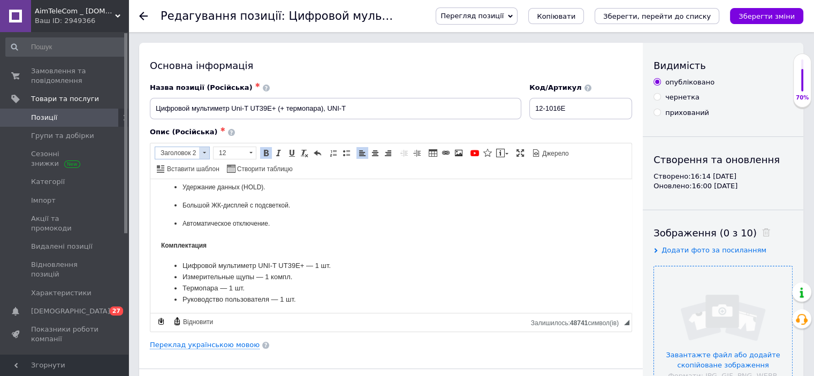
click at [204, 156] on span at bounding box center [204, 153] width 10 height 12
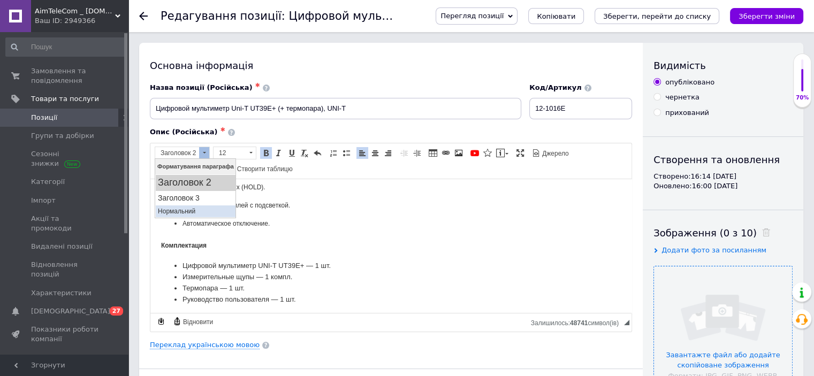
click at [190, 208] on p "Нормальний" at bounding box center [194, 211] width 75 height 7
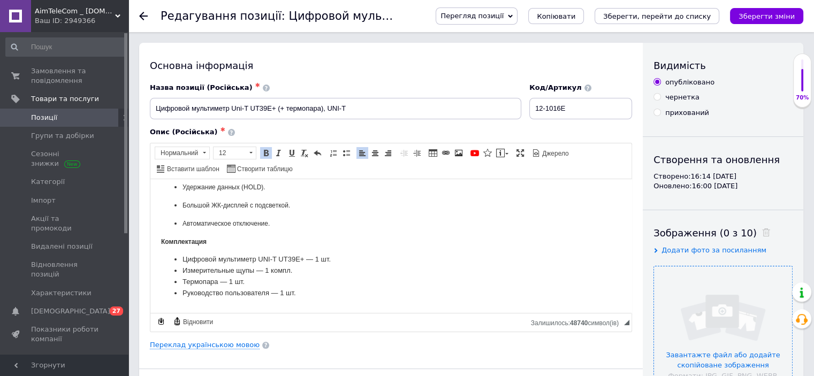
click at [297, 247] on p "Комплектация" at bounding box center [391, 241] width 460 height 11
click at [185, 247] on p "Комплектация" at bounding box center [391, 241] width 460 height 11
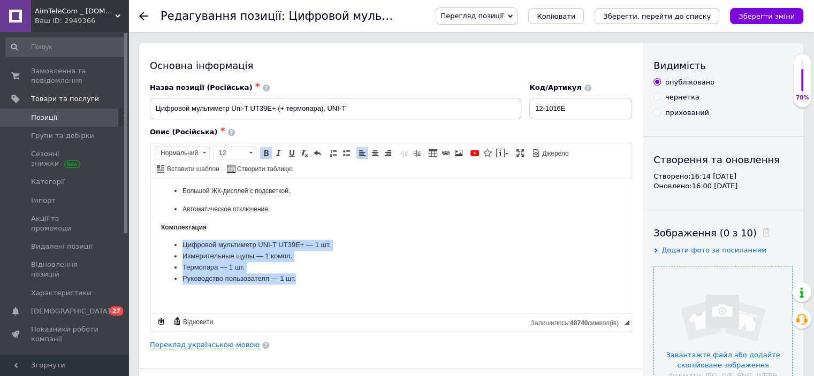
drag, startPoint x: 300, startPoint y: 281, endPoint x: 204, endPoint y: 229, distance: 108.9
click at [182, 245] on ul "Цифровой мультиметр UNI-T UT39E+ — 1 шт. Измерительные щупы — 1 компл. Термопар…" at bounding box center [391, 261] width 460 height 44
click at [203, 155] on span at bounding box center [204, 153] width 10 height 12
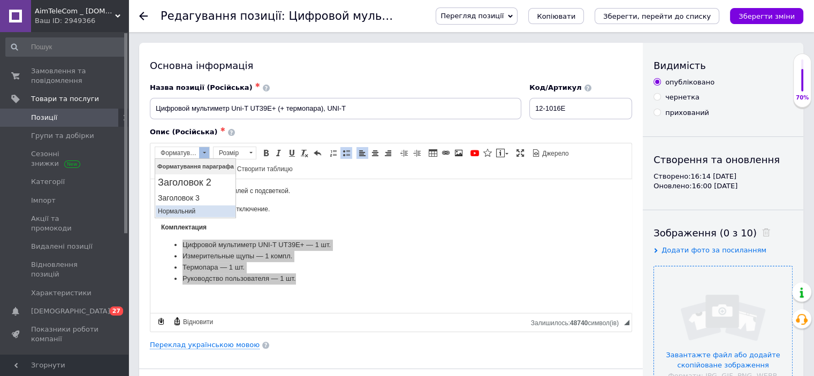
drag, startPoint x: 185, startPoint y: 208, endPoint x: 238, endPoint y: 190, distance: 56.0
click at [185, 208] on p "Нормальний" at bounding box center [194, 211] width 75 height 7
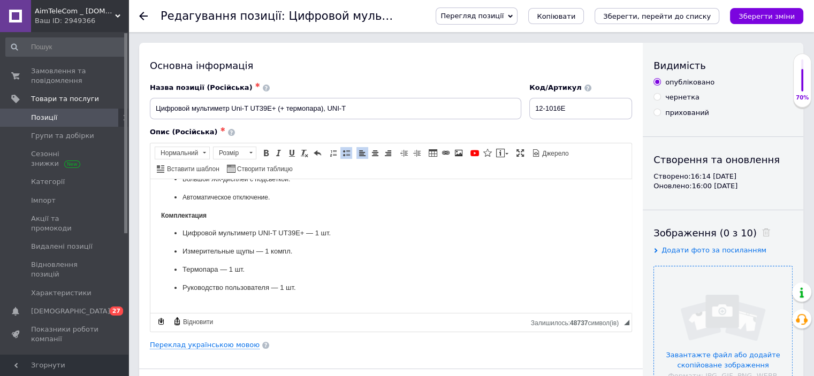
drag, startPoint x: 353, startPoint y: 238, endPoint x: 375, endPoint y: 239, distance: 22.0
click at [354, 238] on body "Цифровой мультиметр Uni-T UT39E+ (+ термопара), UNI-T Компактный True RMS цифро…" at bounding box center [391, 26] width 460 height 569
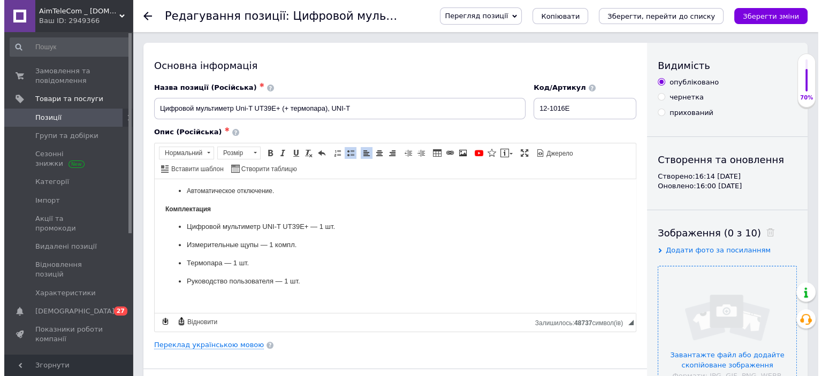
scroll to position [468, 0]
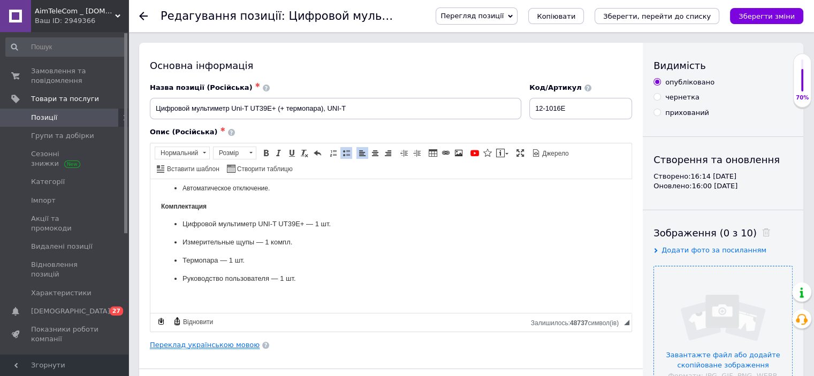
click at [190, 345] on link "Переклад українською мовою" at bounding box center [205, 345] width 110 height 9
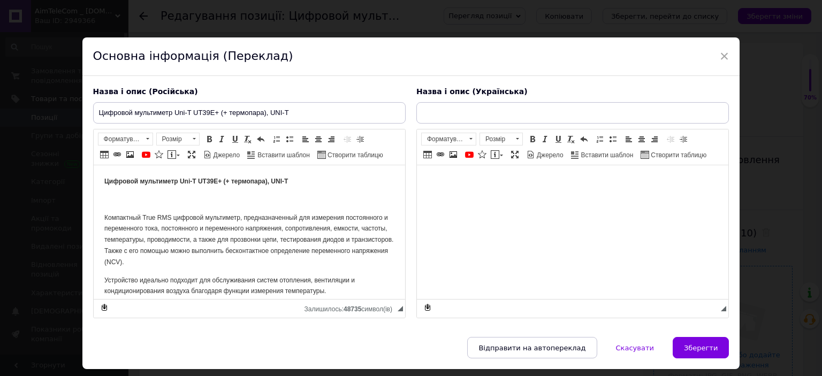
scroll to position [0, 0]
click at [515, 183] on body "Редактор, A1195C16-0994-404D-9502-A71FDC053D09" at bounding box center [572, 181] width 290 height 11
paste body "Редактор, A1195C16-0994-404D-9502-A71FDC053D09"
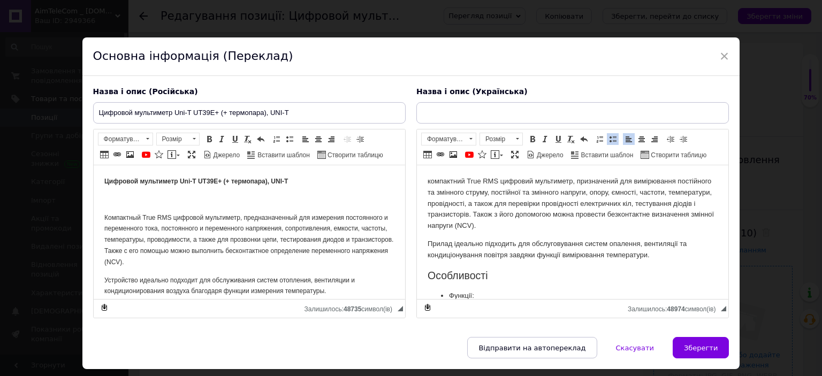
click at [431, 182] on p "компактний True RMS цифровий мультиметр, призначений для вимірювання постійного…" at bounding box center [572, 204] width 290 height 56
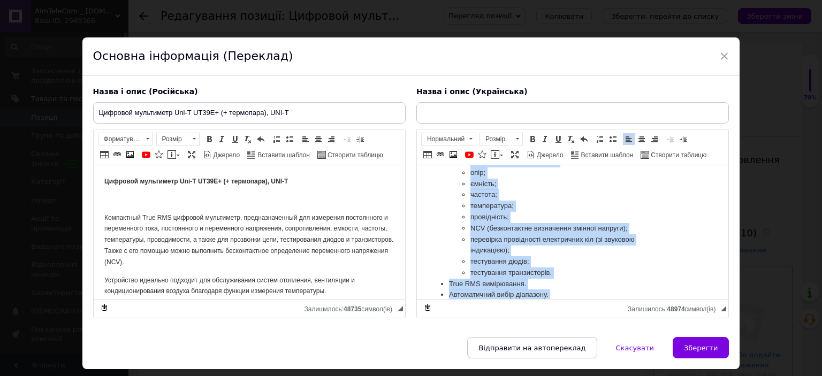
scroll to position [235, 0]
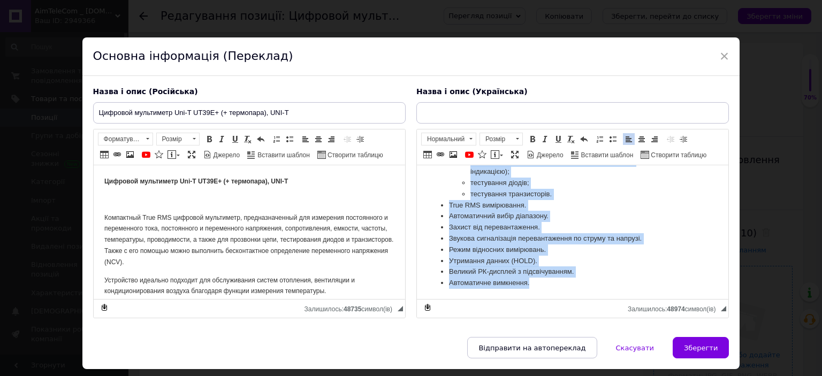
drag, startPoint x: 427, startPoint y: 180, endPoint x: 606, endPoint y: 210, distance: 181.8
click at [585, 300] on html "Компактний True RMS цифровий мультиметр, призначений для вимірювання постійного…" at bounding box center [571, 115] width 311 height 370
click at [516, 140] on span at bounding box center [517, 139] width 10 height 12
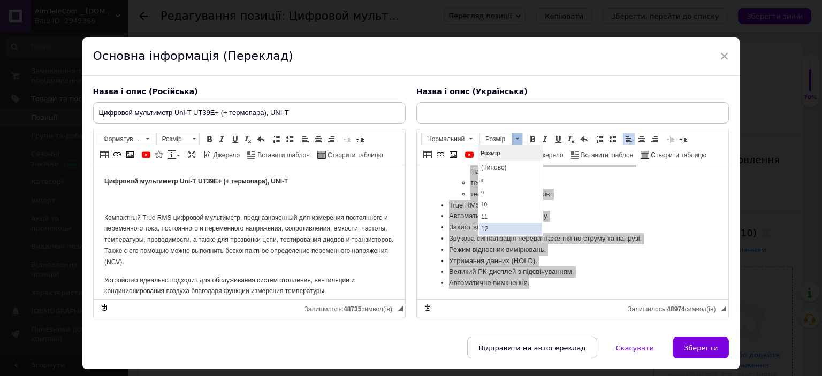
click at [500, 225] on link "12" at bounding box center [509, 229] width 63 height 12
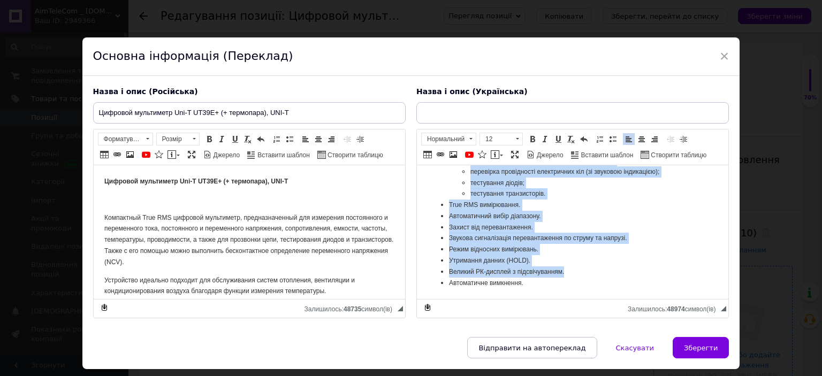
scroll to position [233, 0]
click at [563, 255] on li "Режим відносних вимірювань." at bounding box center [571, 249] width 247 height 11
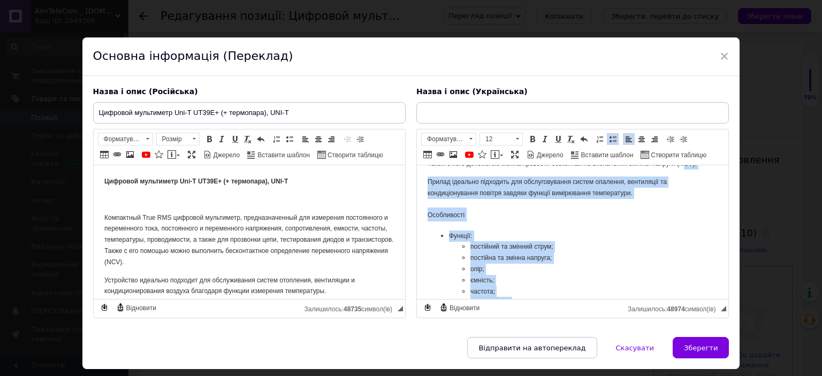
scroll to position [30, 0]
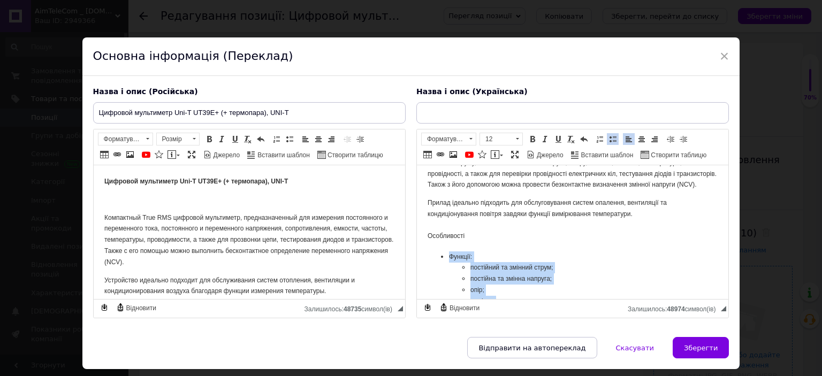
drag, startPoint x: 528, startPoint y: 289, endPoint x: 449, endPoint y: 269, distance: 80.6
click at [449, 272] on ul "Функції: постійний та змінний струм; постійна та змінна напруга; опір; ємність;…" at bounding box center [572, 362] width 290 height 223
click at [466, 139] on span at bounding box center [471, 139] width 10 height 12
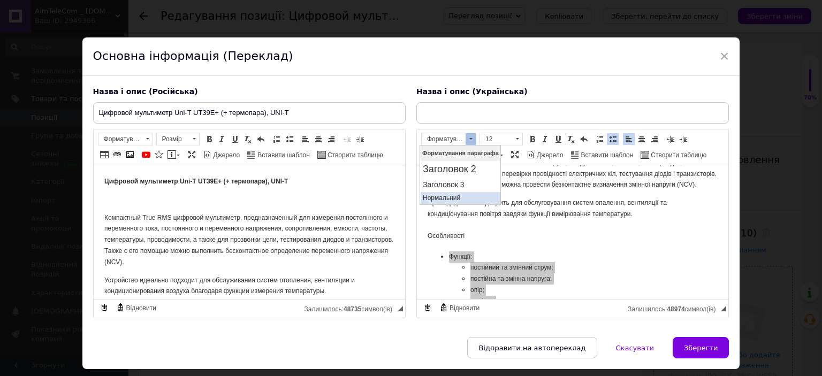
drag, startPoint x: 445, startPoint y: 193, endPoint x: 486, endPoint y: 218, distance: 47.5
click at [445, 194] on p "Нормальний" at bounding box center [459, 197] width 75 height 7
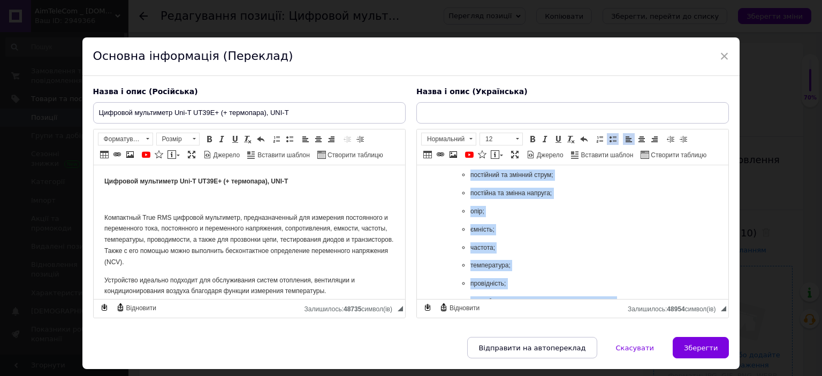
click at [535, 235] on p "ємність;" at bounding box center [572, 229] width 204 height 11
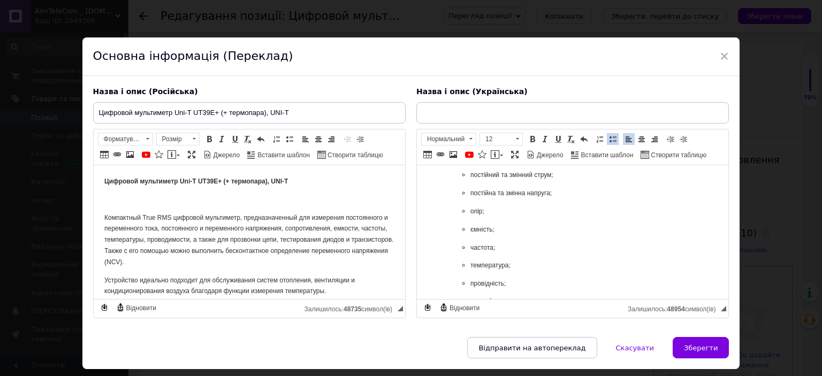
click at [504, 197] on span "постійна та змінна напруга;" at bounding box center [510, 192] width 81 height 7
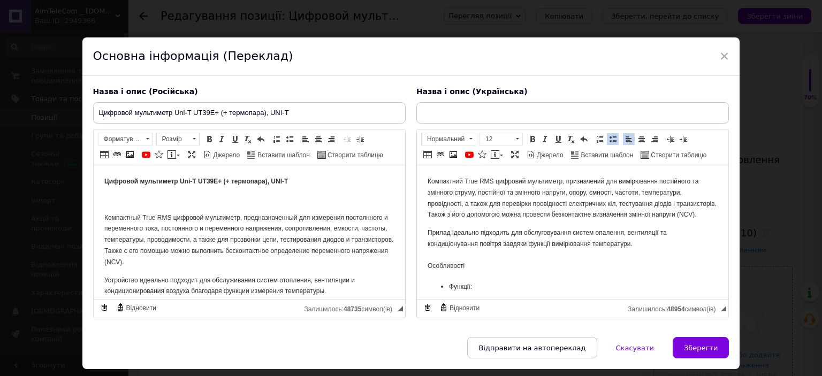
scroll to position [0, 0]
click at [444, 270] on span "Особливості" at bounding box center [445, 265] width 37 height 7
drag, startPoint x: 444, startPoint y: 279, endPoint x: 459, endPoint y: 268, distance: 18.7
click at [444, 270] on span "Особливості" at bounding box center [445, 265] width 37 height 7
click at [471, 141] on span at bounding box center [471, 139] width 10 height 12
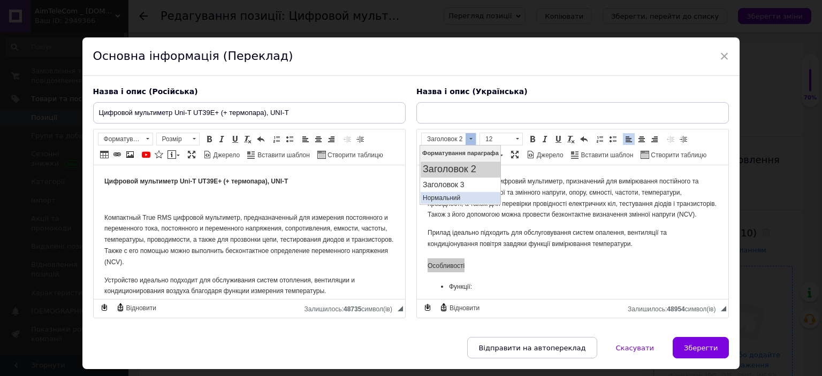
click at [452, 199] on p "Нормальний" at bounding box center [459, 197] width 75 height 7
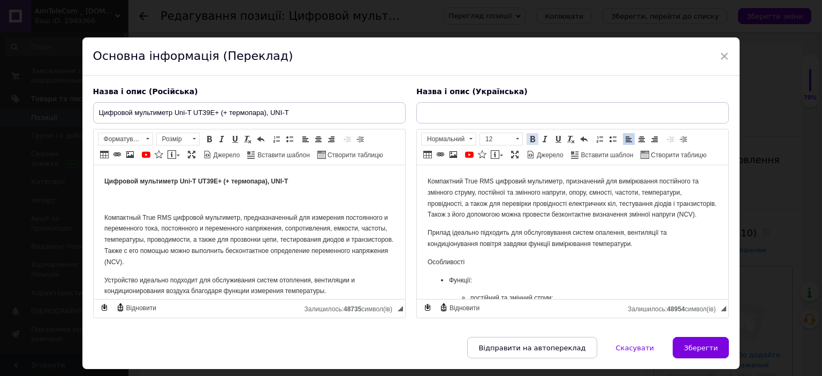
click at [531, 136] on span at bounding box center [532, 139] width 9 height 9
click at [478, 268] on p "Особливості" at bounding box center [572, 262] width 290 height 11
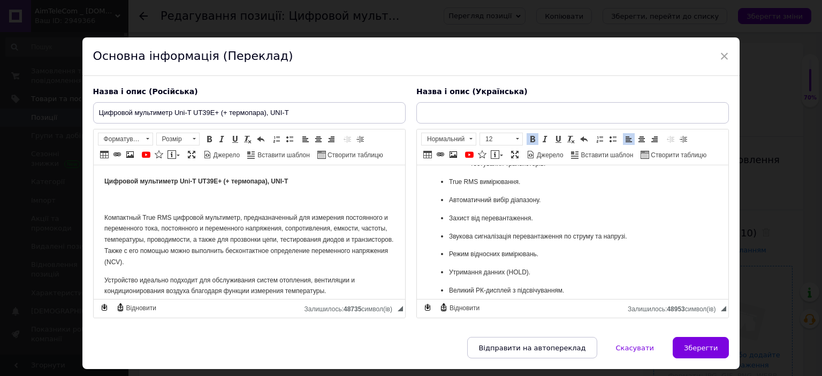
scroll to position [364, 0]
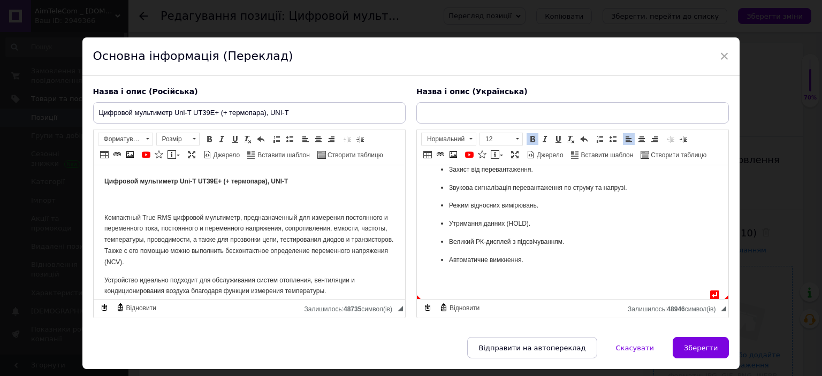
click at [530, 266] on p "Автоматичне вимкнення." at bounding box center [571, 260] width 247 height 11
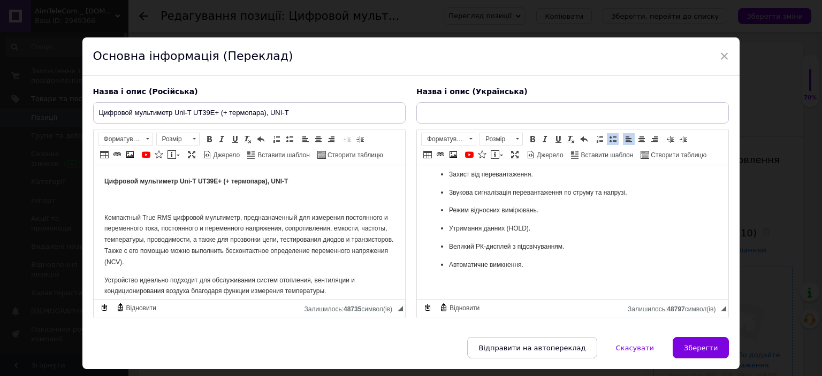
scroll to position [437, 0]
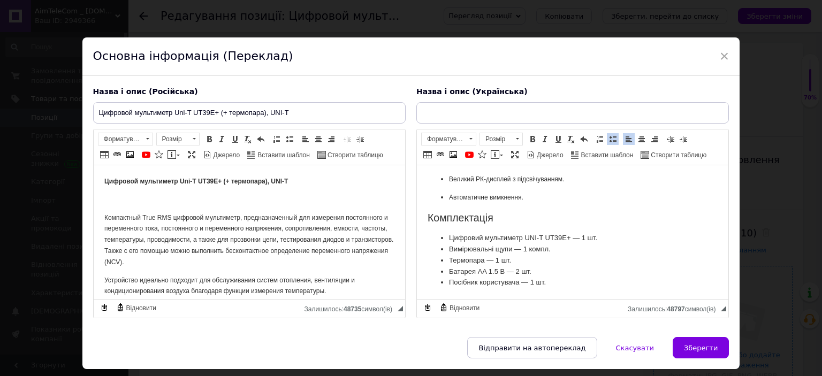
click at [449, 224] on h2 "Комплектація" at bounding box center [572, 218] width 290 height 12
click at [528, 140] on span at bounding box center [532, 139] width 9 height 9
click at [469, 141] on span at bounding box center [471, 139] width 10 height 12
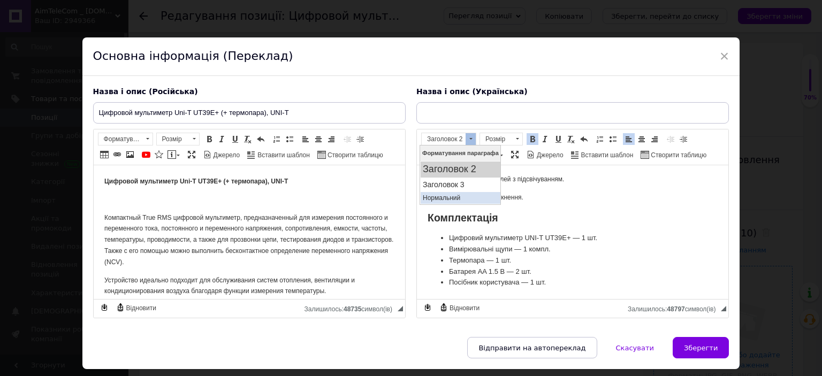
drag, startPoint x: 490, startPoint y: 148, endPoint x: 455, endPoint y: 193, distance: 57.3
click at [455, 194] on p "Нормальний" at bounding box center [459, 197] width 75 height 7
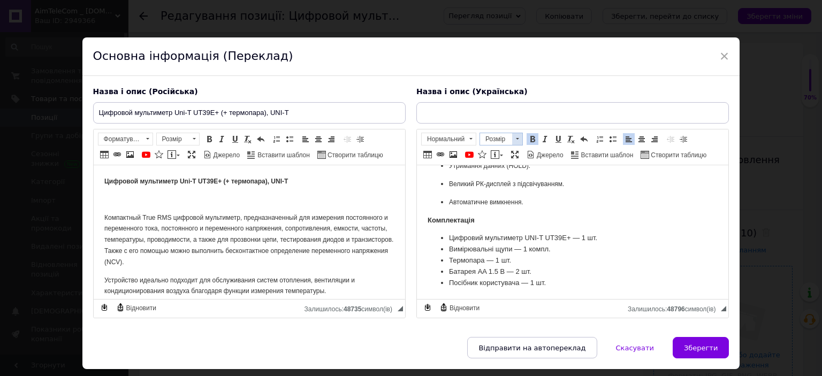
click at [514, 143] on span at bounding box center [517, 139] width 10 height 12
click at [491, 225] on link "12" at bounding box center [509, 229] width 63 height 12
click at [473, 226] on p "Комплектація" at bounding box center [572, 220] width 290 height 11
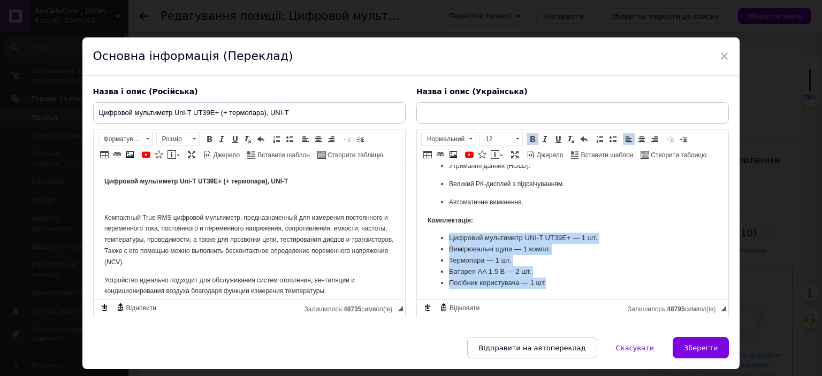
scroll to position [445, 0]
drag, startPoint x: 448, startPoint y: 247, endPoint x: 691, endPoint y: 189, distance: 249.2
click at [581, 299] on html "Компактний True RMS цифровий мультиметр, призначений для вимірювання постійного…" at bounding box center [571, 21] width 311 height 555
click at [514, 141] on span at bounding box center [517, 139] width 10 height 12
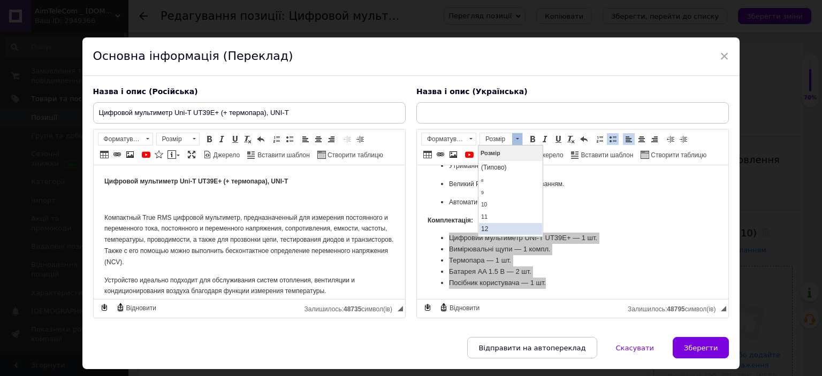
drag, startPoint x: 489, startPoint y: 224, endPoint x: 542, endPoint y: 146, distance: 94.7
click at [489, 224] on link "12" at bounding box center [509, 229] width 63 height 12
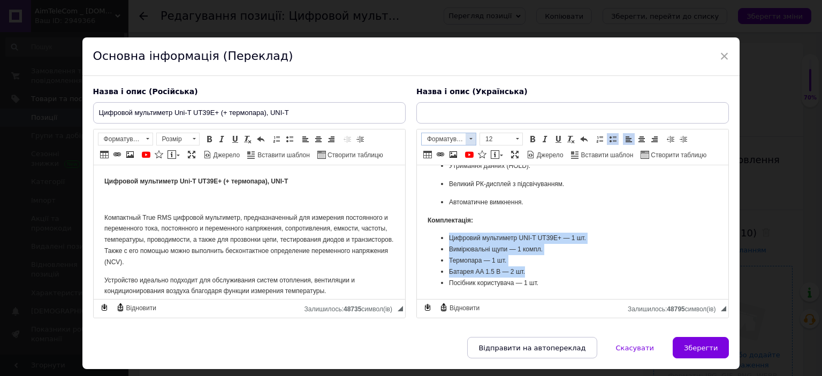
click at [470, 143] on span at bounding box center [471, 139] width 10 height 12
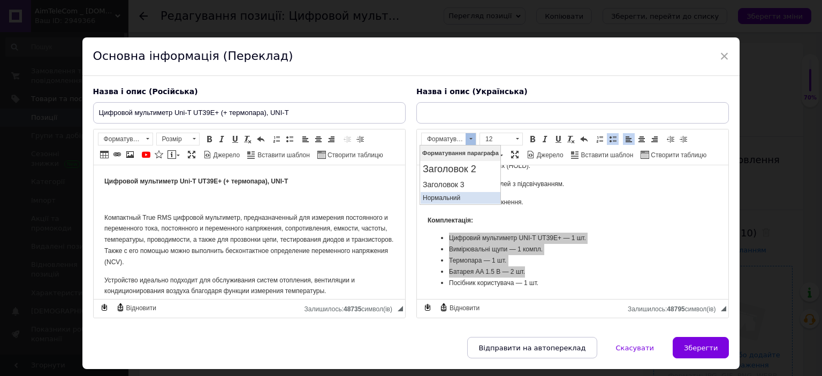
click at [443, 197] on p "Нормальний" at bounding box center [459, 197] width 75 height 7
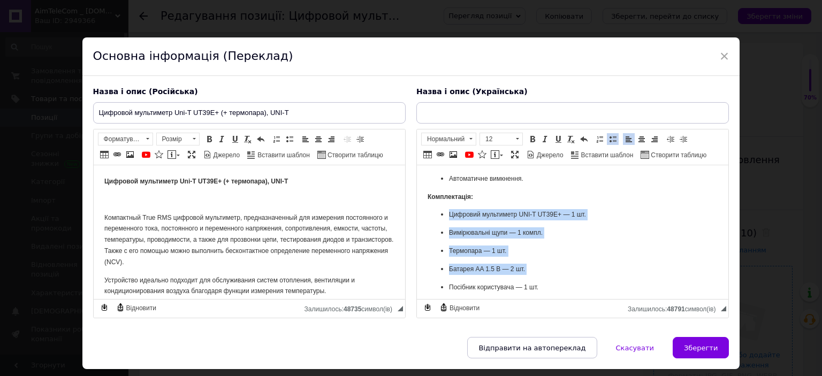
click at [488, 218] on span "Цифровий мультиметр UNI-T UT39E+ — 1 шт." at bounding box center [516, 214] width 137 height 7
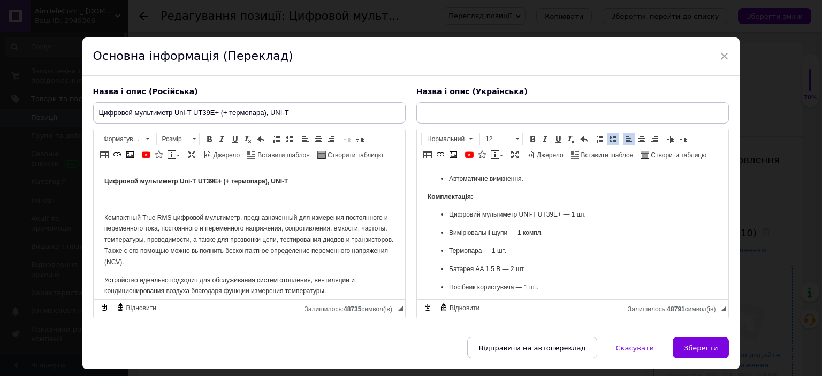
click at [457, 203] on p "Комплектація:" at bounding box center [572, 197] width 290 height 11
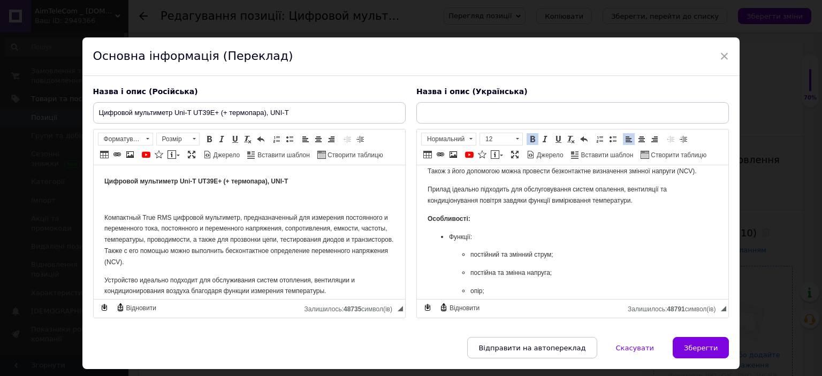
scroll to position [0, 0]
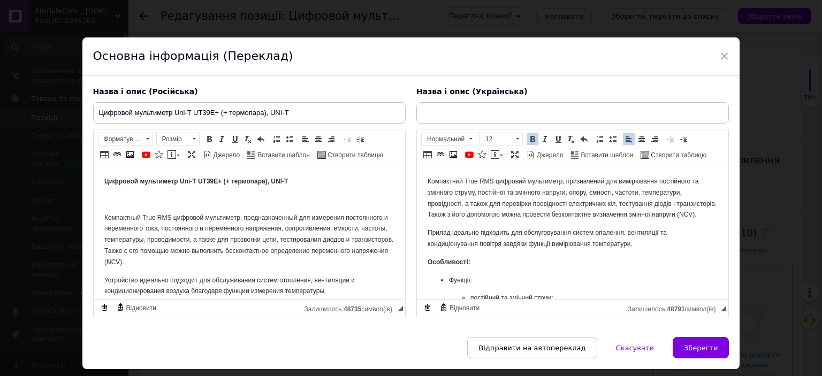
click at [302, 182] on p "Цифровой мультиметр Uni-T UT39E+ (+ термопара), UNI-T" at bounding box center [249, 181] width 290 height 11
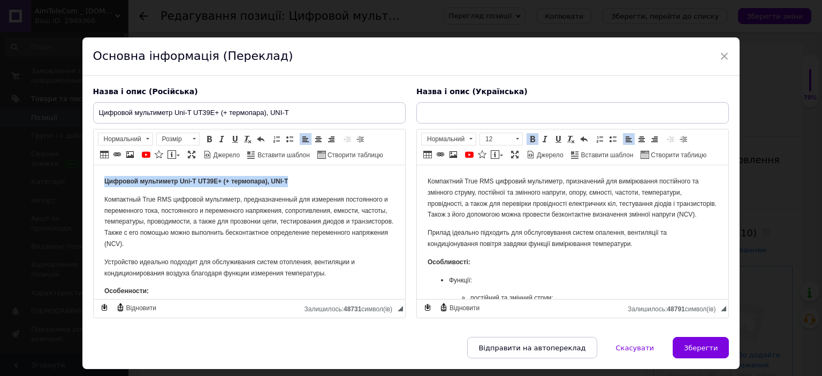
drag, startPoint x: 222, startPoint y: 180, endPoint x: 101, endPoint y: 185, distance: 121.6
click at [471, 117] on input "text" at bounding box center [572, 112] width 312 height 21
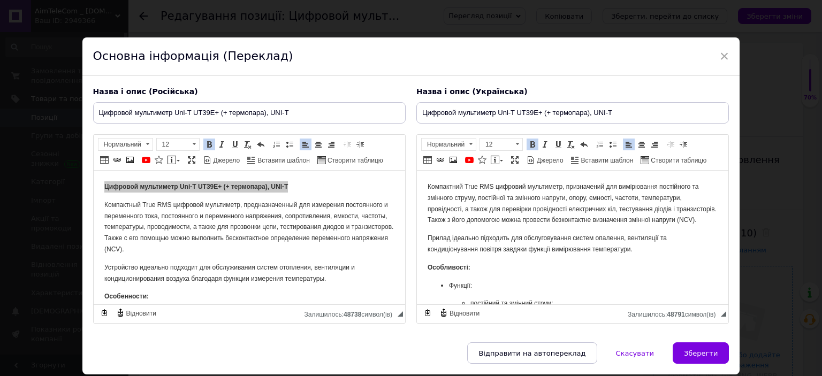
drag, startPoint x: 452, startPoint y: 111, endPoint x: 456, endPoint y: 136, distance: 26.0
click at [452, 111] on input "Цифровой мультиметр Uni-T UT39E+ (+ термопара), UNI-T" at bounding box center [572, 112] width 312 height 21
drag, startPoint x: 617, startPoint y: 116, endPoint x: 356, endPoint y: 115, distance: 261.1
click at [356, 115] on div "Назва і опис (Російська) Цифровой мультиметр Uni-T UT39E+ (+ термопара), UNI-T …" at bounding box center [411, 205] width 647 height 248
type input "Цифровий мультиметр Uni-T UT39E+ (+ термопара), UNI-T"
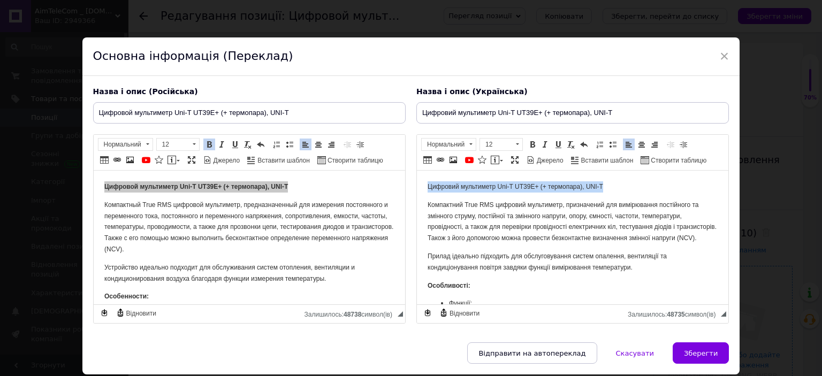
drag, startPoint x: 607, startPoint y: 187, endPoint x: 830, endPoint y: 357, distance: 281.0
click at [529, 143] on span at bounding box center [532, 144] width 9 height 9
click at [626, 187] on p "Цифровий мультиметр Uni-T UT39E+ (+ термопара), UNI-T" at bounding box center [572, 186] width 290 height 11
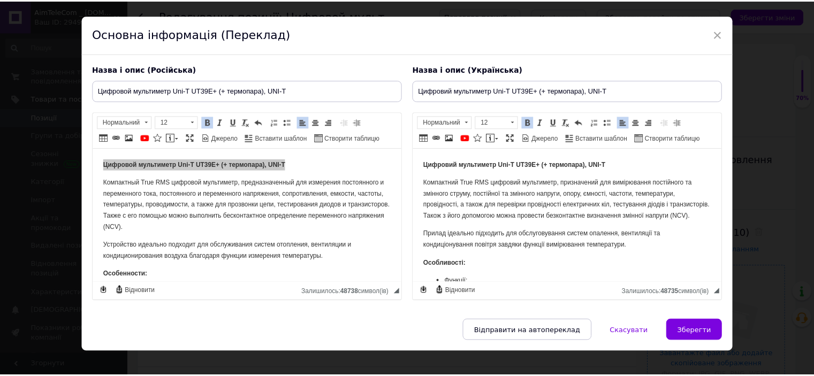
scroll to position [34, 0]
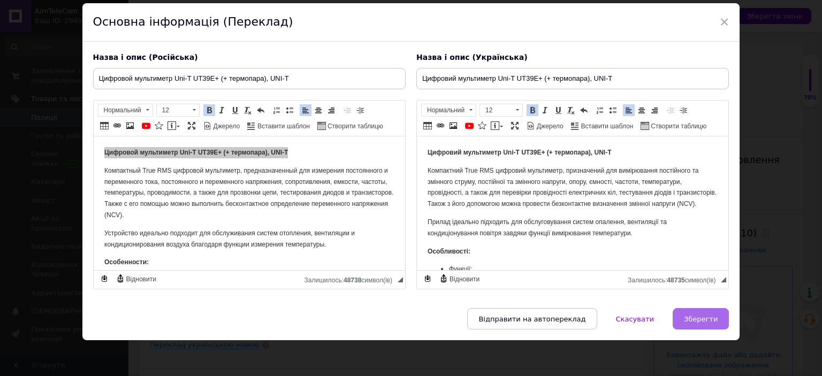
click at [700, 321] on span "Зберегти" at bounding box center [701, 319] width 34 height 8
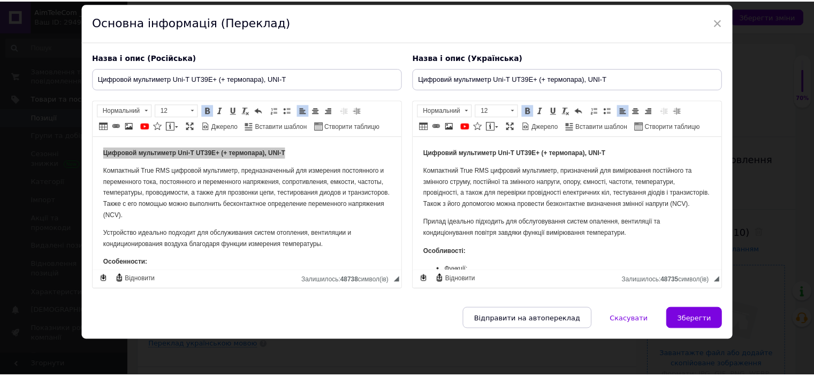
scroll to position [314, 0]
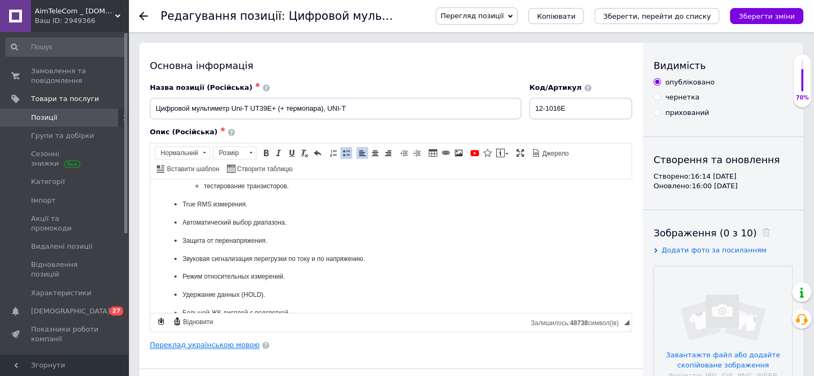
click at [202, 347] on link "Переклад українською мовою" at bounding box center [205, 345] width 110 height 9
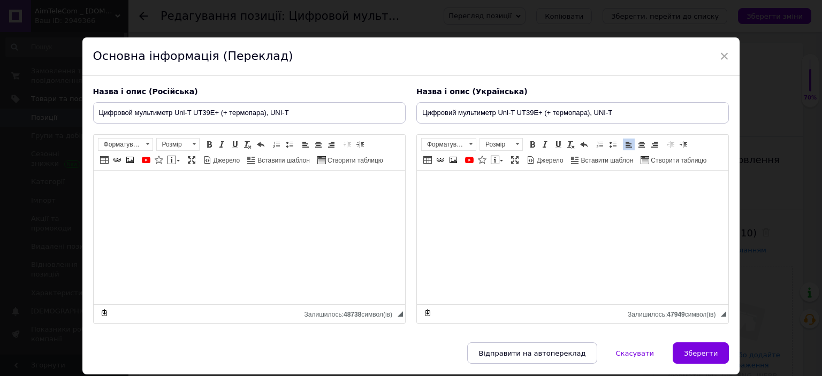
click at [468, 146] on span at bounding box center [471, 145] width 10 height 12
click at [445, 200] on p "Нормальний" at bounding box center [459, 202] width 75 height 7
click at [518, 148] on span at bounding box center [517, 145] width 10 height 12
click at [489, 232] on link "12" at bounding box center [509, 234] width 63 height 12
click at [532, 146] on span at bounding box center [532, 144] width 9 height 9
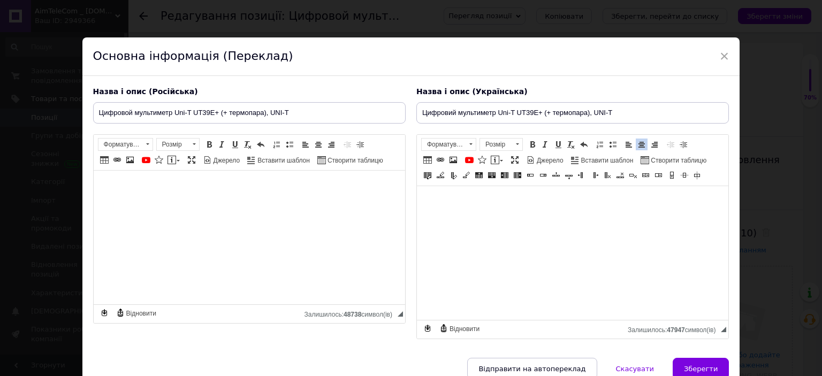
click at [467, 143] on span at bounding box center [471, 145] width 10 height 12
click at [447, 205] on p "Нормальний" at bounding box center [459, 202] width 75 height 7
click at [516, 141] on span at bounding box center [517, 145] width 10 height 12
click at [488, 234] on link "12" at bounding box center [509, 234] width 63 height 12
drag, startPoint x: 689, startPoint y: 366, endPoint x: 730, endPoint y: 312, distance: 67.6
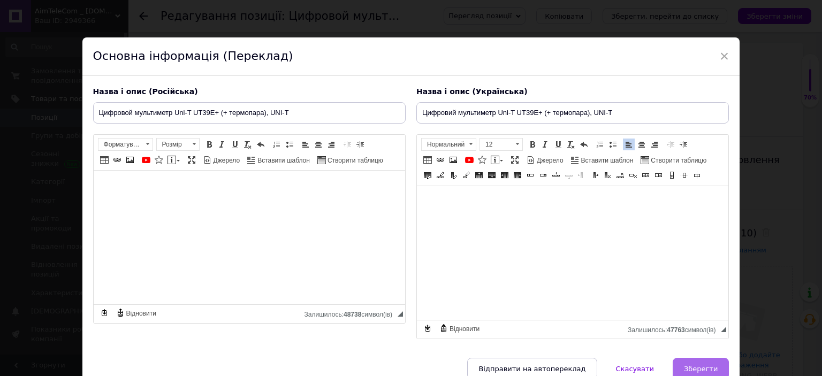
click at [690, 366] on span "Зберегти" at bounding box center [701, 369] width 34 height 8
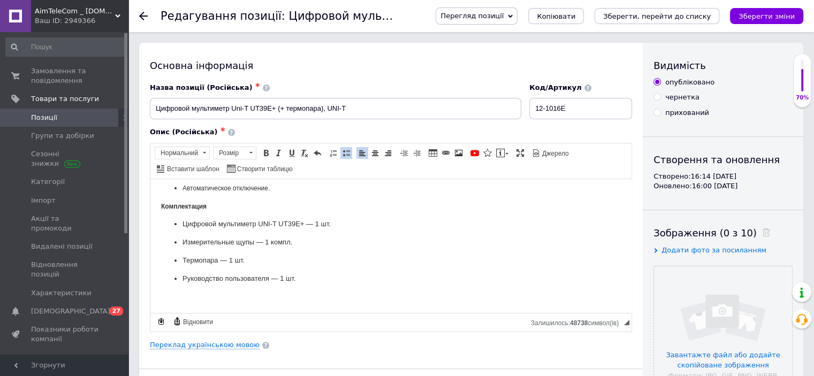
scroll to position [161, 0]
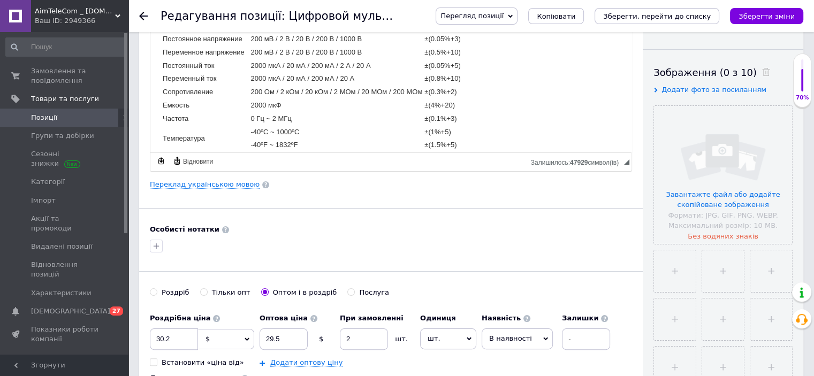
scroll to position [729, 0]
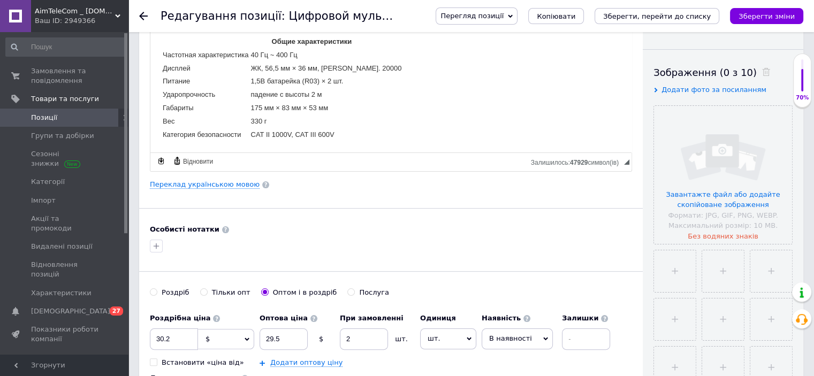
drag, startPoint x: 163, startPoint y: 104, endPoint x: 476, endPoint y: 161, distance: 318.0
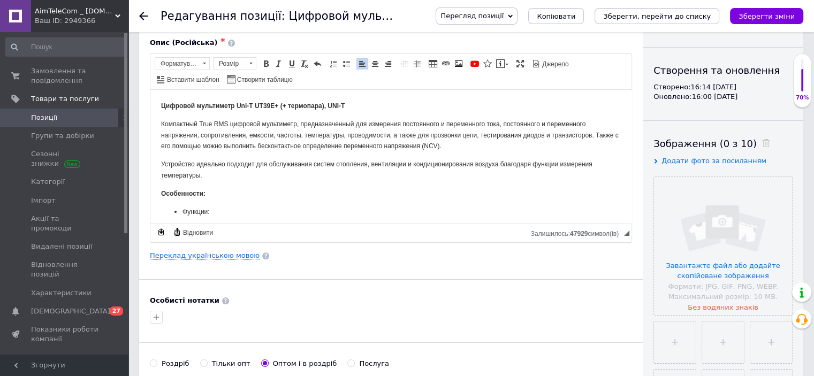
scroll to position [0, 0]
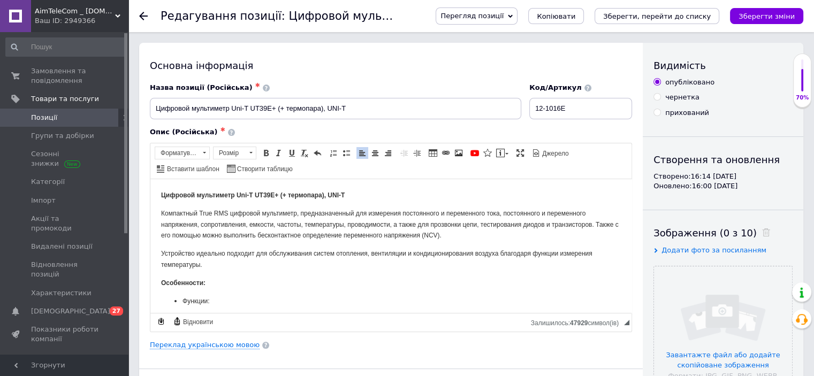
click at [253, 153] on span at bounding box center [251, 153] width 10 height 12
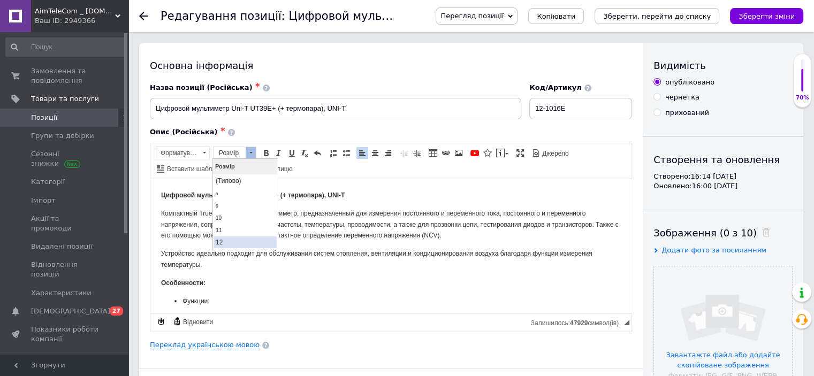
drag, startPoint x: 224, startPoint y: 237, endPoint x: 285, endPoint y: 163, distance: 96.2
click at [224, 237] on link "12" at bounding box center [244, 242] width 63 height 12
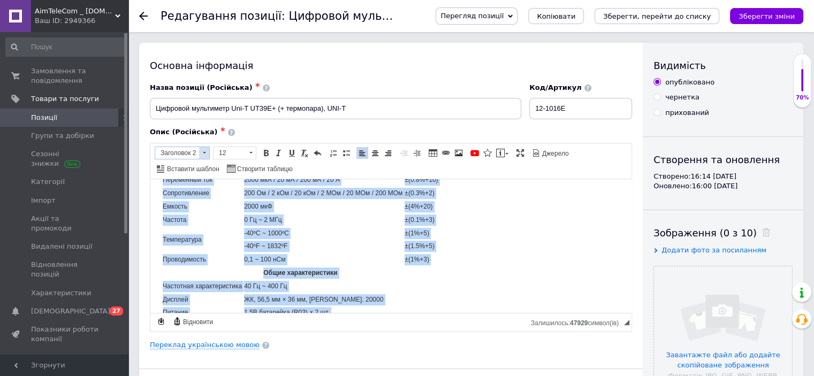
click at [204, 152] on span at bounding box center [204, 153] width 3 height 2
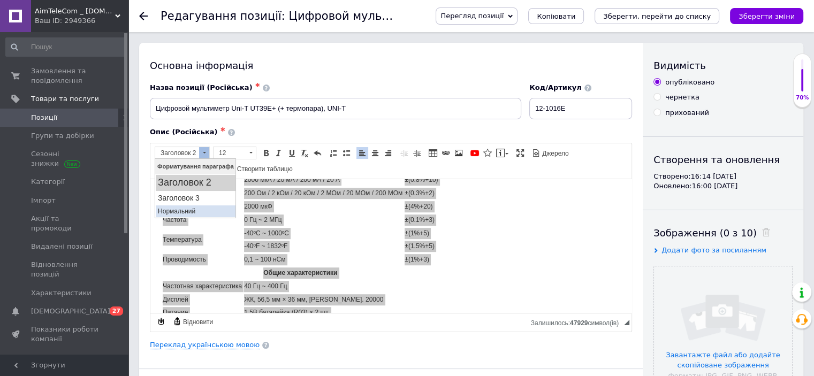
click at [176, 212] on p "Нормальний" at bounding box center [194, 211] width 75 height 7
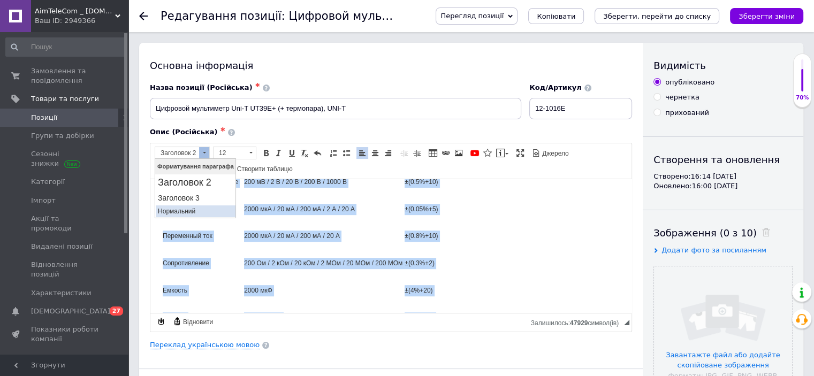
scroll to position [689, 0]
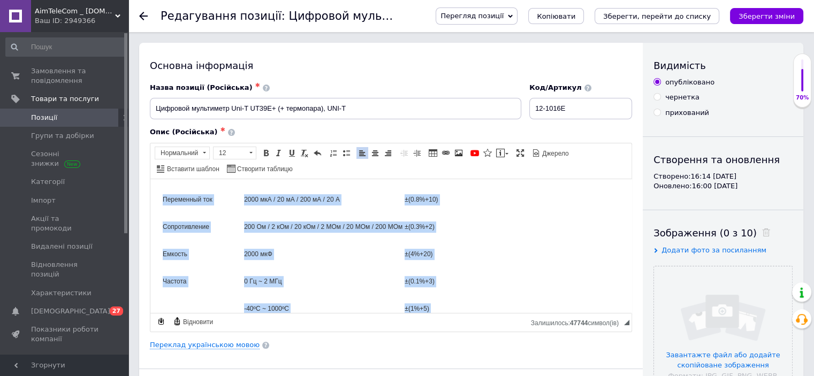
click at [277, 260] on td "2000 мкФ" at bounding box center [322, 254] width 159 height 26
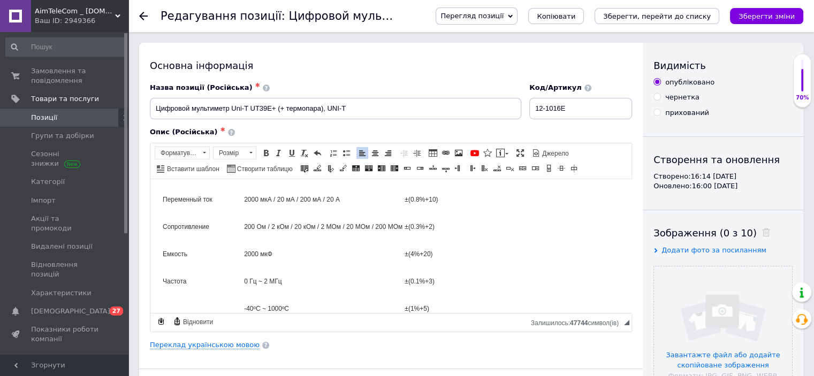
click at [252, 257] on span "2000 мкФ" at bounding box center [258, 253] width 28 height 7
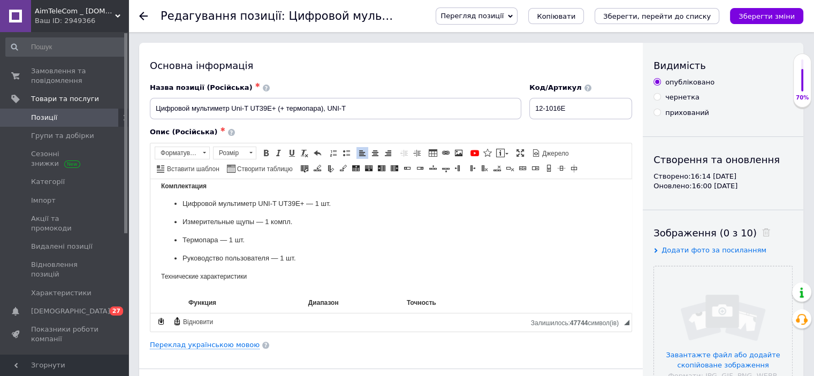
scroll to position [528, 0]
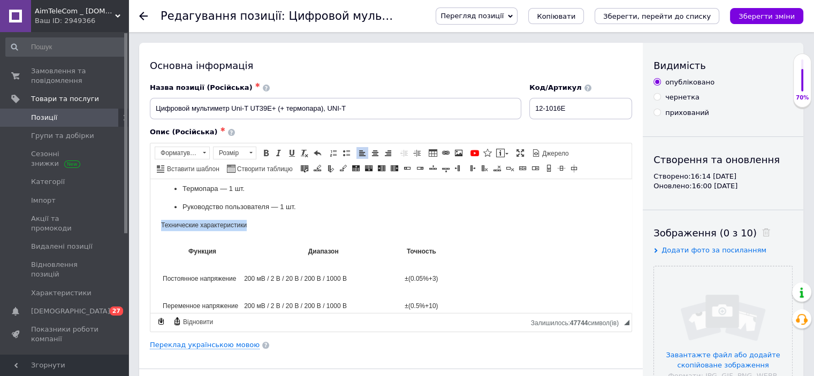
drag, startPoint x: 248, startPoint y: 240, endPoint x: 163, endPoint y: 239, distance: 85.6
click at [163, 231] on p "Технические характеристики" at bounding box center [391, 224] width 460 height 11
click at [203, 153] on span at bounding box center [204, 153] width 10 height 12
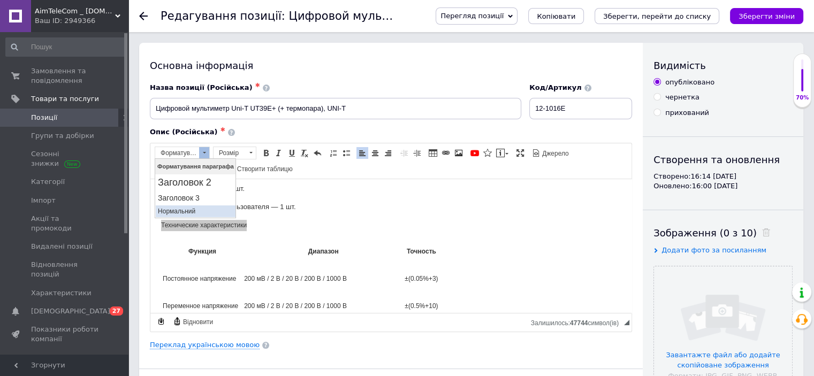
click at [185, 209] on p "Нормальний" at bounding box center [194, 211] width 75 height 7
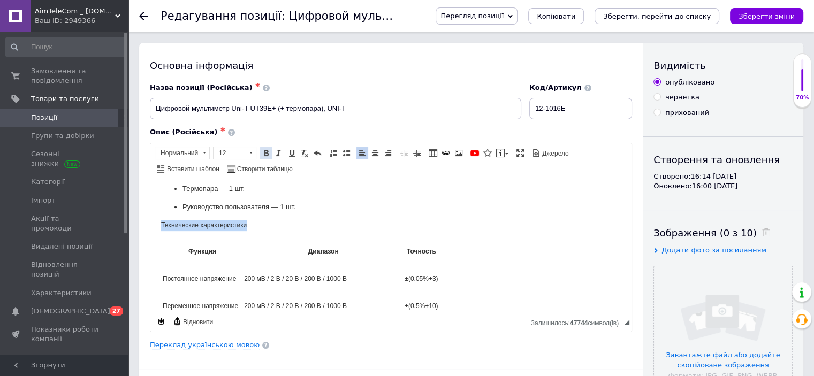
click at [264, 152] on span at bounding box center [266, 153] width 9 height 9
click at [255, 231] on p "Технические характеристики" at bounding box center [391, 224] width 460 height 11
click at [239, 228] on span "Технические характеристики:" at bounding box center [208, 224] width 94 height 7
click at [204, 255] on span "Функция" at bounding box center [202, 250] width 28 height 7
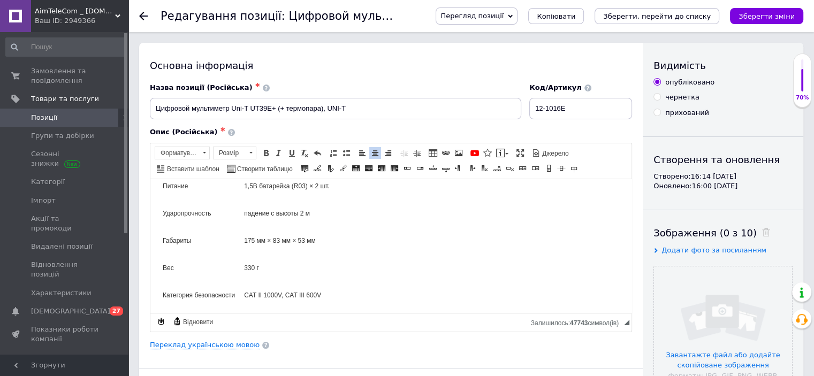
scroll to position [997, 0]
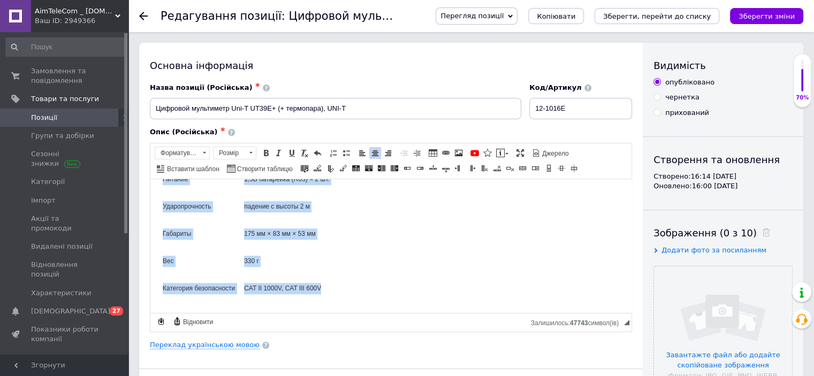
drag, startPoint x: 184, startPoint y: 208, endPoint x: 437, endPoint y: 274, distance: 261.8
click at [437, 274] on tbody "Функция Диапазон Точность Постоянное напряжение 200 мВ / 2 В / 20 В / 200 В / 1…" at bounding box center [300, 42] width 277 height 515
click at [205, 153] on span at bounding box center [204, 153] width 10 height 12
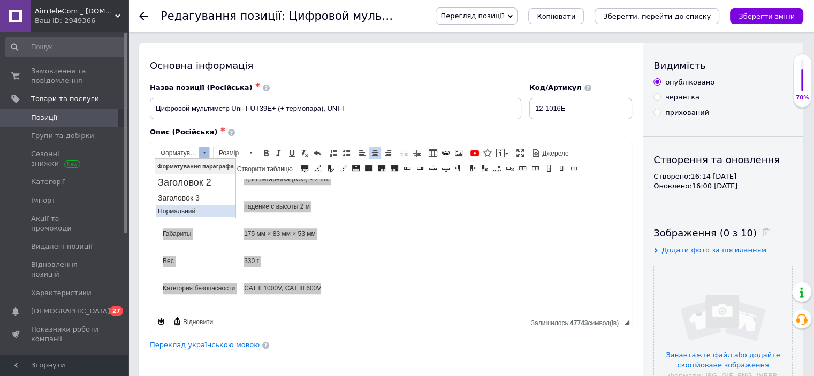
click at [178, 209] on p "Нормальний" at bounding box center [194, 211] width 75 height 7
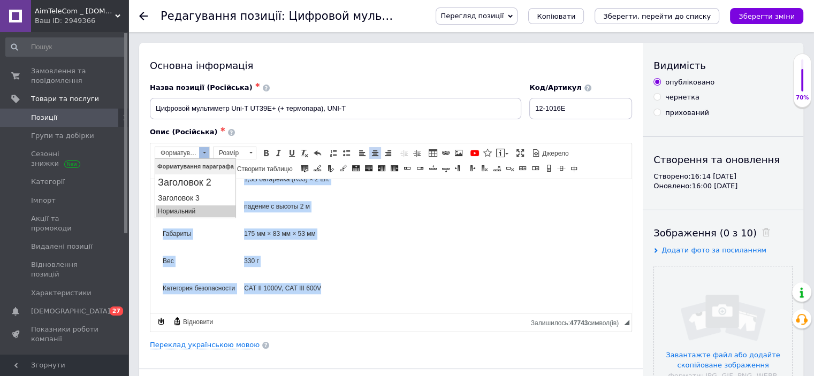
scroll to position [978, 0]
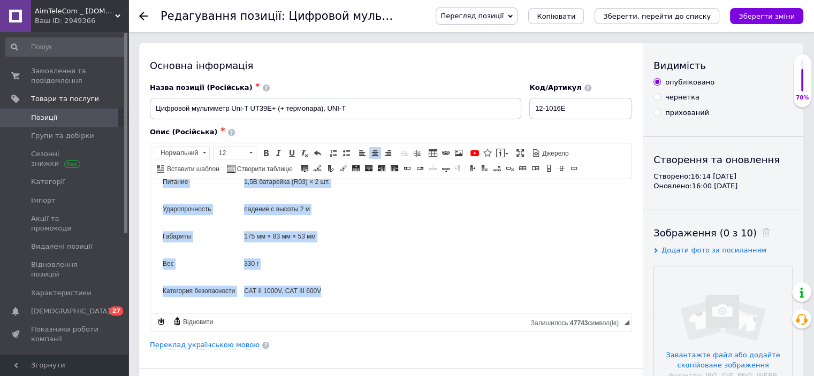
drag, startPoint x: 352, startPoint y: 284, endPoint x: 341, endPoint y: 287, distance: 11.6
click at [353, 269] on p "330 г" at bounding box center [341, 263] width 194 height 11
click at [296, 294] on span "CAT II 1000V, CAT III 600V" at bounding box center [282, 290] width 77 height 7
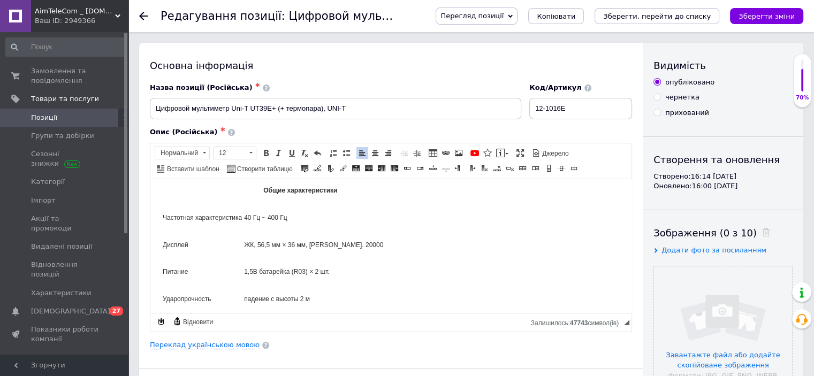
scroll to position [871, 0]
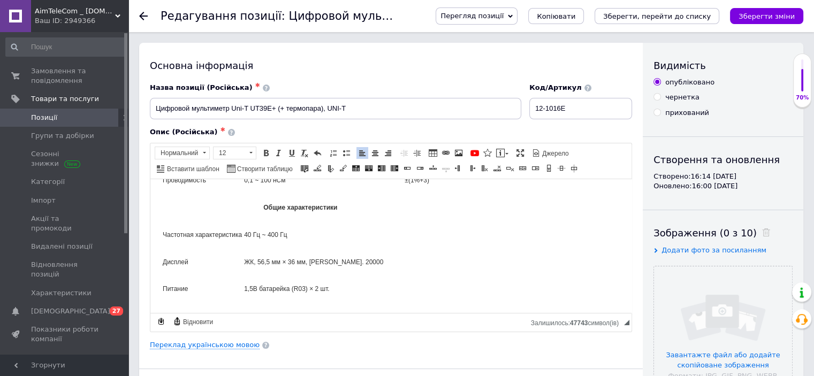
click at [223, 238] on span "Частотная характеристика" at bounding box center [202, 234] width 79 height 7
click at [295, 211] on span "Общие характеристики" at bounding box center [300, 206] width 74 height 7
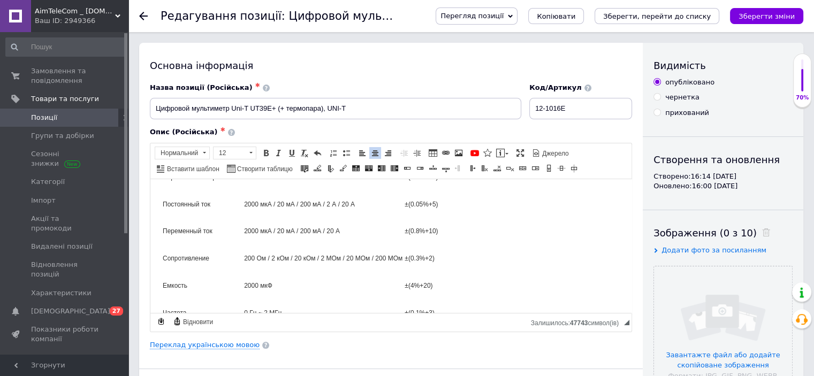
scroll to position [604, 0]
click at [223, 207] on span "Постоянное напряжение" at bounding box center [199, 202] width 73 height 7
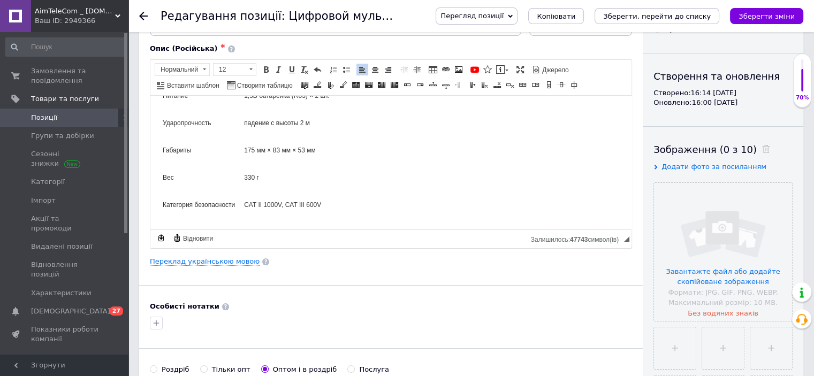
scroll to position [0, 0]
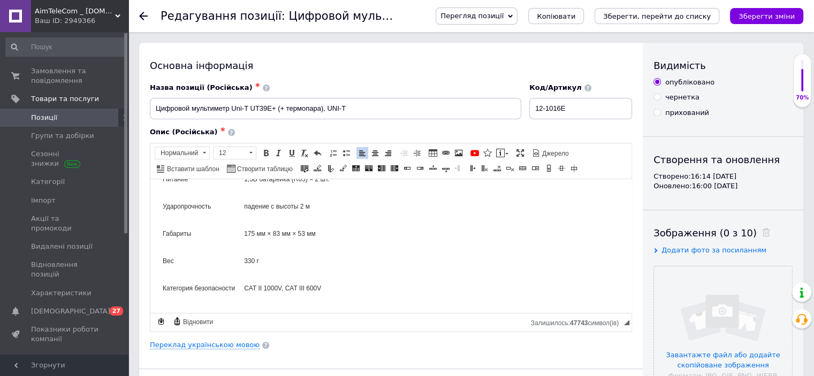
click at [210, 344] on link "Переклад українською мовою" at bounding box center [205, 345] width 110 height 9
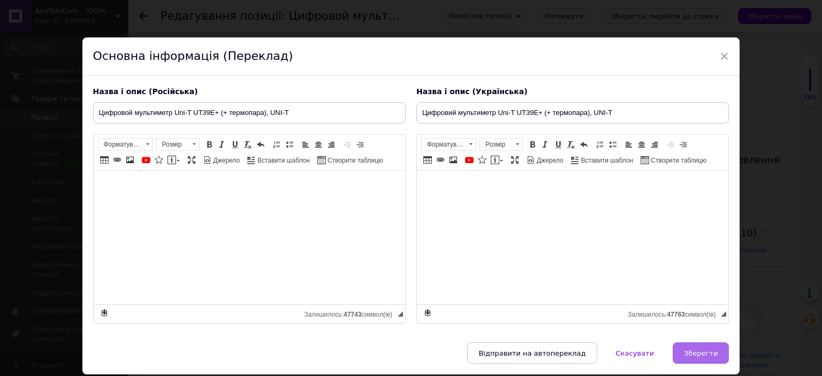
click at [702, 353] on span "Зберегти" at bounding box center [701, 353] width 34 height 8
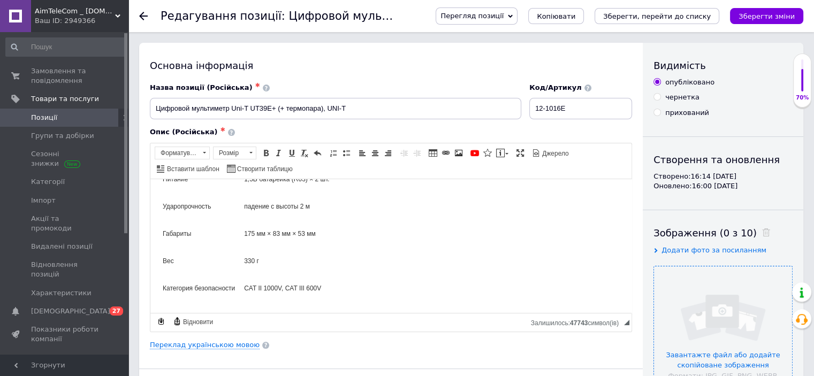
click at [717, 357] on input "file" at bounding box center [723, 335] width 138 height 138
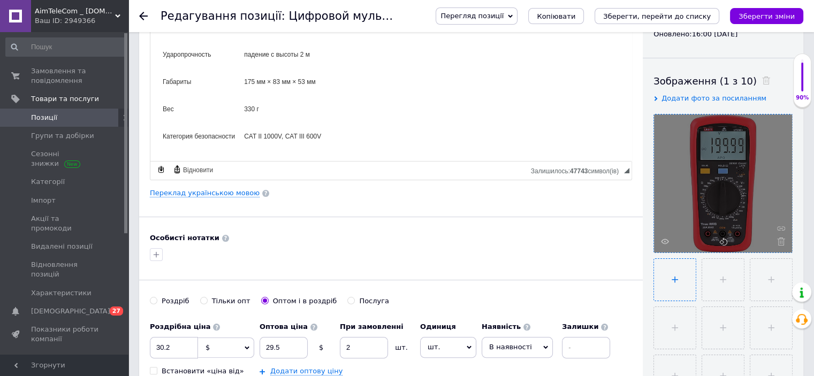
scroll to position [161, 0]
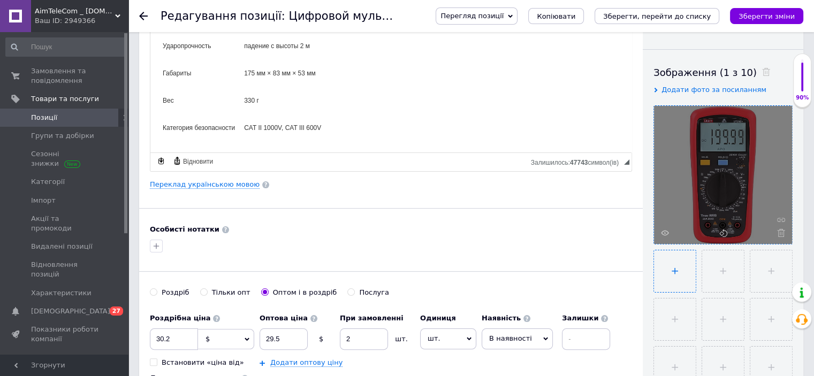
click at [675, 273] on input "file" at bounding box center [675, 271] width 42 height 42
type input "C:\fakepath\Без имени-1.jpg"
click at [730, 274] on input "file" at bounding box center [723, 271] width 42 height 42
type input "C:\fakepath\Без имени-1.jpg"
click at [774, 277] on input "file" at bounding box center [771, 271] width 42 height 42
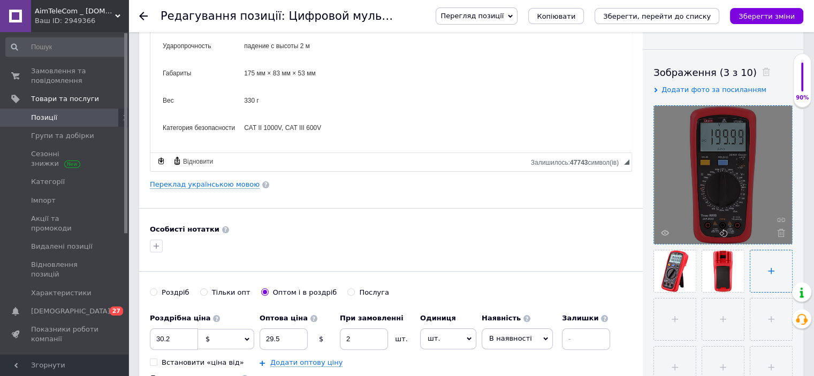
type input "C:\fakepath\Без имени-1.jpg"
drag, startPoint x: 158, startPoint y: 338, endPoint x: 289, endPoint y: 338, distance: 130.6
click at [289, 338] on div "Роздрібна ціна 30.2 $ EUR CHF ₴ GBP ¥ PLN ₸ MDL HUF KGS CNY TRY KRW lei Встанов…" at bounding box center [383, 337] width 466 height 59
type input "36.5"
drag, startPoint x: 294, startPoint y: 342, endPoint x: 88, endPoint y: 338, distance: 206.0
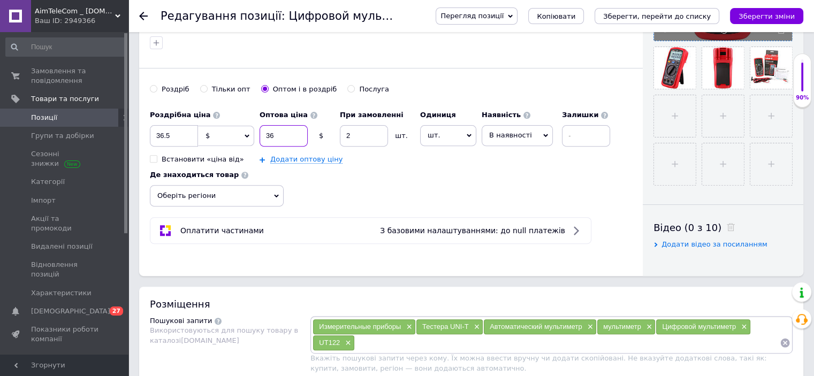
scroll to position [428, 0]
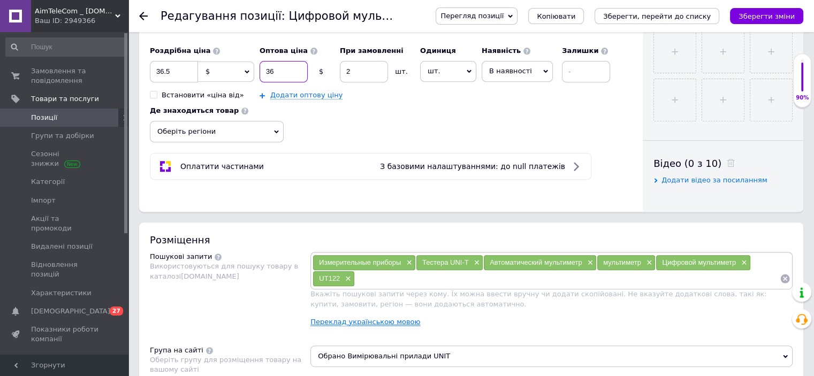
type input "36"
click at [347, 322] on link "Переклад українською мовою" at bounding box center [365, 322] width 110 height 9
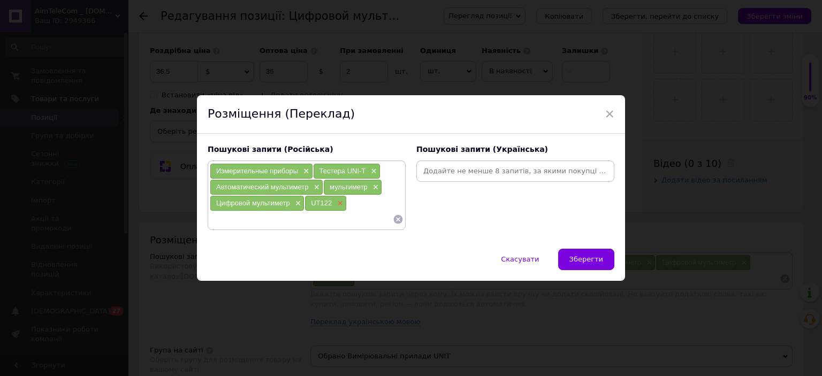
click at [339, 202] on span "×" at bounding box center [338, 203] width 9 height 9
click at [295, 222] on input at bounding box center [301, 219] width 183 height 16
paste input "UT39E+"
type input "UT39E+"
click at [459, 163] on div at bounding box center [515, 171] width 198 height 21
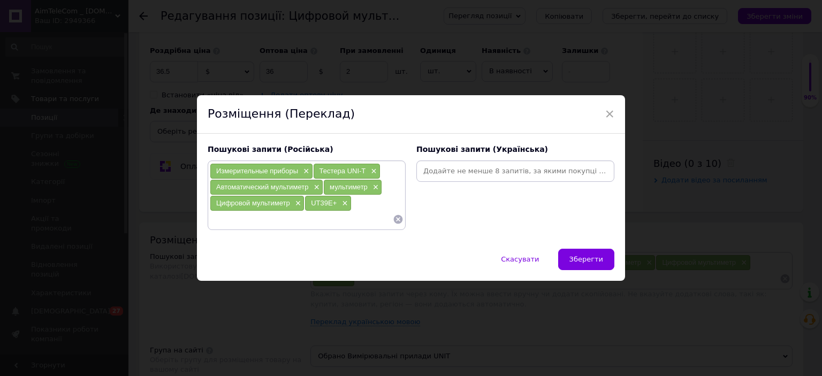
click at [459, 165] on input at bounding box center [515, 171] width 194 height 16
paste input "UT39E+"
type input "UT39E+"
paste input "Цифровой мультиметр"
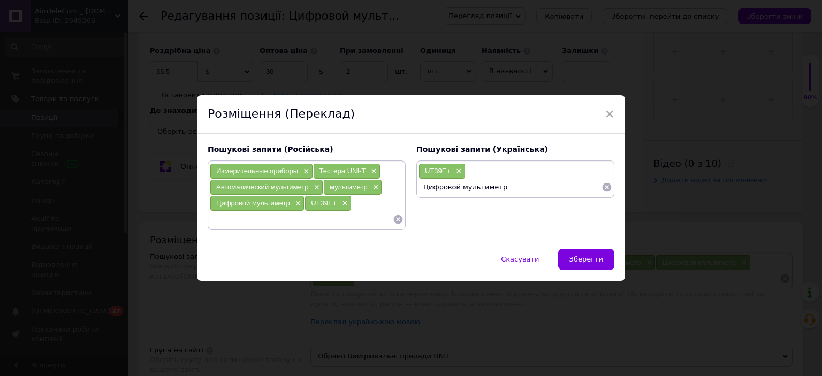
click at [449, 190] on input "Цифровой мультиметр" at bounding box center [509, 187] width 183 height 16
type input "Цифровий мультиметр"
paste input "Uni-T"
type input "Uni-T"
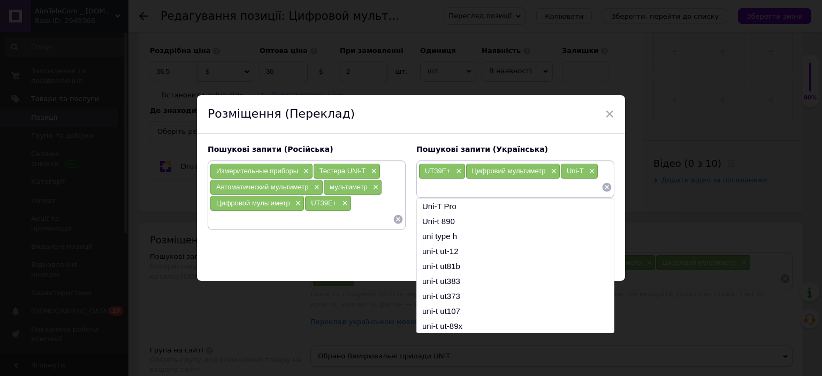
click at [569, 105] on div "Розміщення (Переклад)" at bounding box center [411, 114] width 428 height 39
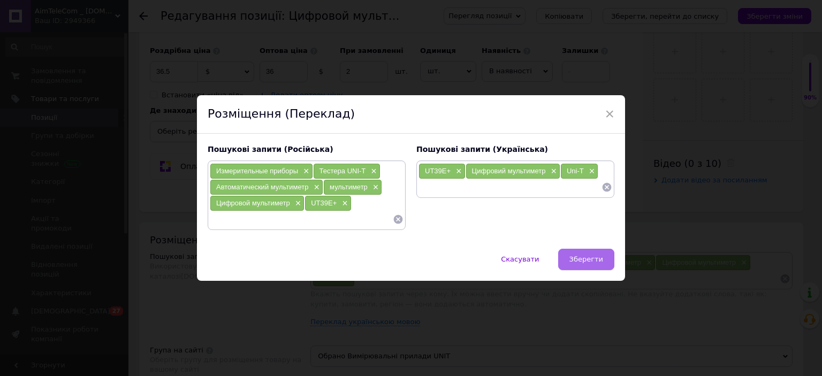
click at [591, 255] on span "Зберегти" at bounding box center [586, 259] width 34 height 8
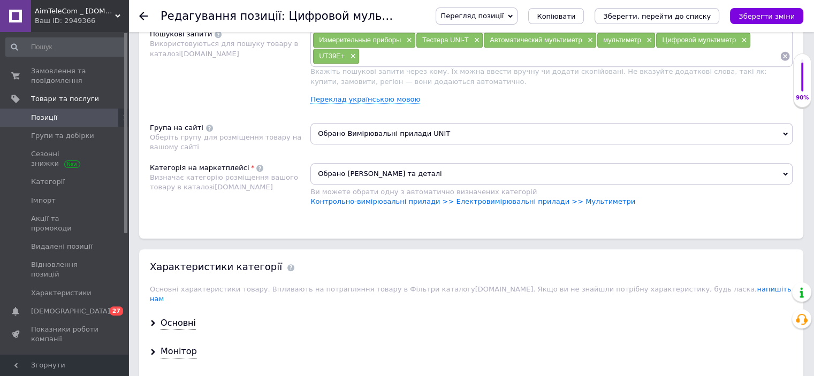
scroll to position [589, 0]
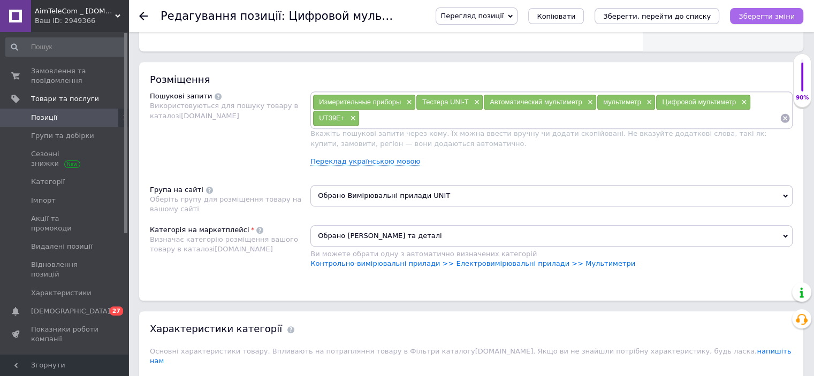
click at [766, 18] on icon "Зберегти зміни" at bounding box center [766, 16] width 56 height 8
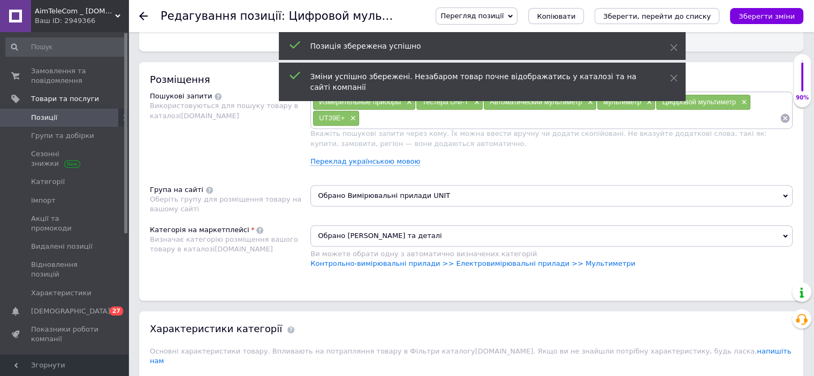
click at [45, 118] on span "Позиції" at bounding box center [44, 118] width 26 height 10
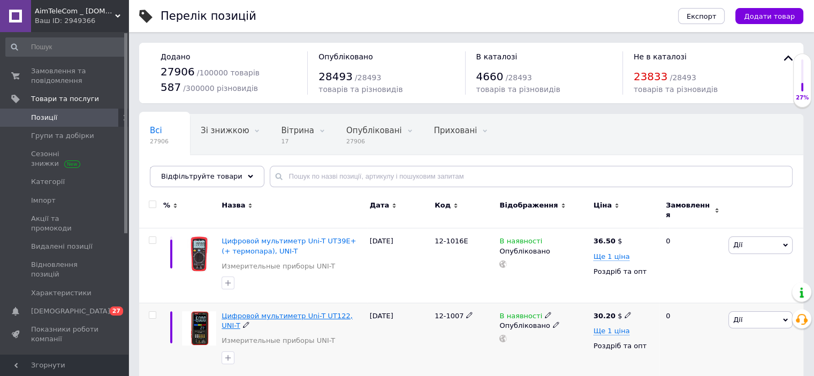
scroll to position [107, 0]
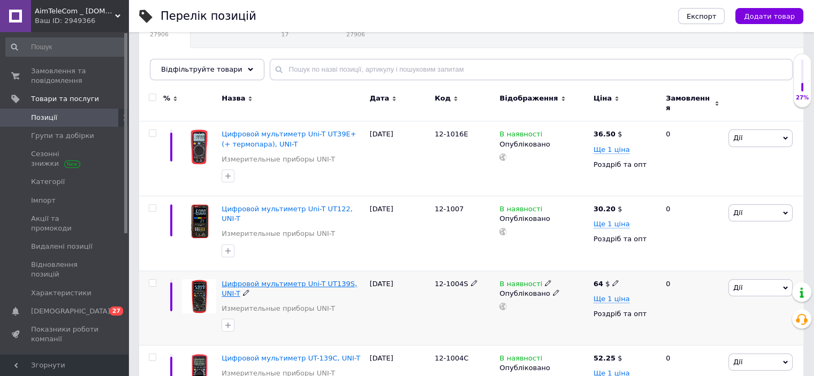
click at [294, 280] on span "Цифровой мультиметр Uni-T UT139S, UNI-T" at bounding box center [289, 289] width 135 height 18
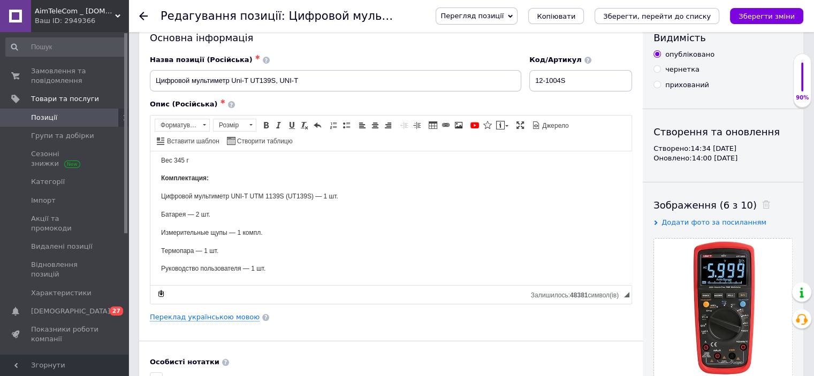
scroll to position [54, 0]
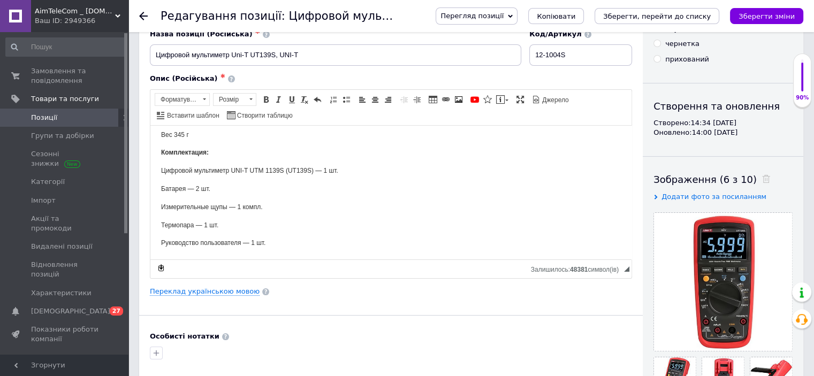
click at [47, 120] on span "Позиції" at bounding box center [44, 118] width 26 height 10
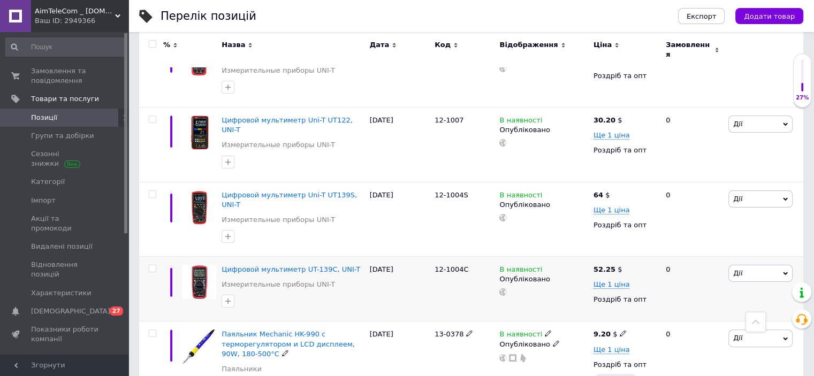
scroll to position [214, 0]
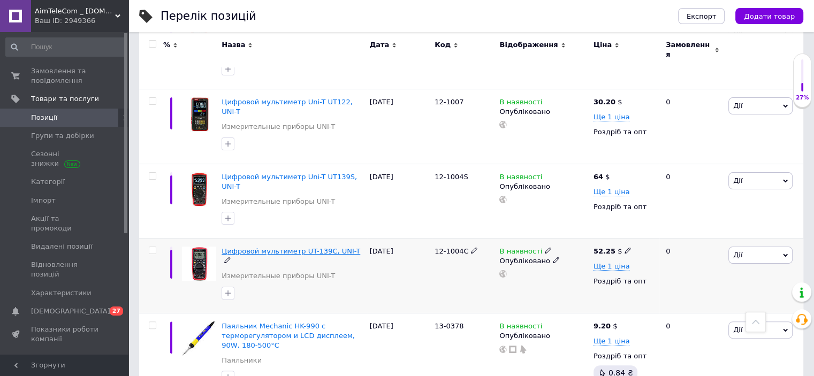
click at [301, 247] on span "Цифровой мультиметр UT-139C, UNI-T" at bounding box center [291, 251] width 139 height 8
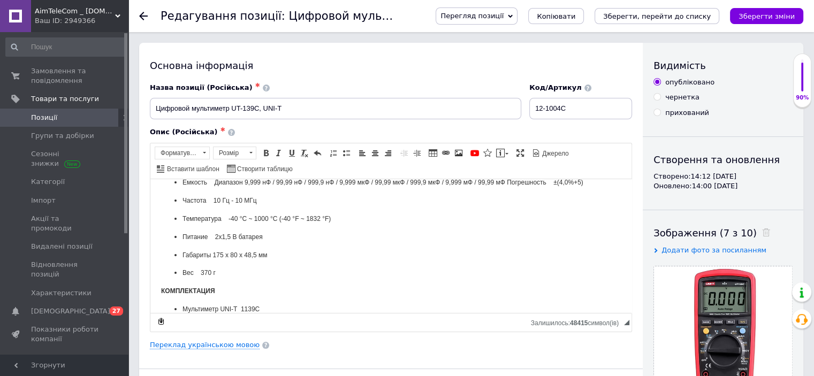
scroll to position [428, 0]
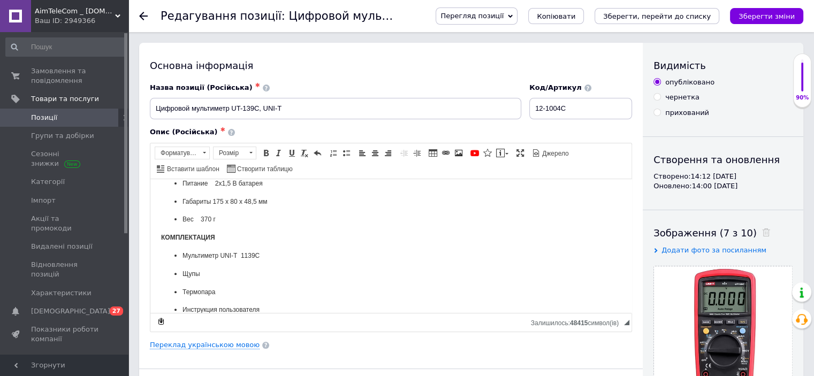
click at [60, 115] on span "Позиції" at bounding box center [65, 118] width 68 height 10
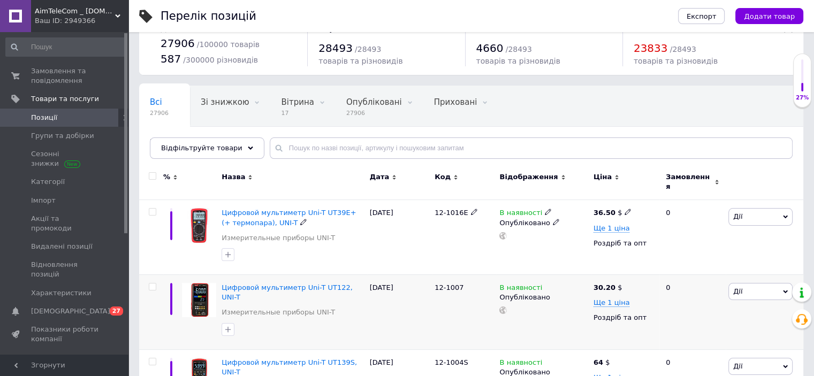
scroll to position [54, 0]
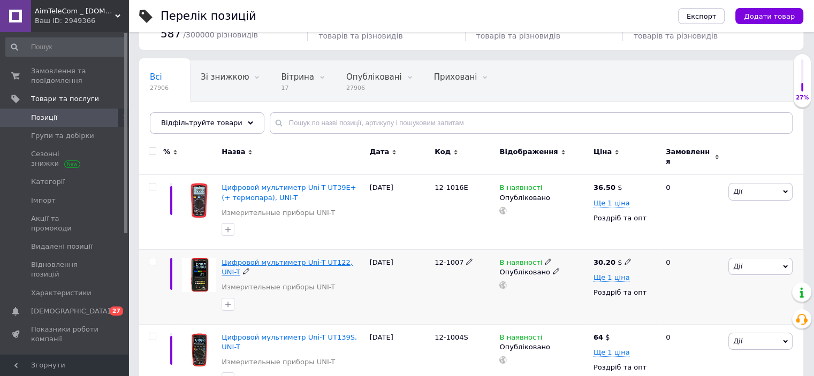
click at [301, 259] on span "Цифровой мультиметр Uni-T UT122, UNI-T" at bounding box center [287, 267] width 131 height 18
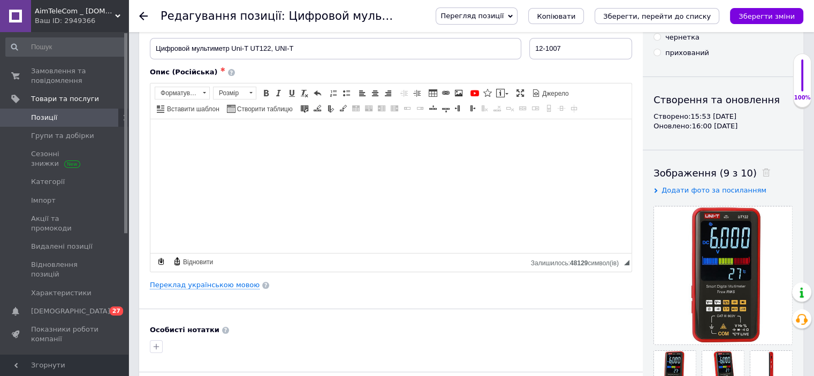
scroll to position [54, 0]
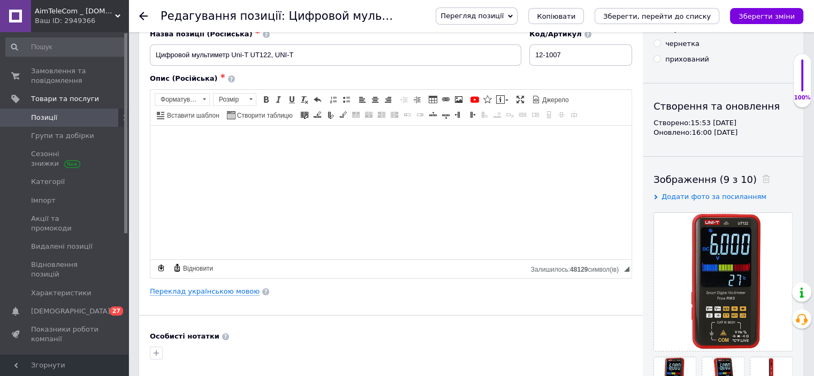
click at [249, 98] on span at bounding box center [250, 99] width 3 height 2
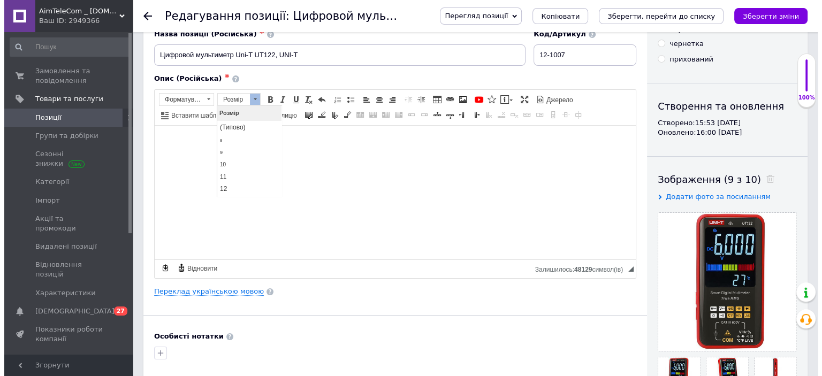
scroll to position [0, 0]
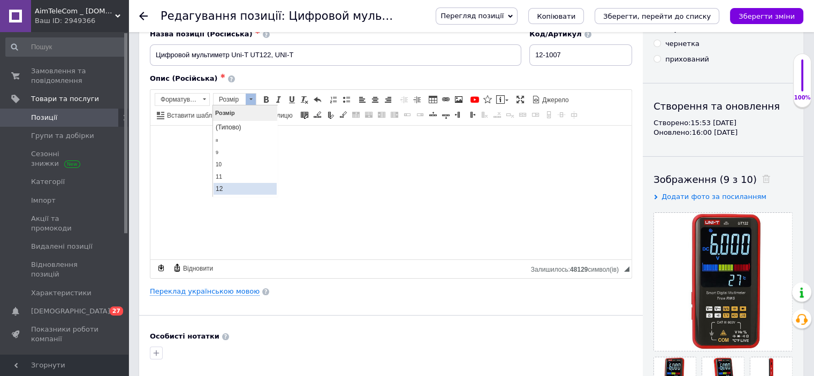
click at [222, 185] on span "12" at bounding box center [219, 188] width 7 height 7
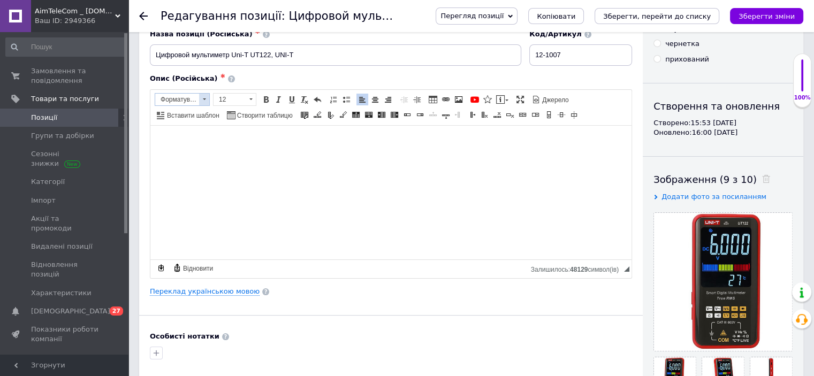
click at [202, 100] on span at bounding box center [204, 100] width 10 height 12
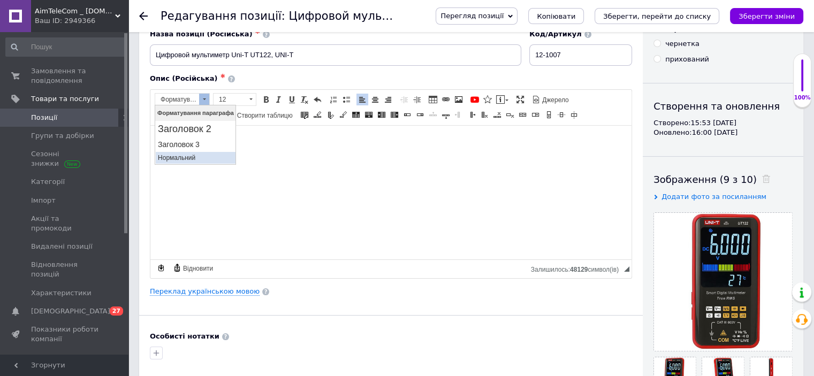
click at [179, 154] on p "Нормальний" at bounding box center [194, 157] width 75 height 7
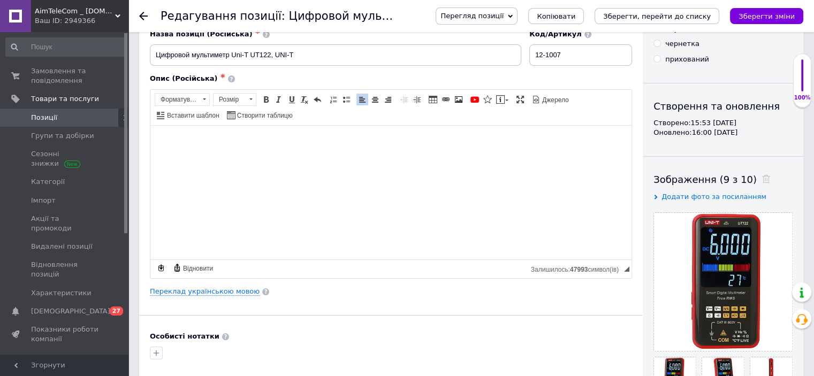
click at [251, 99] on span at bounding box center [251, 100] width 10 height 12
click at [224, 187] on link "12" at bounding box center [244, 189] width 63 height 12
click at [203, 102] on span at bounding box center [204, 100] width 10 height 12
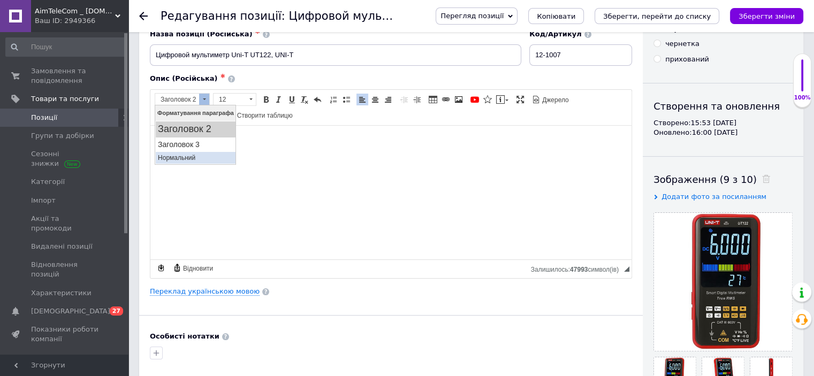
click at [185, 154] on p "Нормальний" at bounding box center [194, 157] width 75 height 7
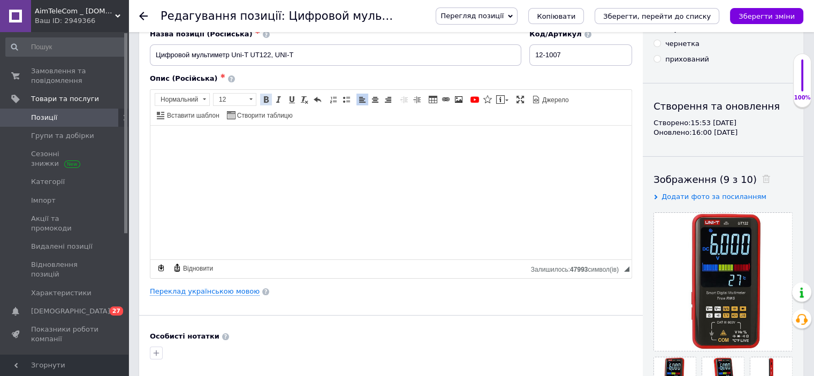
click at [266, 100] on span at bounding box center [266, 99] width 9 height 9
click at [212, 288] on link "Переклад українською мовою" at bounding box center [205, 291] width 110 height 9
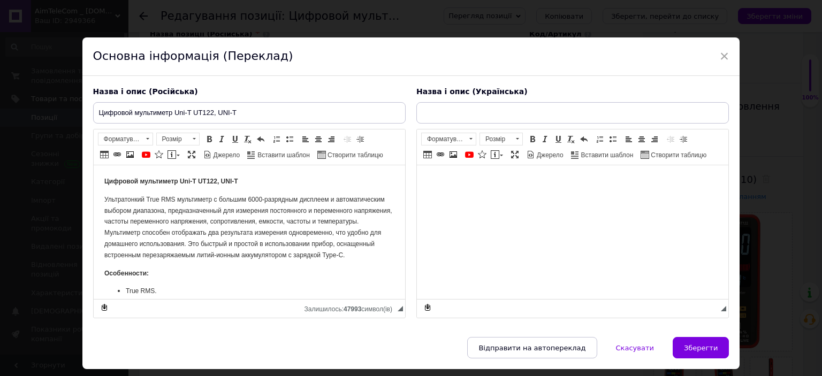
type input "Цифровий мультиметр Uni-T UT122, UNI-T"
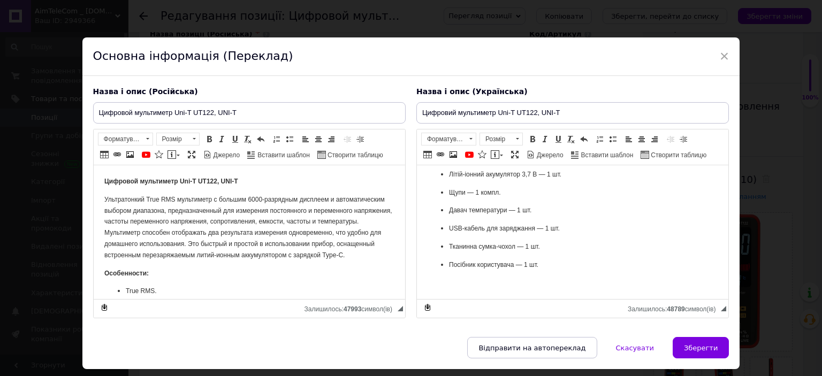
scroll to position [382, 0]
click at [556, 263] on p "Посібник користувача — 1 шт." at bounding box center [571, 265] width 247 height 11
paste body "Редактор, FF9A5F38-040D-4E0A-BA78-B10ADE64ADAA"
click at [469, 269] on span "Технические характеристики" at bounding box center [473, 264] width 92 height 7
click at [528, 271] on p "Технічні характеристики :" at bounding box center [572, 265] width 290 height 11
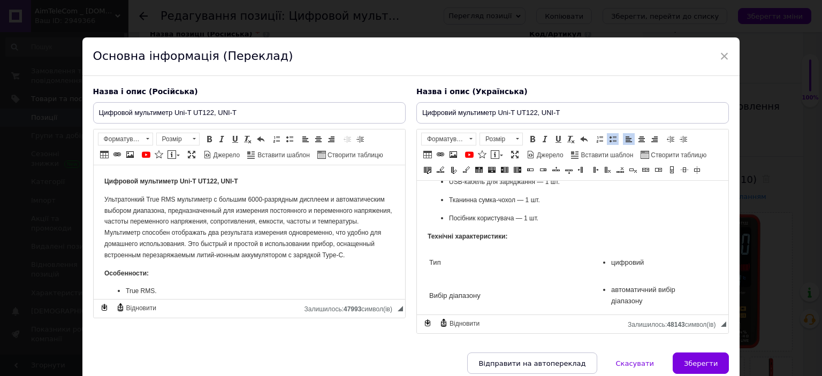
scroll to position [446, 0]
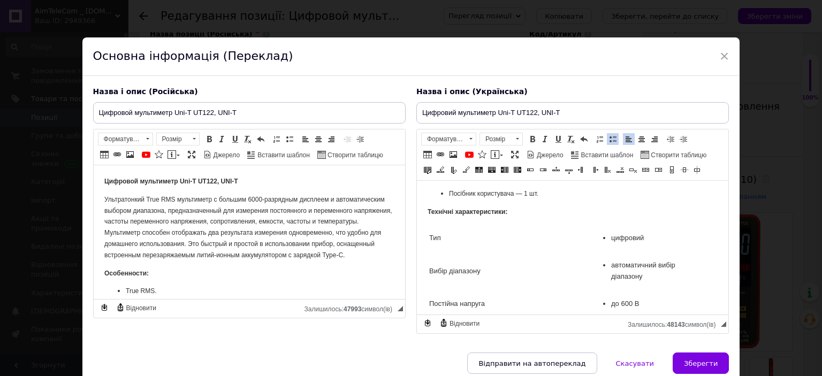
click at [486, 218] on p "Технічні характеристики :" at bounding box center [572, 212] width 290 height 11
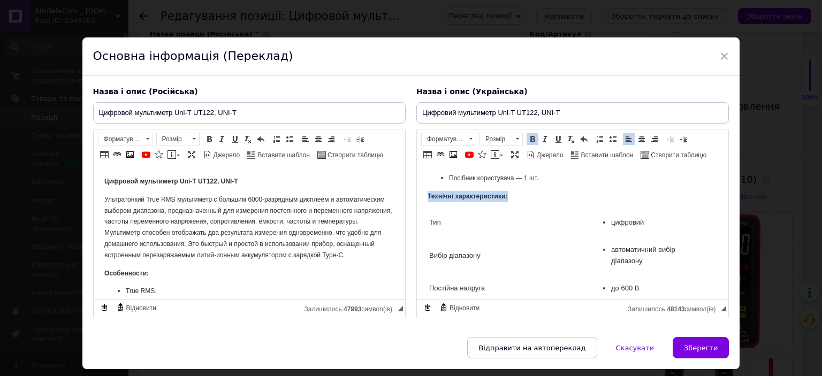
drag, startPoint x: 512, startPoint y: 219, endPoint x: 444, endPoint y: 196, distance: 71.2
click at [423, 217] on html "Цифровий мультиметр Uni-T UT122, UNI-T Ультратонкий True RMS мультиметр з велик…" at bounding box center [571, 309] width 311 height 1178
click at [470, 140] on span at bounding box center [471, 139] width 10 height 12
click at [450, 199] on p "Нормальний" at bounding box center [459, 197] width 75 height 7
click at [501, 234] on td "Тип" at bounding box center [507, 223] width 159 height 26
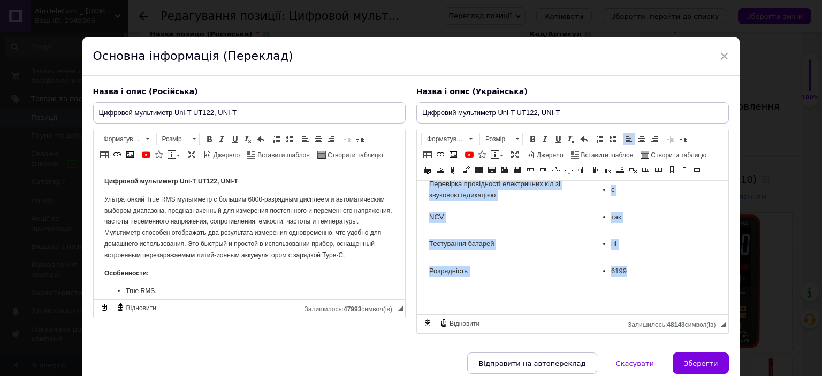
scroll to position [1073, 0]
drag, startPoint x: 427, startPoint y: 261, endPoint x: 1138, endPoint y: 336, distance: 714.5
click at [514, 139] on span at bounding box center [517, 139] width 10 height 12
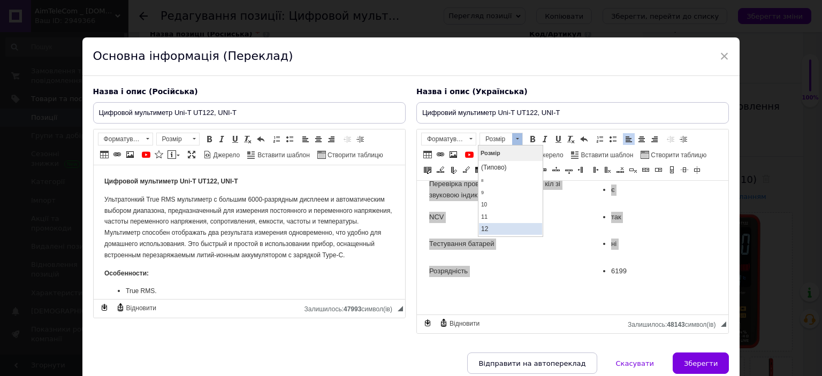
click at [485, 226] on span "12" at bounding box center [483, 228] width 7 height 7
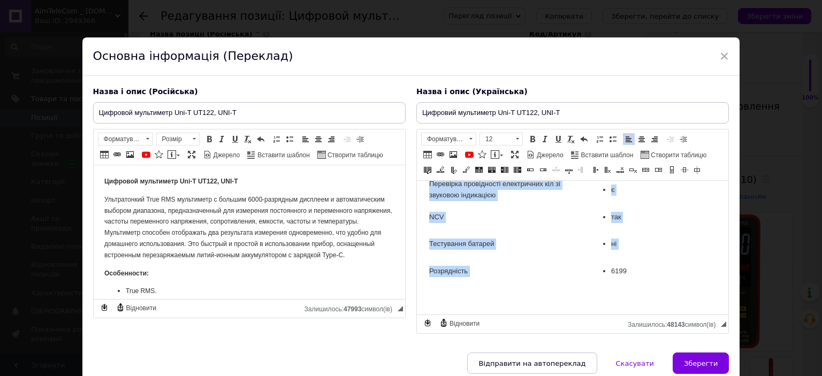
scroll to position [1010, 0]
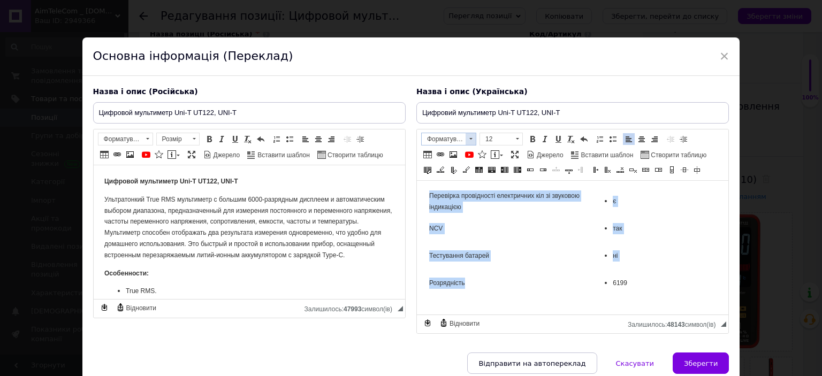
click at [467, 142] on span at bounding box center [471, 139] width 10 height 12
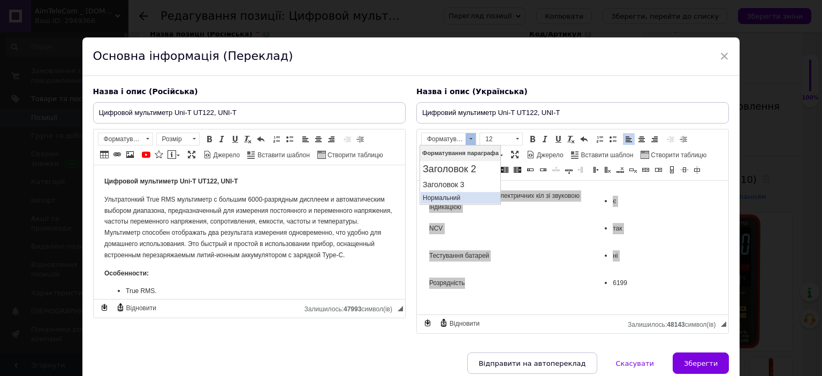
click at [446, 195] on p "Нормальний" at bounding box center [459, 197] width 75 height 7
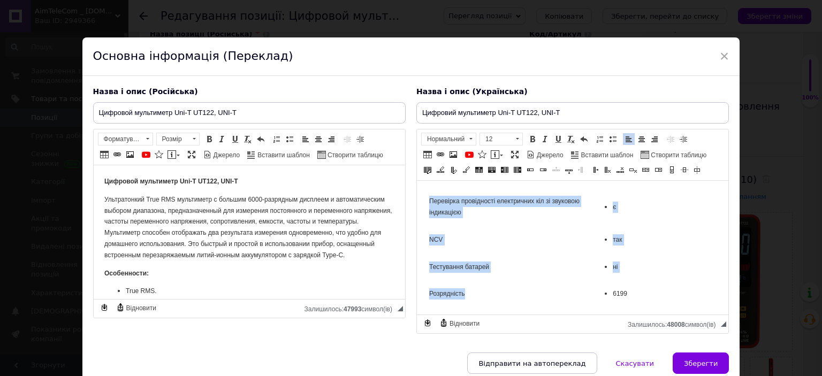
click at [648, 226] on td "є" at bounding box center [653, 206] width 126 height 37
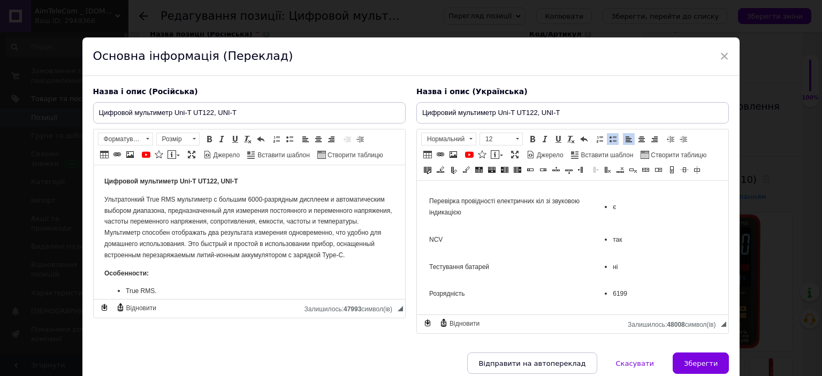
scroll to position [1062, 0]
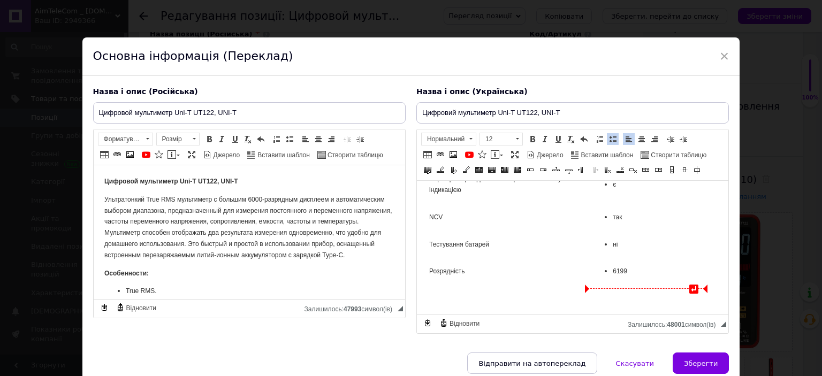
click at [612, 271] on span "6199" at bounding box center [619, 271] width 14 height 7
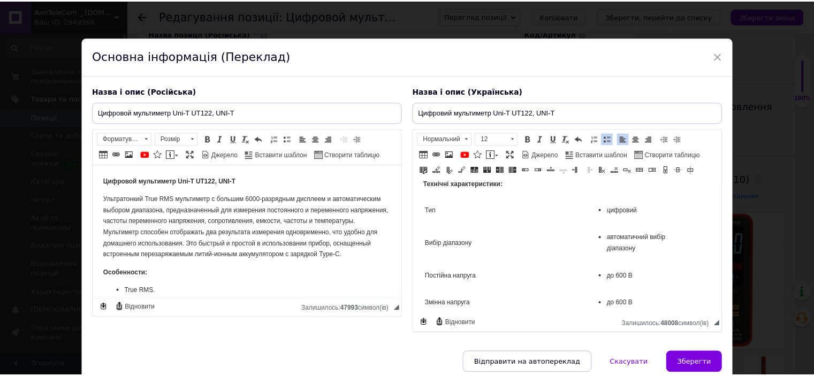
scroll to position [419, 0]
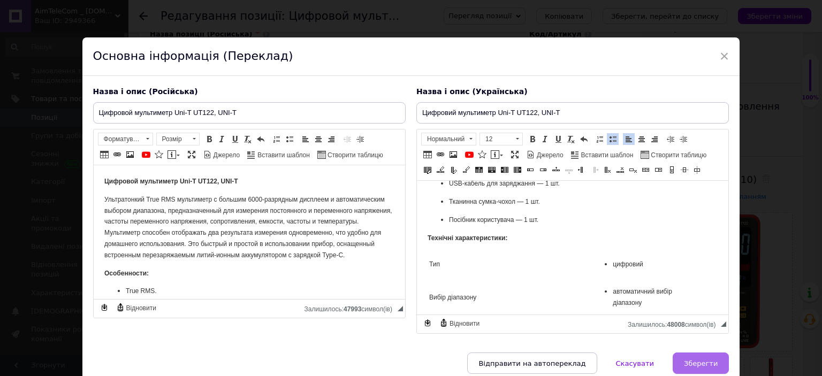
click at [689, 360] on span "Зберегти" at bounding box center [701, 364] width 34 height 8
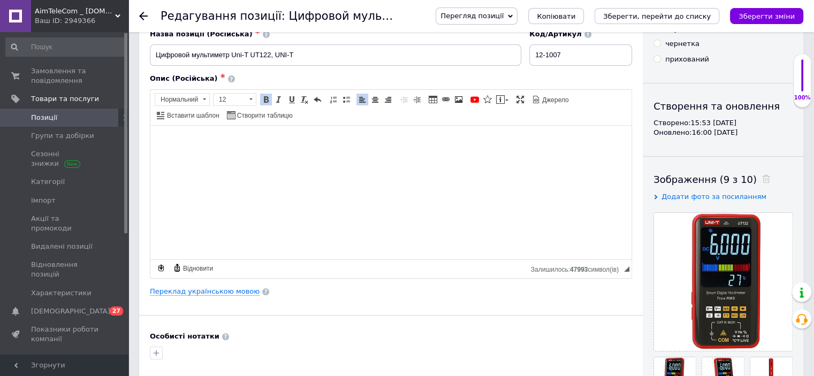
drag, startPoint x: 760, startPoint y: 17, endPoint x: 762, endPoint y: 49, distance: 32.2
click at [760, 17] on icon "Зберегти зміни" at bounding box center [766, 16] width 56 height 8
click at [51, 72] on span "Замовлення та повідомлення" at bounding box center [65, 75] width 68 height 19
